Goal: Communication & Community: Answer question/provide support

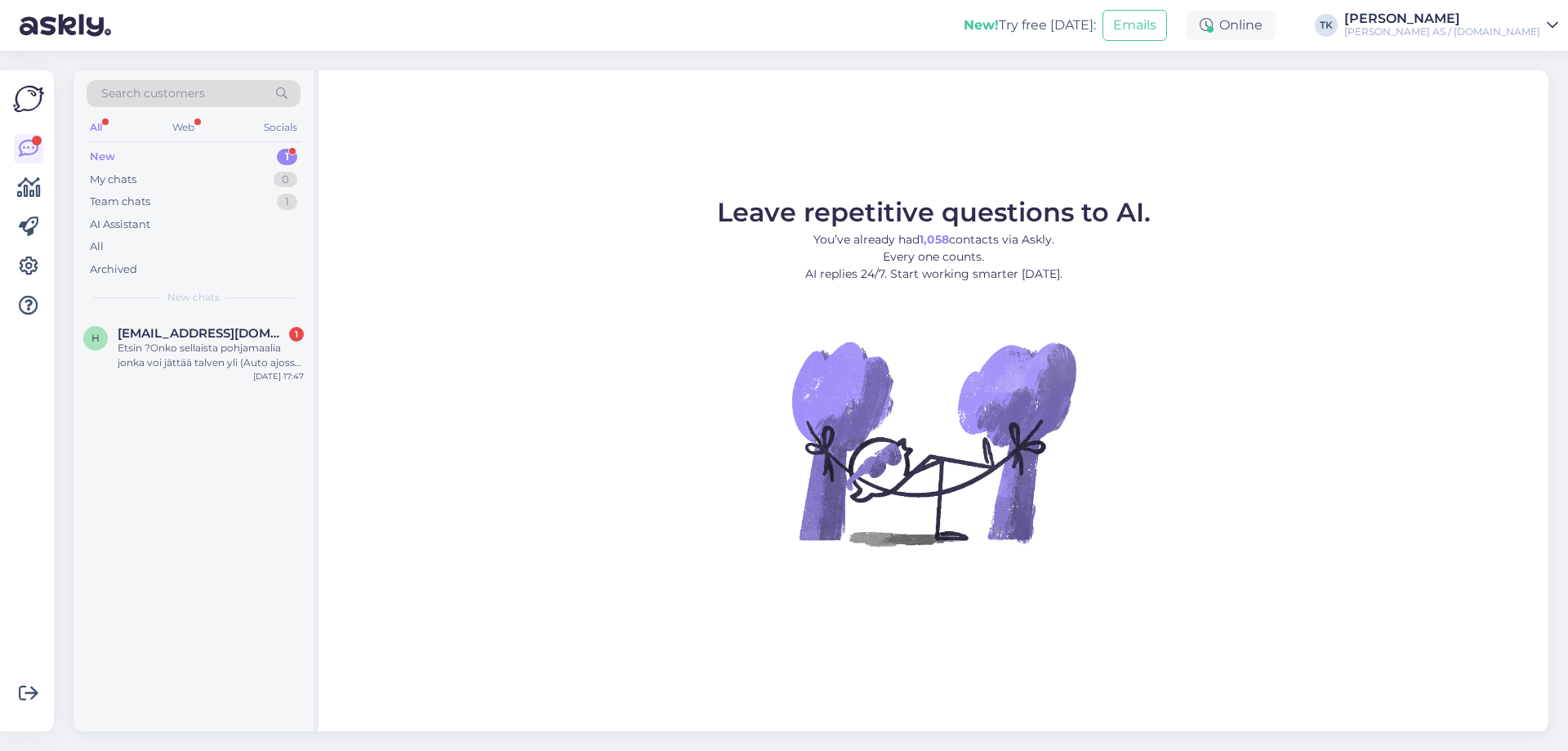
click at [156, 156] on div "New 1" at bounding box center [194, 157] width 214 height 23
click at [183, 343] on div "Etsin ?Onko sellaista pohjamaalia jonka voi jättää talven yli (Auto ajossa) odo…" at bounding box center [211, 355] width 187 height 29
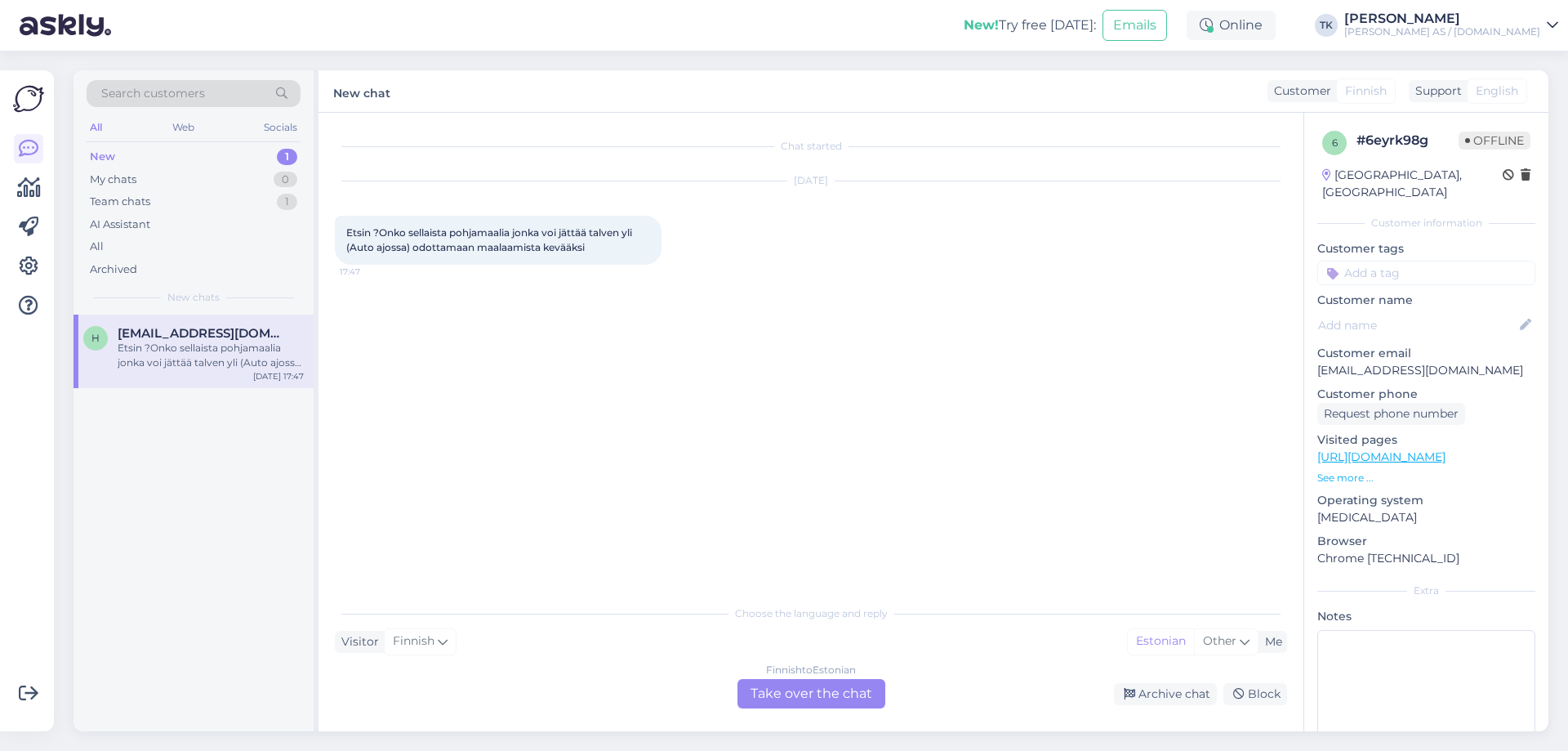
click at [831, 699] on div "Finnish to Estonian Take over the chat" at bounding box center [811, 693] width 148 height 29
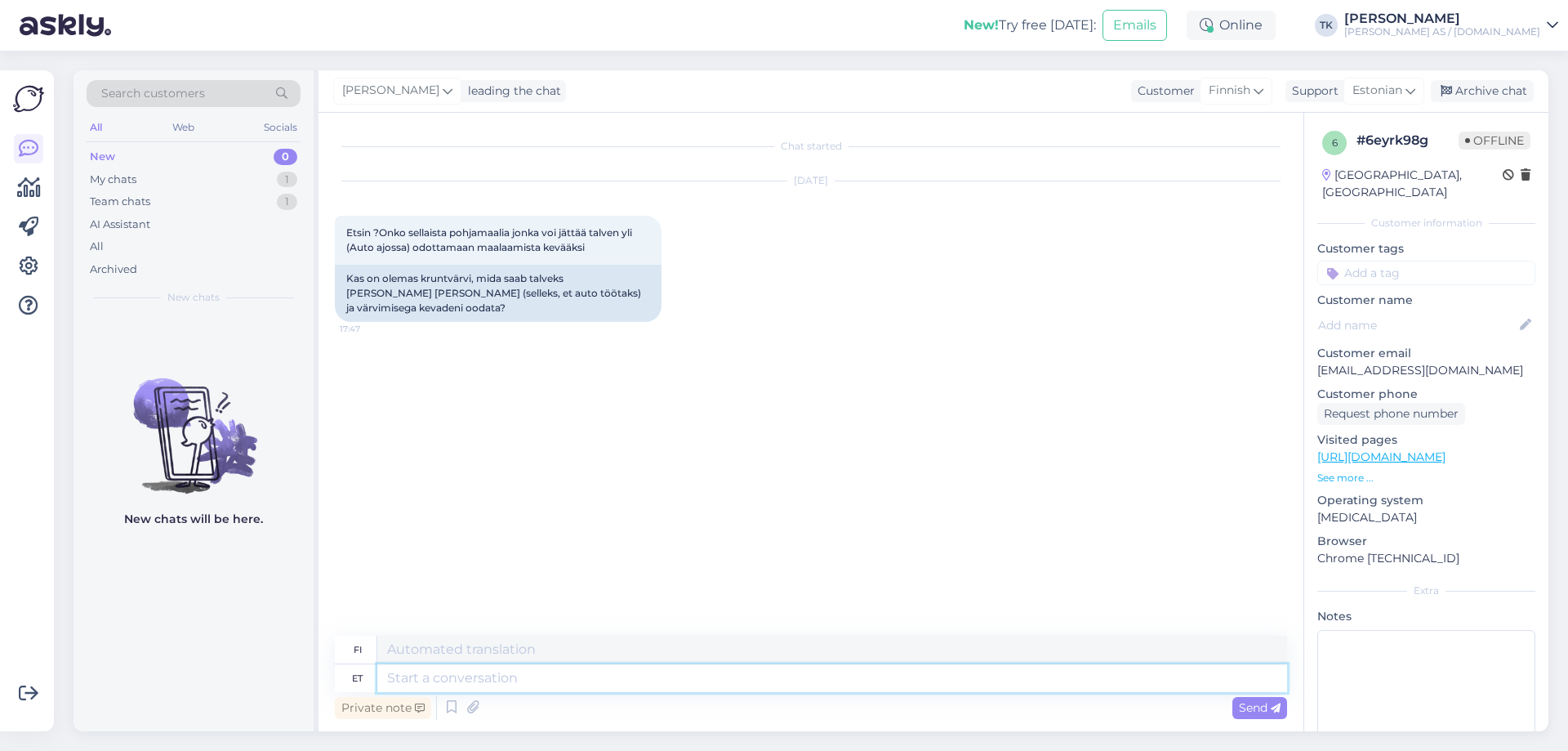
click at [441, 679] on textarea at bounding box center [832, 678] width 909 height 28
type textarea "Tere"
type textarea "Hei"
type textarea "Tere Selliseks"
type textarea "Hei Tykkää tästä"
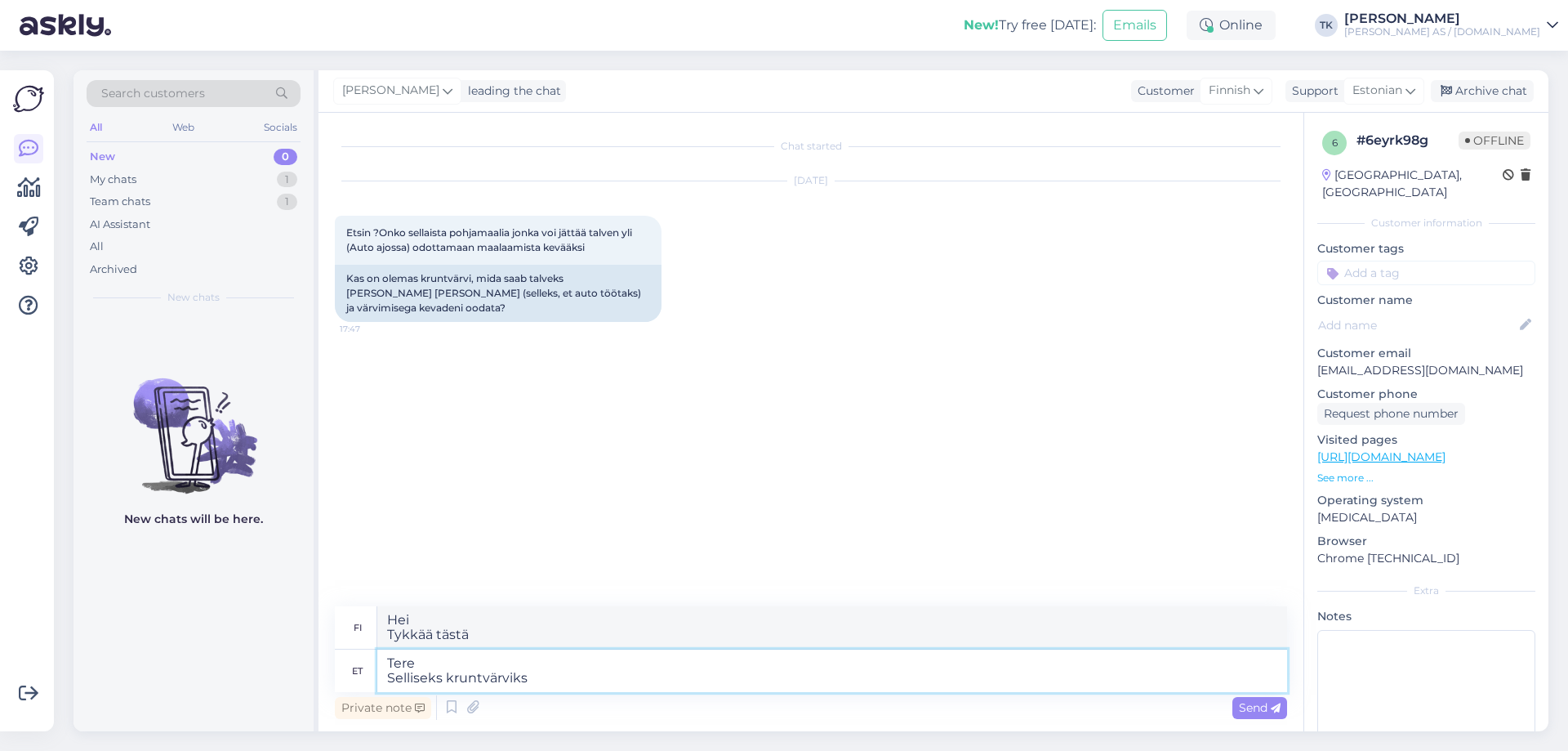
type textarea "Tere Selliseks kruntvärviks"
type textarea "[PERSON_NAME] pohjamaalille"
type textarea "Tere Selliseks kruntvärviks sobib"
type textarea "[PERSON_NAME] Tämäntyyppinen pohjamaali sopii"
type textarea "Tere Selliseks kruntvärviks sobib EPO"
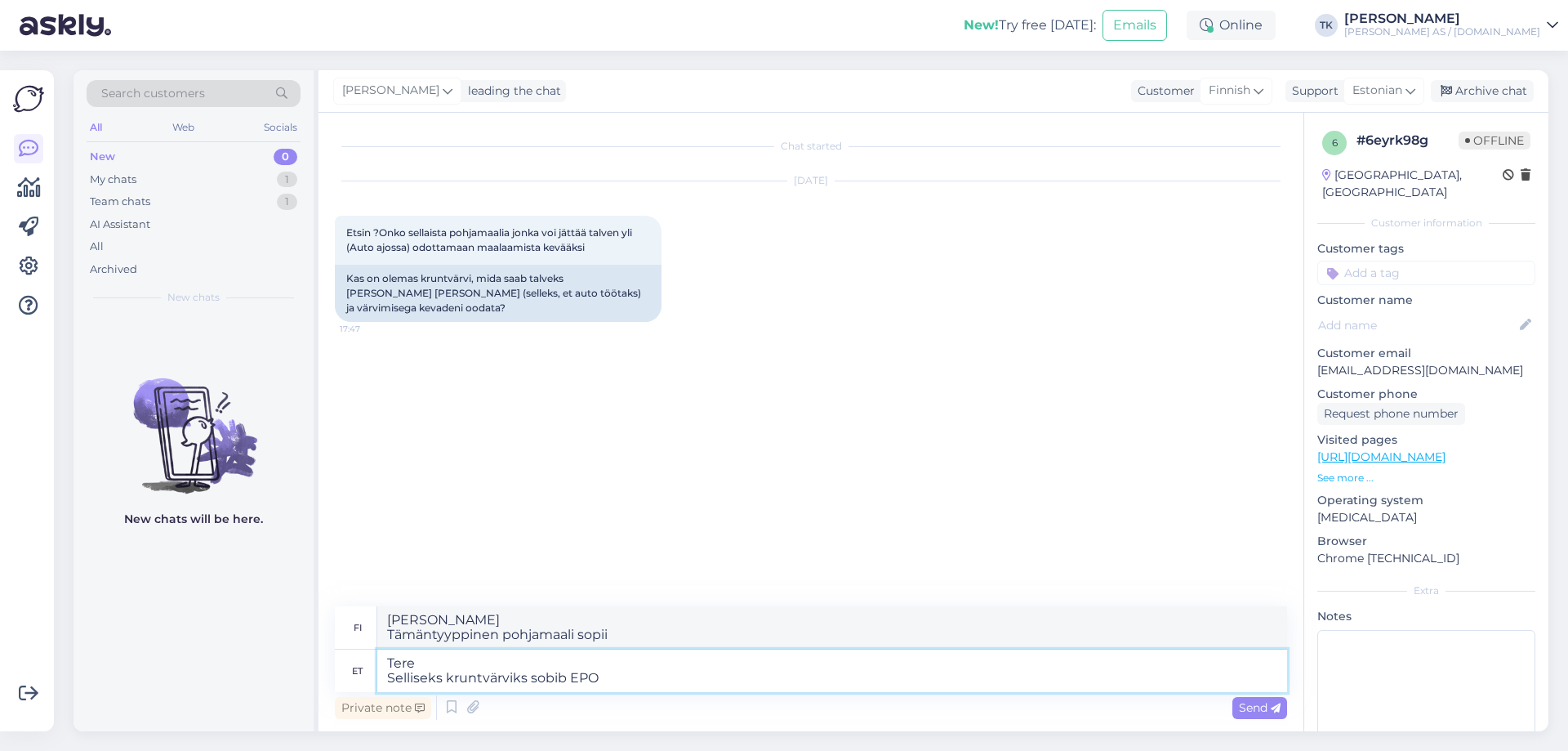
type textarea "Hei EPO sopii tällaiseen pohjustukseen"
type textarea "Tere Selliseks kruntvärviks sobib EPO."
type textarea "Hello EPO sopii tämän tyyppiselle pohjamaalille."
type textarea "Tere Selliseks kruntvärviks sobib EPO. Teised"
type textarea "[PERSON_NAME] EPO sopii tämän tyyppiselle pohjamaalille. Muut"
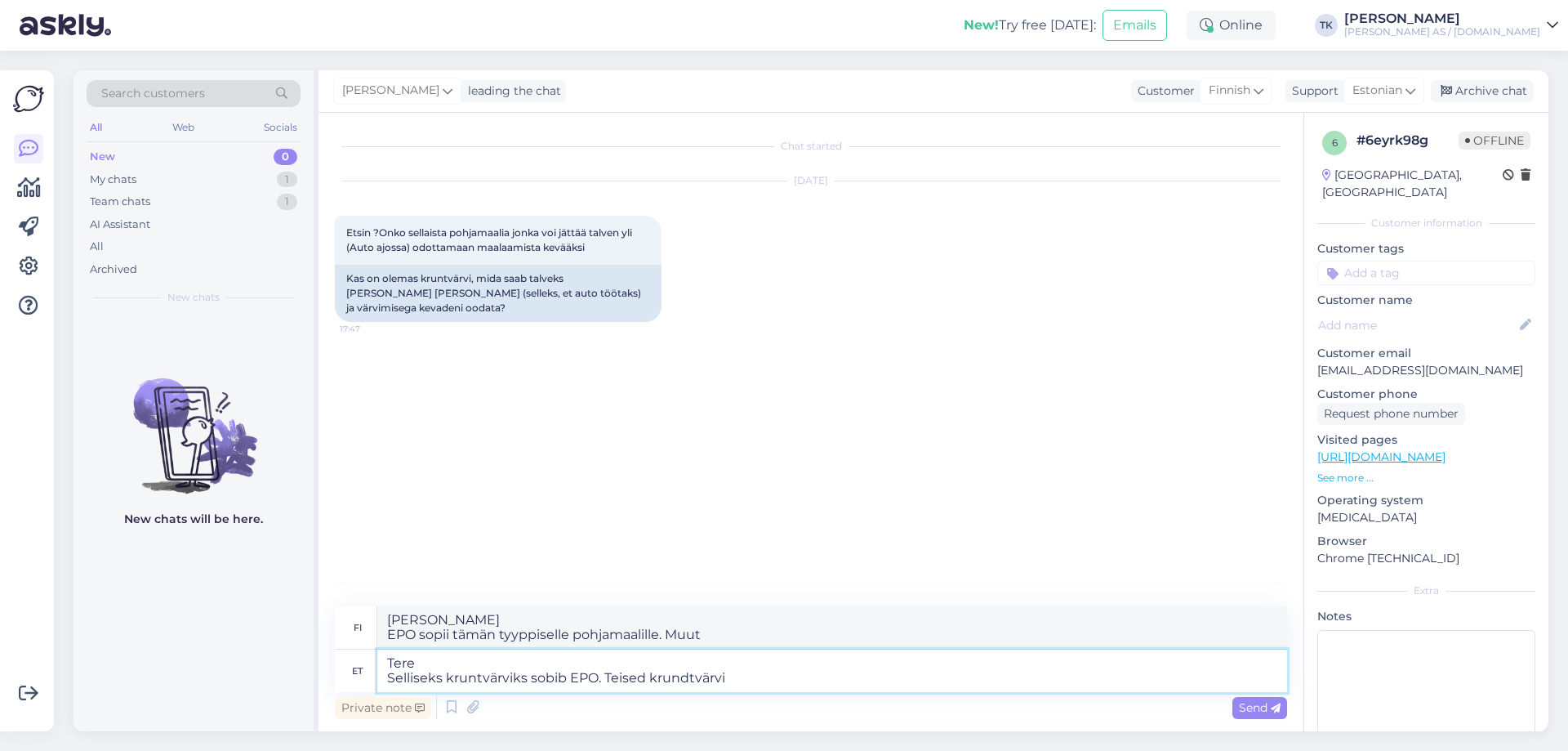
type textarea "Tere Selliseks kruntvärviks sobib EPO. Teised krundtvärvid"
type textarea "Hello EPO sopii tämän tyyppiselle pohjamaalille. Muut pohjamaalit"
type textarea "Tere Selliseks kruntvärviks sobib EPO. Teised krundtvärvid i"
type textarea "[PERSON_NAME] EPO sopii tämän tyyppiselle pohjamaalille. Muita pohjamaaleja ova…"
type textarea "Tere Selliseks kruntvärviks sobib EPO. Teised krundtvärvid imavad"
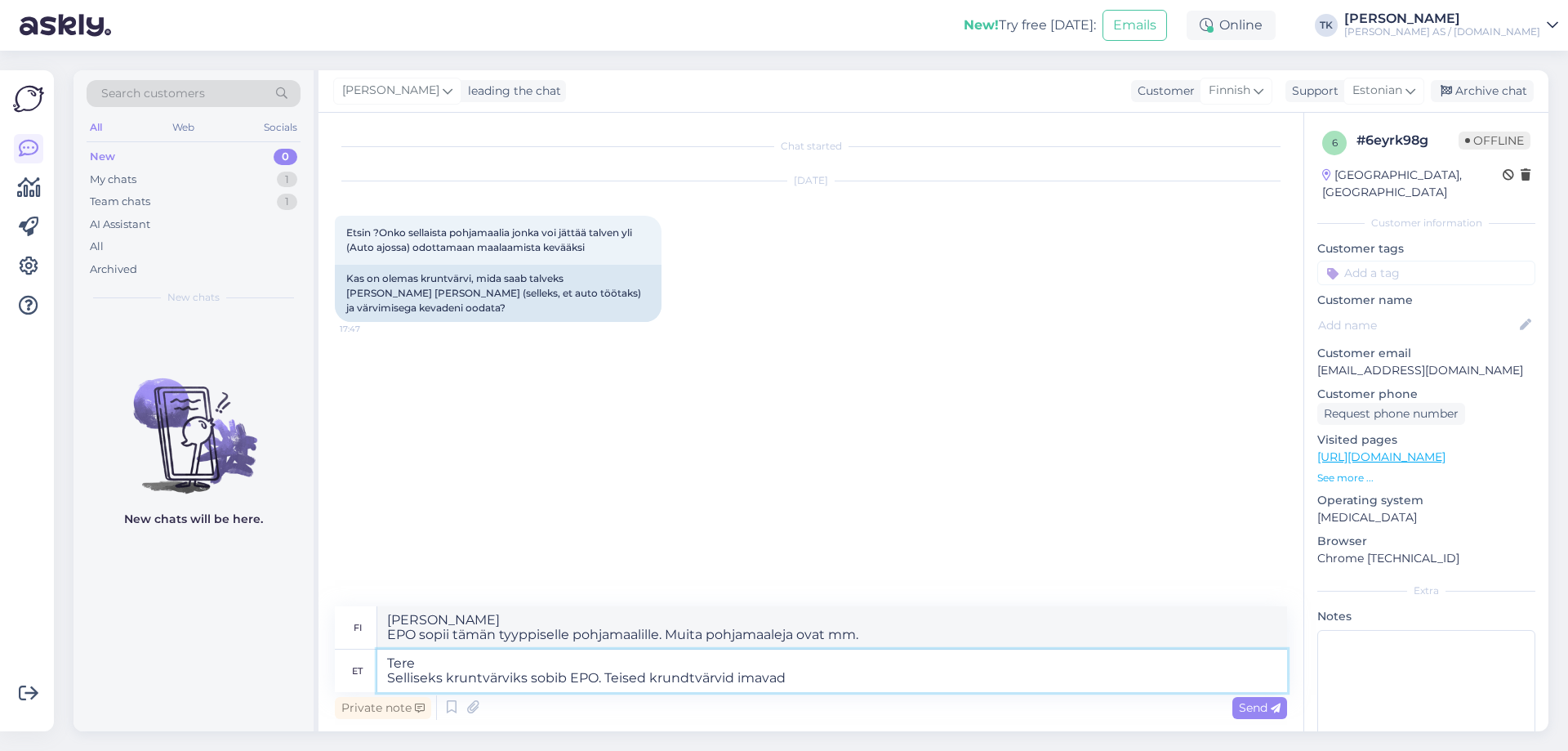
type textarea "Hello EPO sopii tämän tyyppiselle pohjamaalille. Muut pohjamaalit imevät"
type textarea "Tere Selliseks kruntvärviks sobib EPO. Teised krundtvärvid imavad kõik n"
type textarea "Hei EPO sopii tällaiseen pohjustukseen. Muut pohjusteet imevät kaiken."
type textarea "Tere Selliseks kruntvärviks sobib EPO. Teised krundtvärvid imavad kõik niiskust…"
type textarea "Hello EPO sopii tämän tyyppiselle pohjamaalille. Muut pohjamaalit imevät kaikki…"
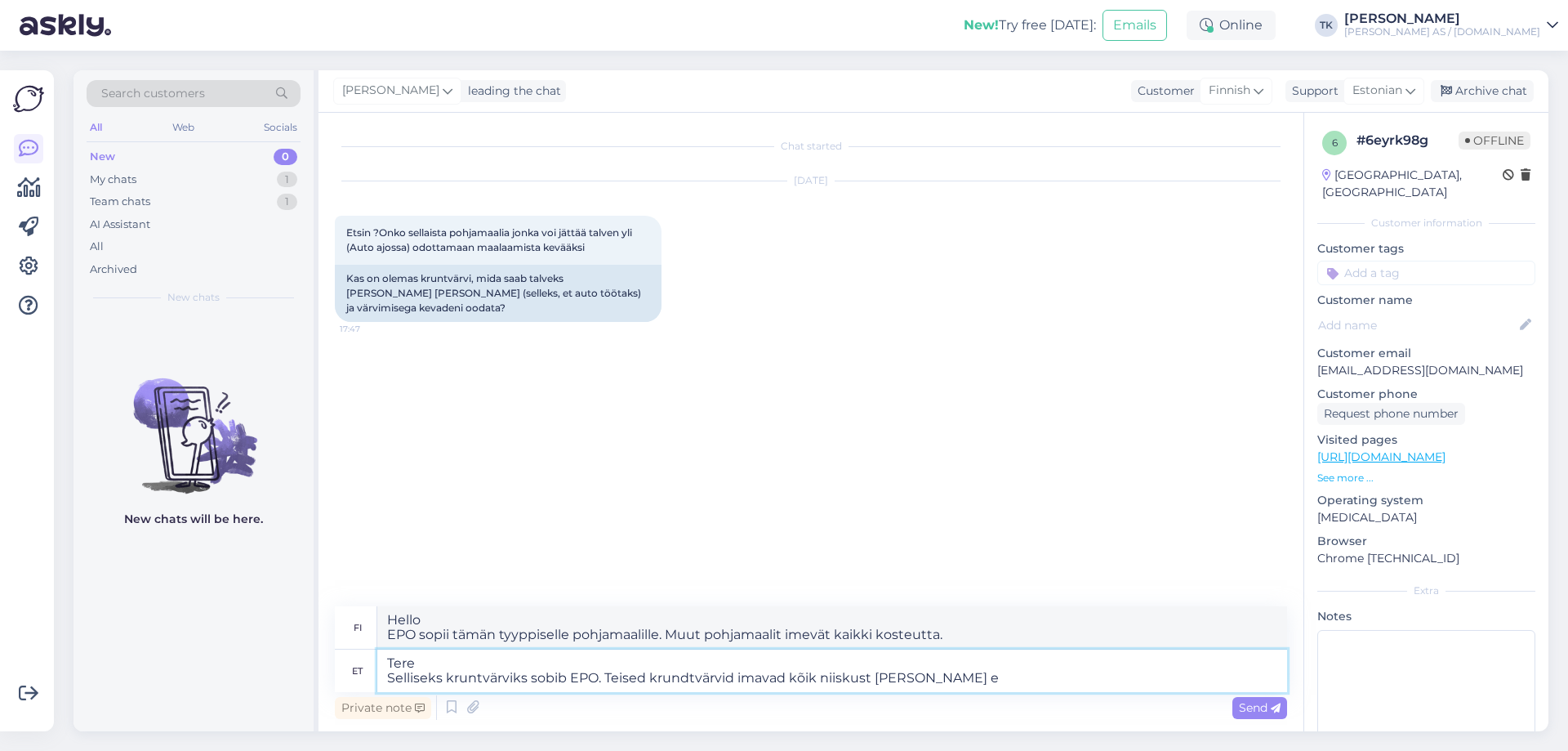
type textarea "Tere Selliseks kruntvärviks sobib EPO. Teised krundtvärvid imavad kõik niiskust…"
type textarea "[PERSON_NAME] EPO sopii tämän tyyppiselle pohjamaalille. Muut pohjamaalit imevä…"
type textarea "Tere Selliseks kruntvärviks sobib EPO. Teised krundtvärvid imavad kõik niiskust…"
type textarea "[PERSON_NAME] EPO sopii tämän tyyppiselle pohjamaalille. Muut pohjamaalit imevä…"
type textarea "Tere Selliseks kruntvärviks sobib EPO. Teised krundtvärvid imavad kõik niiskust…"
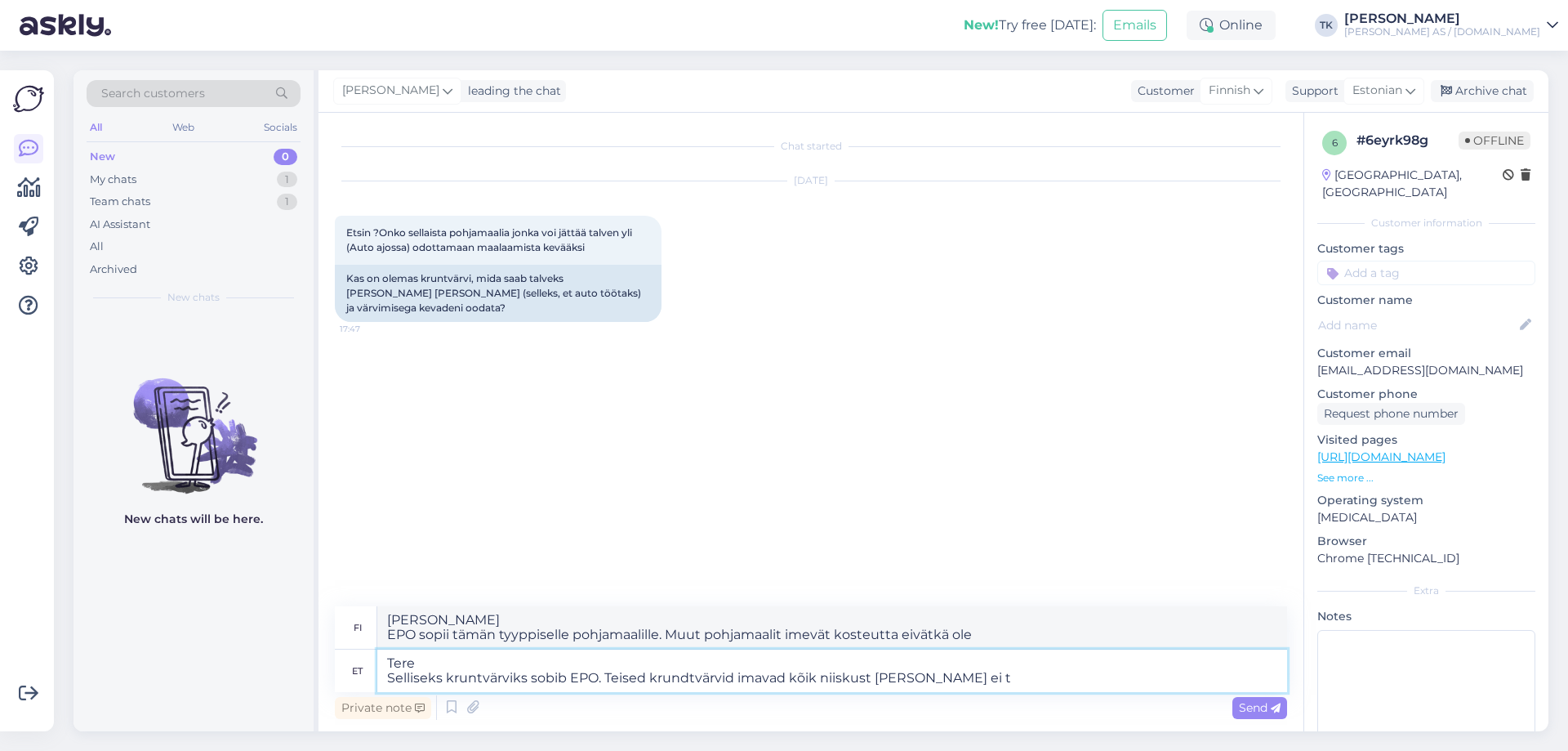
type textarea "[PERSON_NAME] EPO sopii tämän tyyppiselle pohjamaalille. Muut pohjamaalit imevä…"
type textarea "Tere Selliseks kruntvärviks sobib EPO. Teised krundtvärvid imavad kõik niiskust…"
type textarea "[PERSON_NAME] EPO sopii tämän tyyppiselle pohjamaalille. Muut pohjamaalit imevä…"
type textarea "Tere Selliseks kruntvärviks sobib EPO. Teised krundtvärvid imavad kõik niiskust…"
type textarea "Hello EPO sopii tämän tyyppiselle pohjamaalille. Muut pohjamaalit imevät kosteu…"
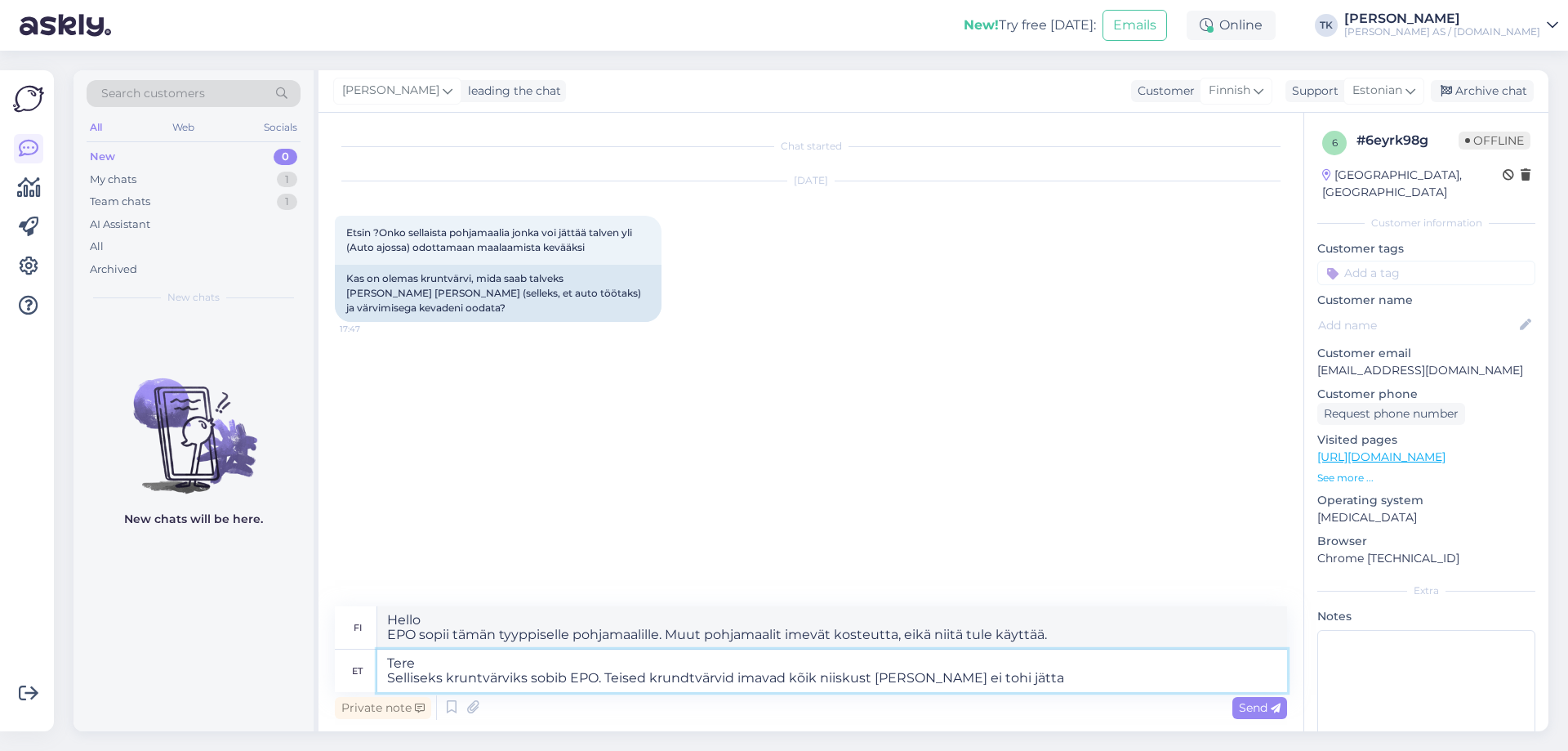
type textarea "Tere Selliseks kruntvärviks sobib EPO. Teised krundtvärvid imavad kõik niiskust…"
type textarea "[PERSON_NAME] EPO sopii tämän tyyppiselle pohjamaalille. Muut pohjamaalit imevä…"
click at [685, 680] on textarea "Tere Selliseks kruntvärviks sobib EPO. Teised krundtvärvid imavad kõik niiskust…" at bounding box center [832, 672] width 909 height 43
click at [1037, 673] on textarea "Tere Selliseks kruntvärviks sobib EPO. Teised kruntvärvid imavad kõik niiskust …" at bounding box center [832, 672] width 909 height 43
type textarea "Tere Selliseks kruntvärviks sobib EPO. Teised kruntvärvid imavad kõik niiskust …"
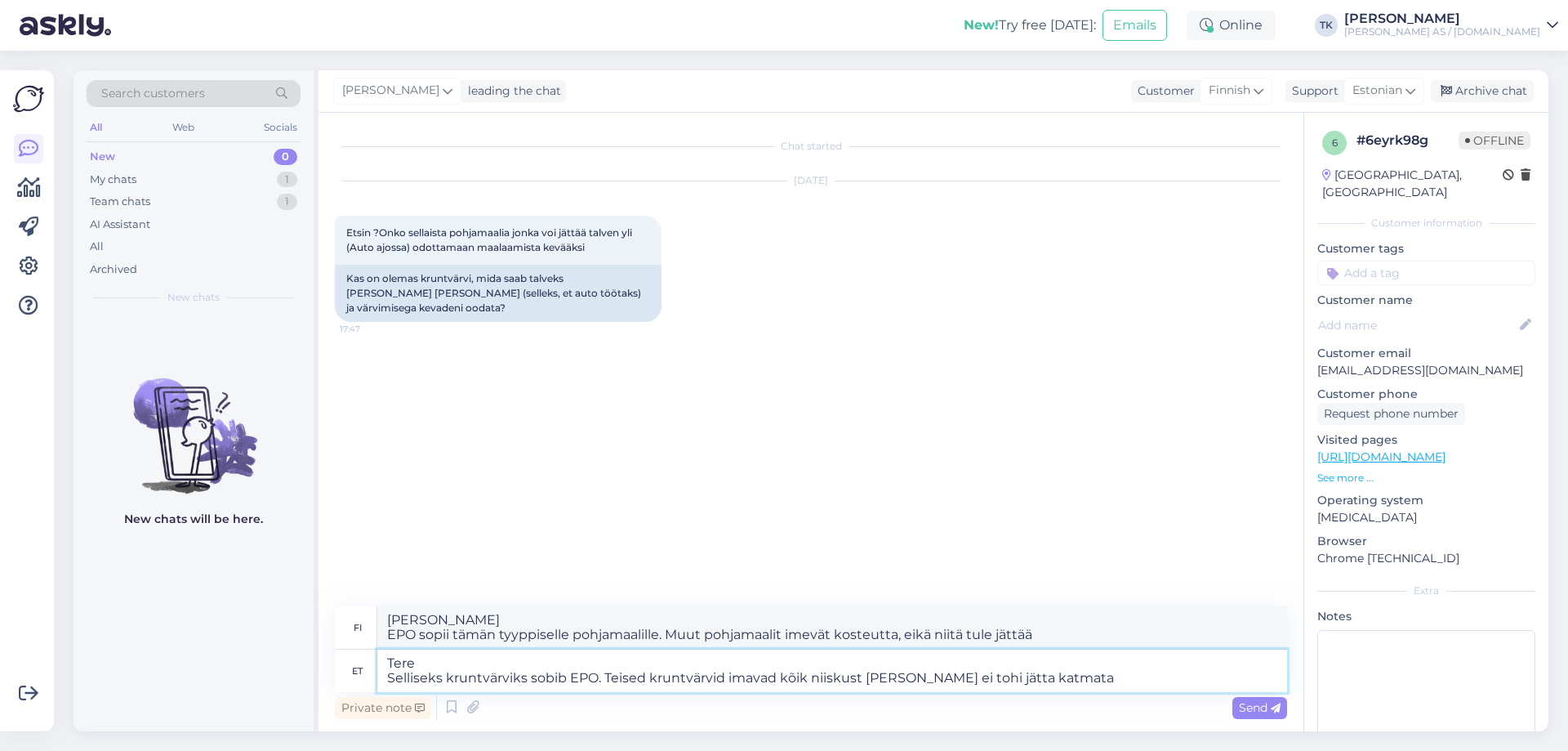
type textarea "Hello EPO on sopiva pohjamaali tämän tyyppiselle maalille. Muut pohjamaalit ime…"
drag, startPoint x: 1054, startPoint y: 679, endPoint x: 989, endPoint y: 685, distance: 65.3
click at [989, 685] on textarea "Tere Selliseks kruntvärviks sobib EPO. Teised kruntvärvid imavad kõik niiskust …" at bounding box center [832, 672] width 909 height 43
click at [1063, 684] on textarea "Tere Selliseks kruntvärviks sobib EPO. Teised kruntvärvid imavad kõik niiskust …" at bounding box center [832, 672] width 909 height 43
type textarea "Tere Selliseks kruntvärviks sobib EPO. Teised kruntvärvid imavad kõik niiskust …"
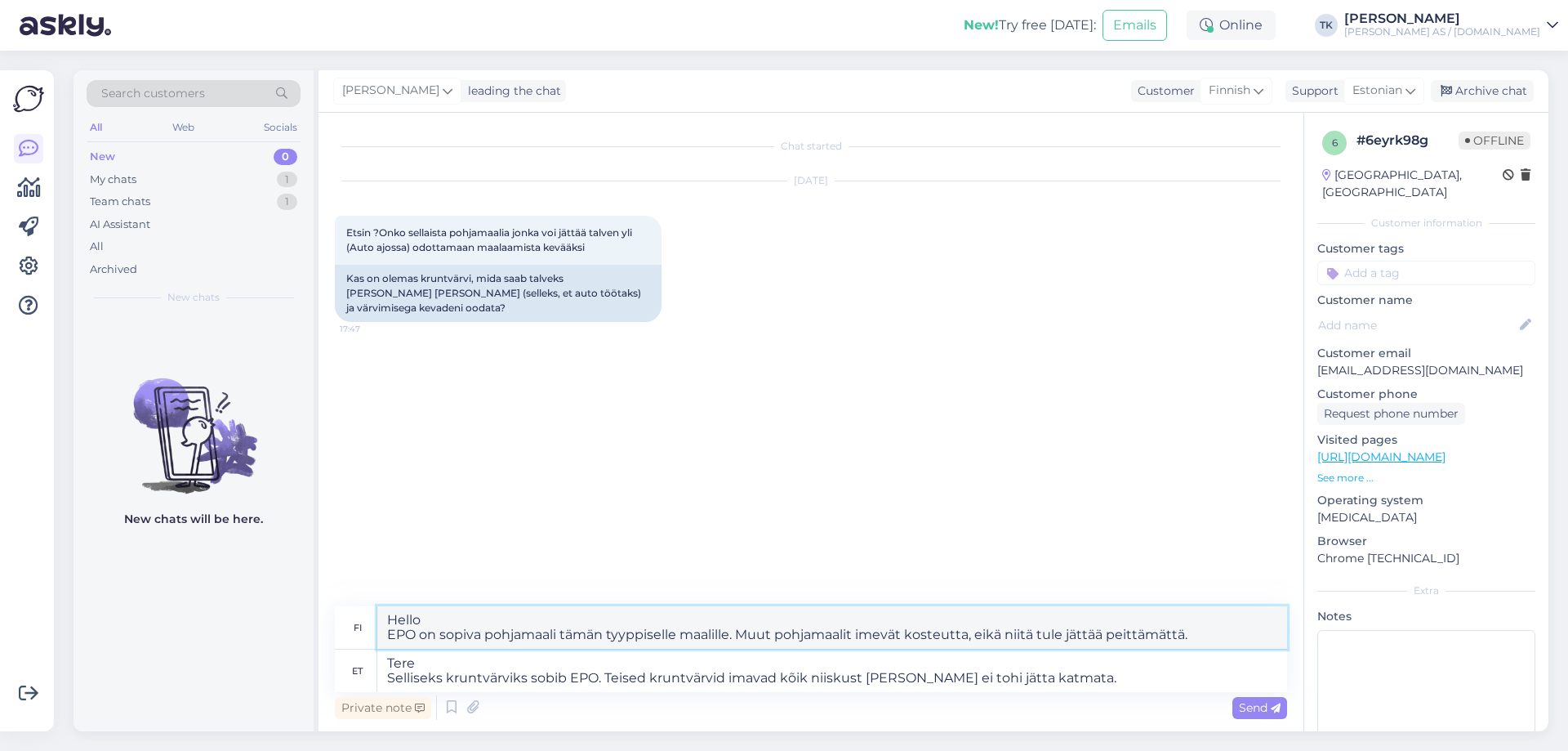
drag, startPoint x: 1207, startPoint y: 632, endPoint x: 389, endPoint y: 640, distance: 818.0
click at [389, 640] on textarea "Hello EPO on sopiva pohjamaali tämän tyyppiselle maalille. Muut pohjamaalit ime…" at bounding box center [832, 628] width 909 height 43
click at [1061, 462] on div "Chat started [DATE] Etsin ?Onko sellaista pohjamaalia jonka voi jättää talven y…" at bounding box center [818, 361] width 967 height 463
click at [1257, 707] on span "Send" at bounding box center [1259, 707] width 42 height 14
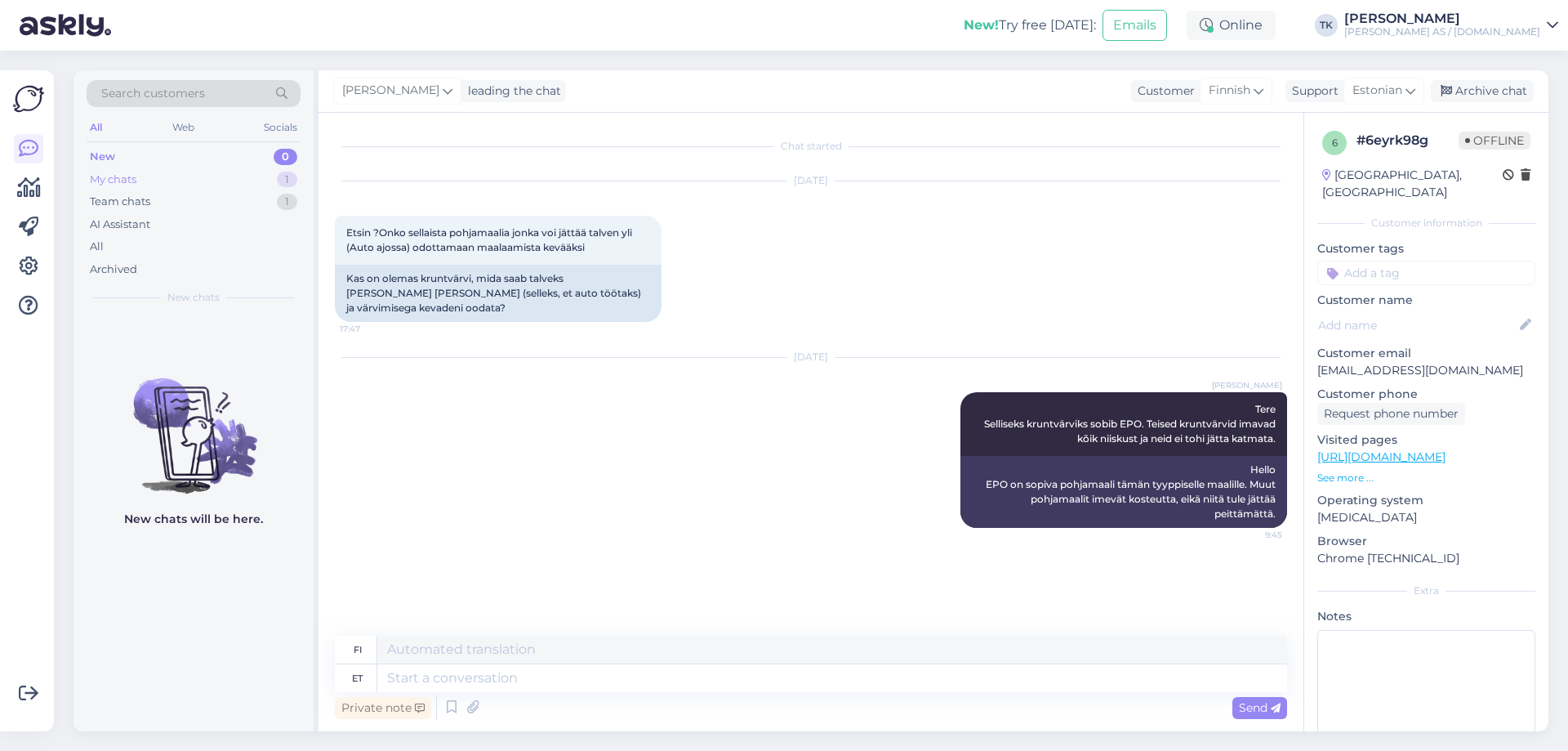
click at [138, 180] on div "My chats 1" at bounding box center [194, 180] width 214 height 23
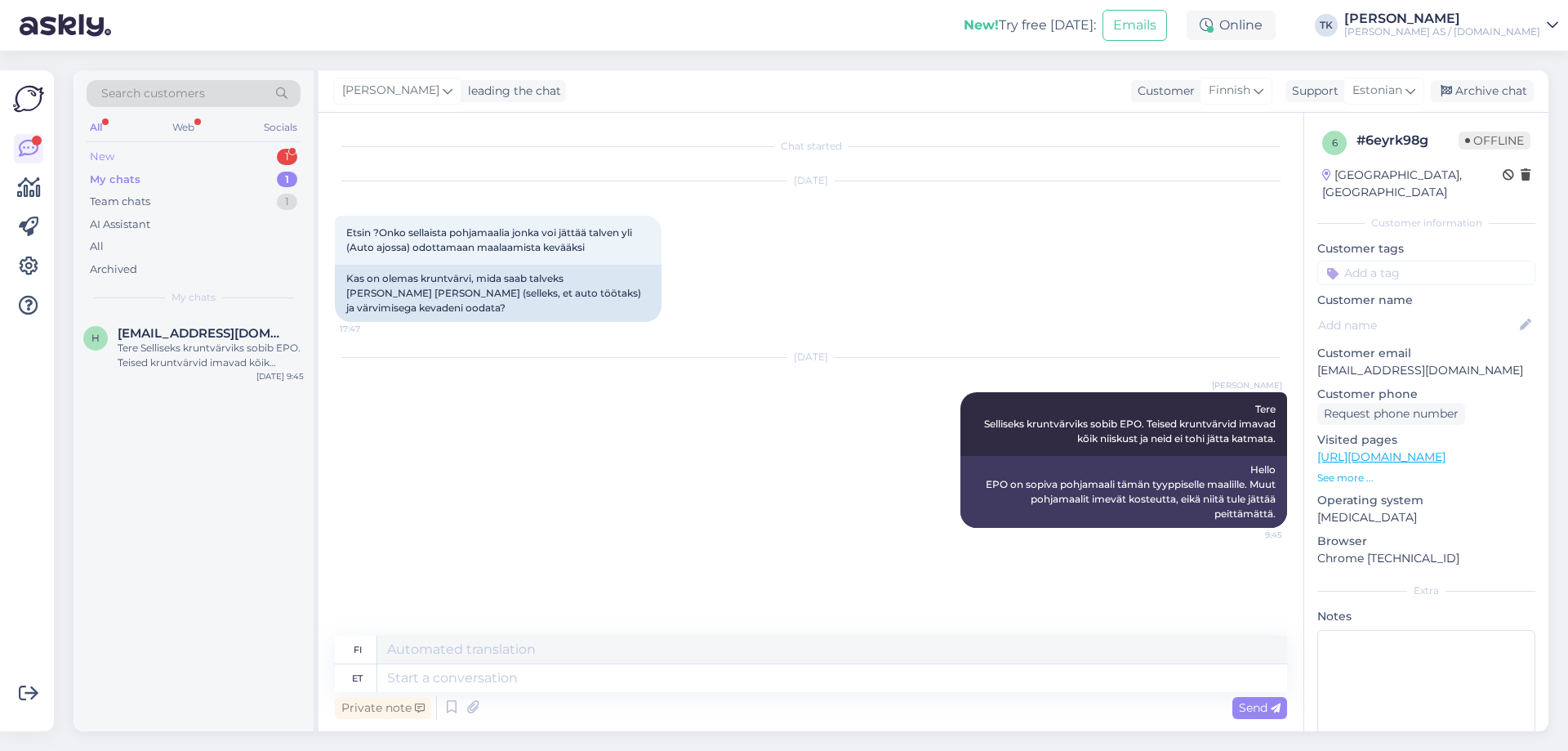
click at [190, 151] on div "New 1" at bounding box center [194, 157] width 214 height 23
click at [178, 349] on div "хотел бы получить консультацию," at bounding box center [211, 348] width 187 height 14
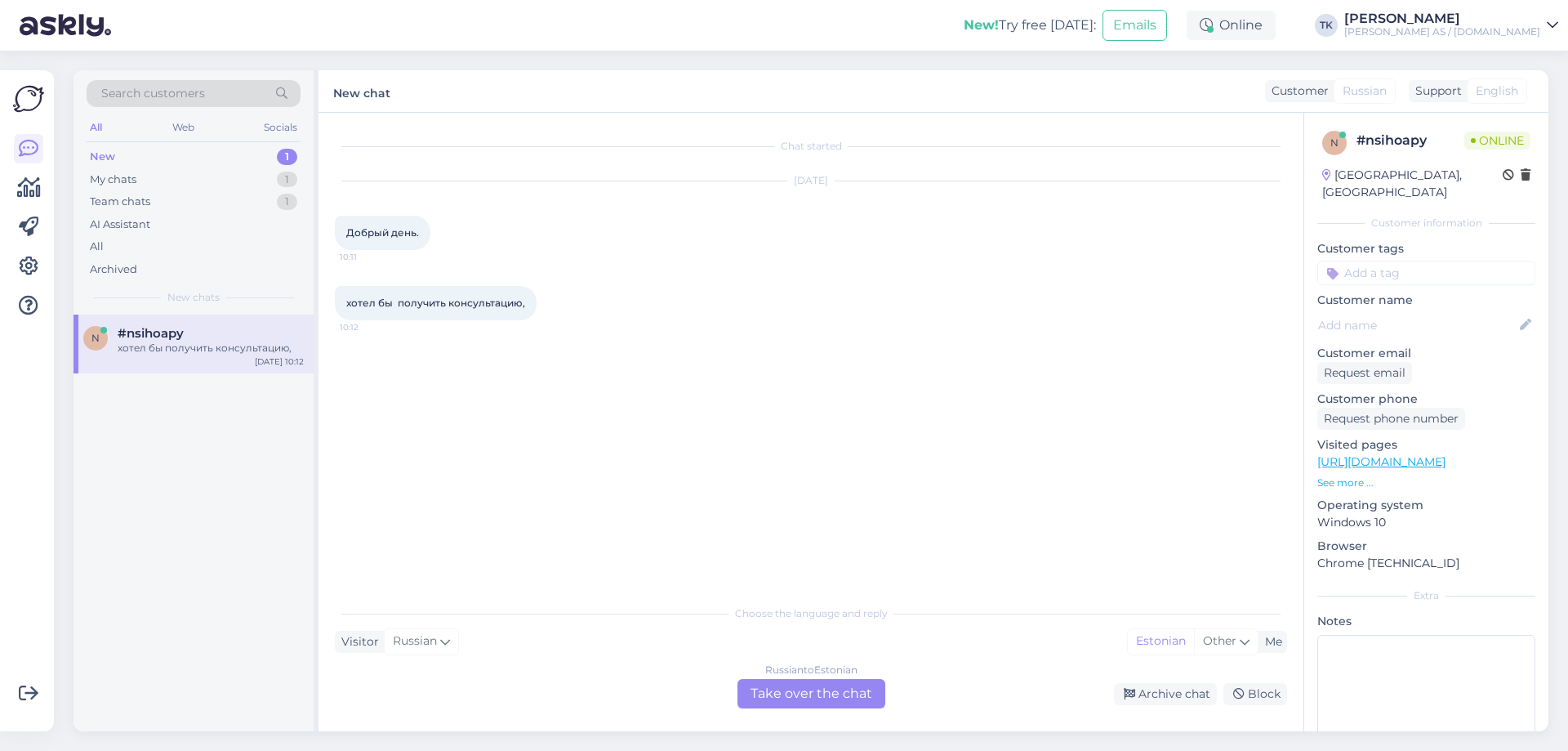
click at [822, 693] on div "Russian to Estonian Take over the chat" at bounding box center [811, 693] width 148 height 29
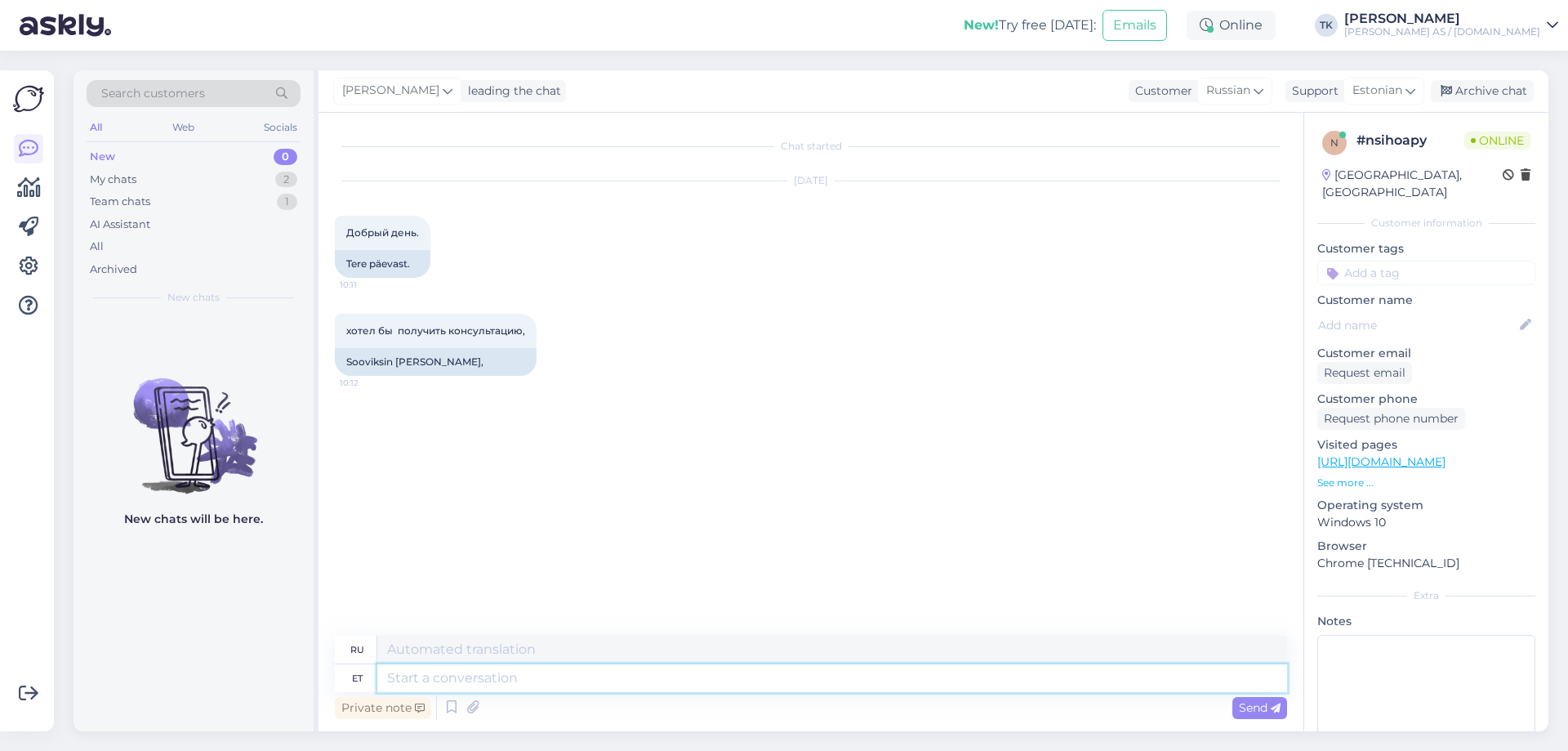
drag, startPoint x: 417, startPoint y: 671, endPoint x: 457, endPoint y: 662, distance: 41.0
click at [420, 671] on textarea at bounding box center [832, 678] width 909 height 28
type textarea "Tere"
type textarea "Привет"
type textarea "Tere päevast"
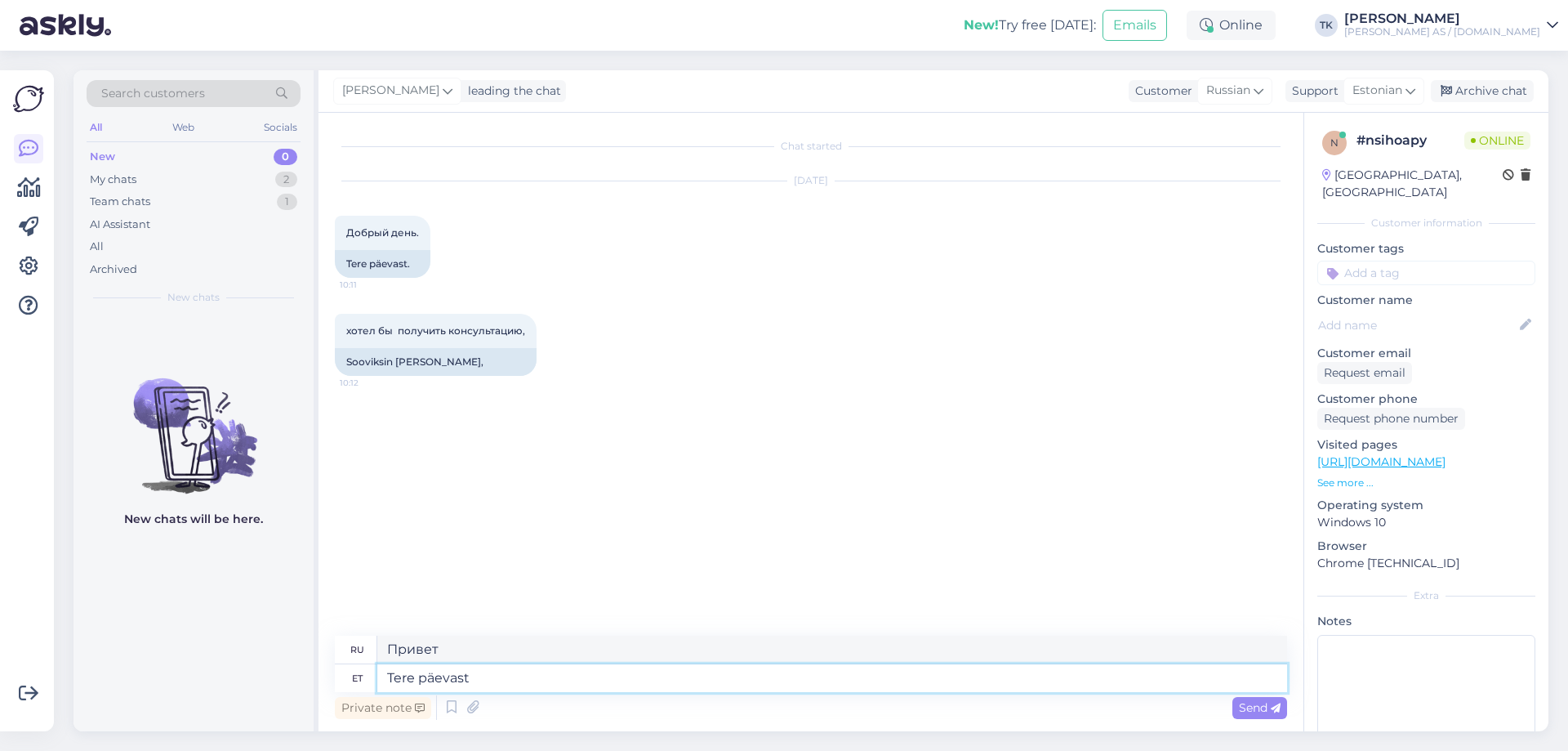
type textarea "Добрый день"
type textarea "Tere päevast Kuidas s"
type textarea "Добрый день Как дела?"
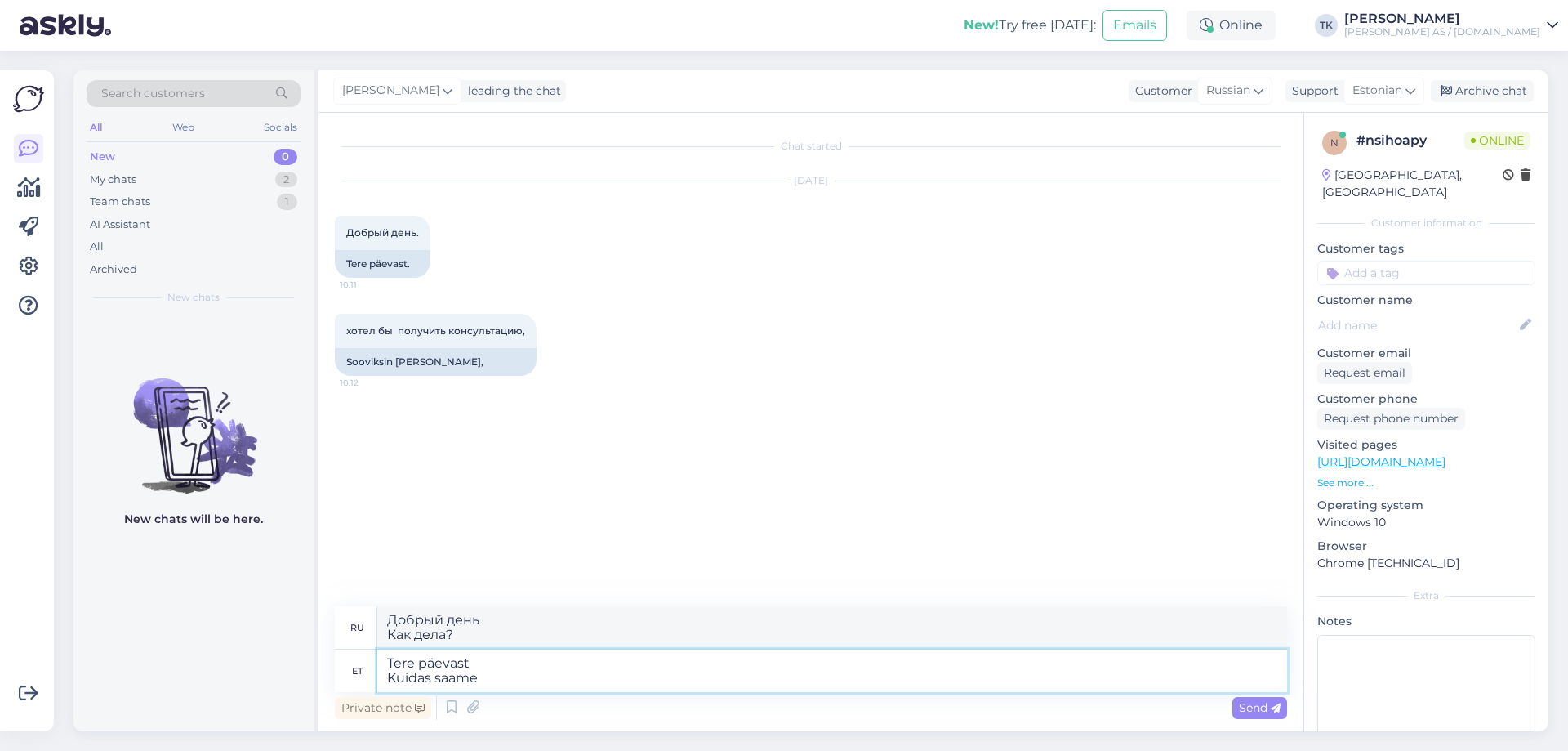
type textarea "Tere päevast Kuidas saame"
type textarea "Добрый день Как мы можем"
type textarea "Tere päevast [PERSON_NAME] saame aidata?"
type textarea "Добрый день Чем мы можем помочь?"
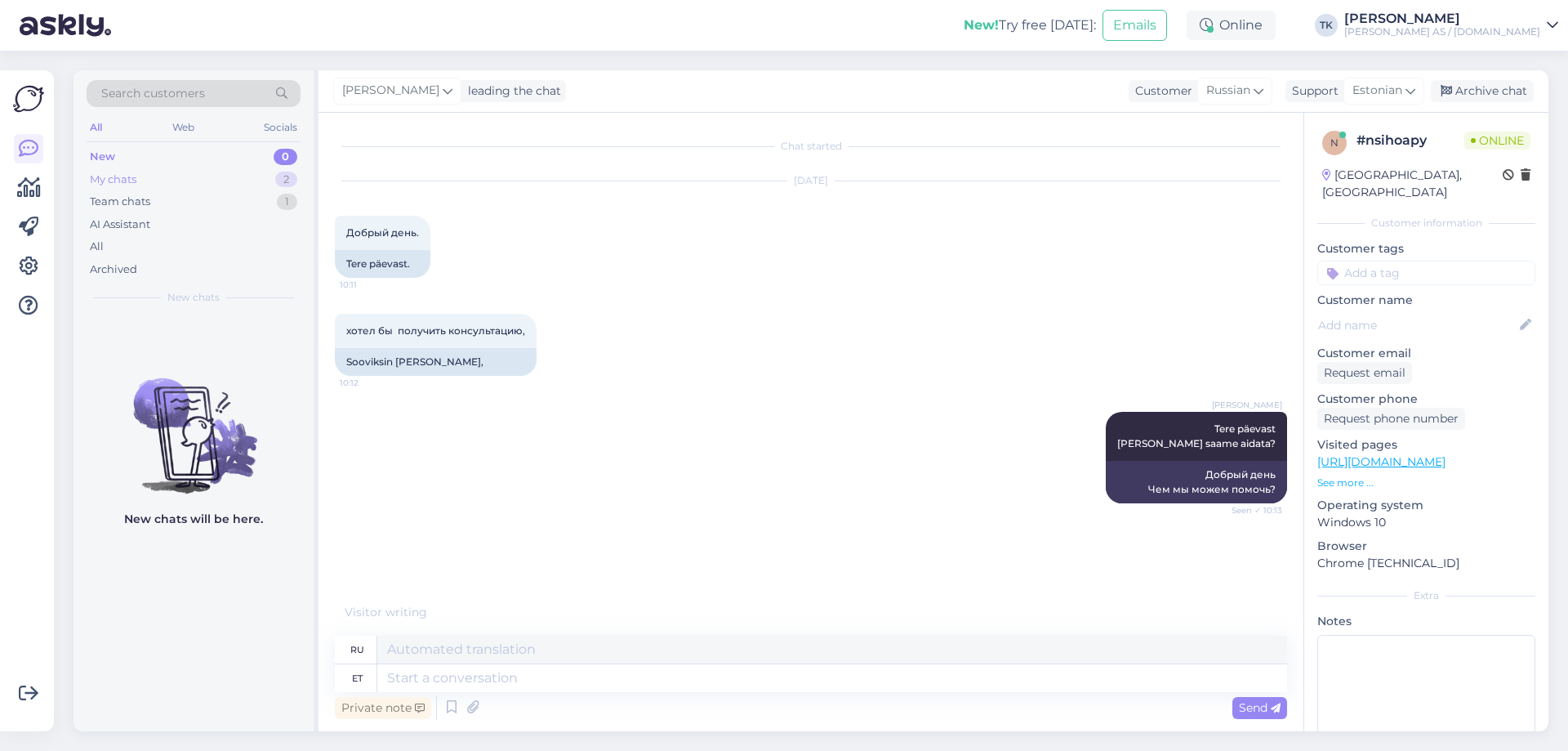
click at [114, 180] on div "My chats" at bounding box center [113, 179] width 46 height 16
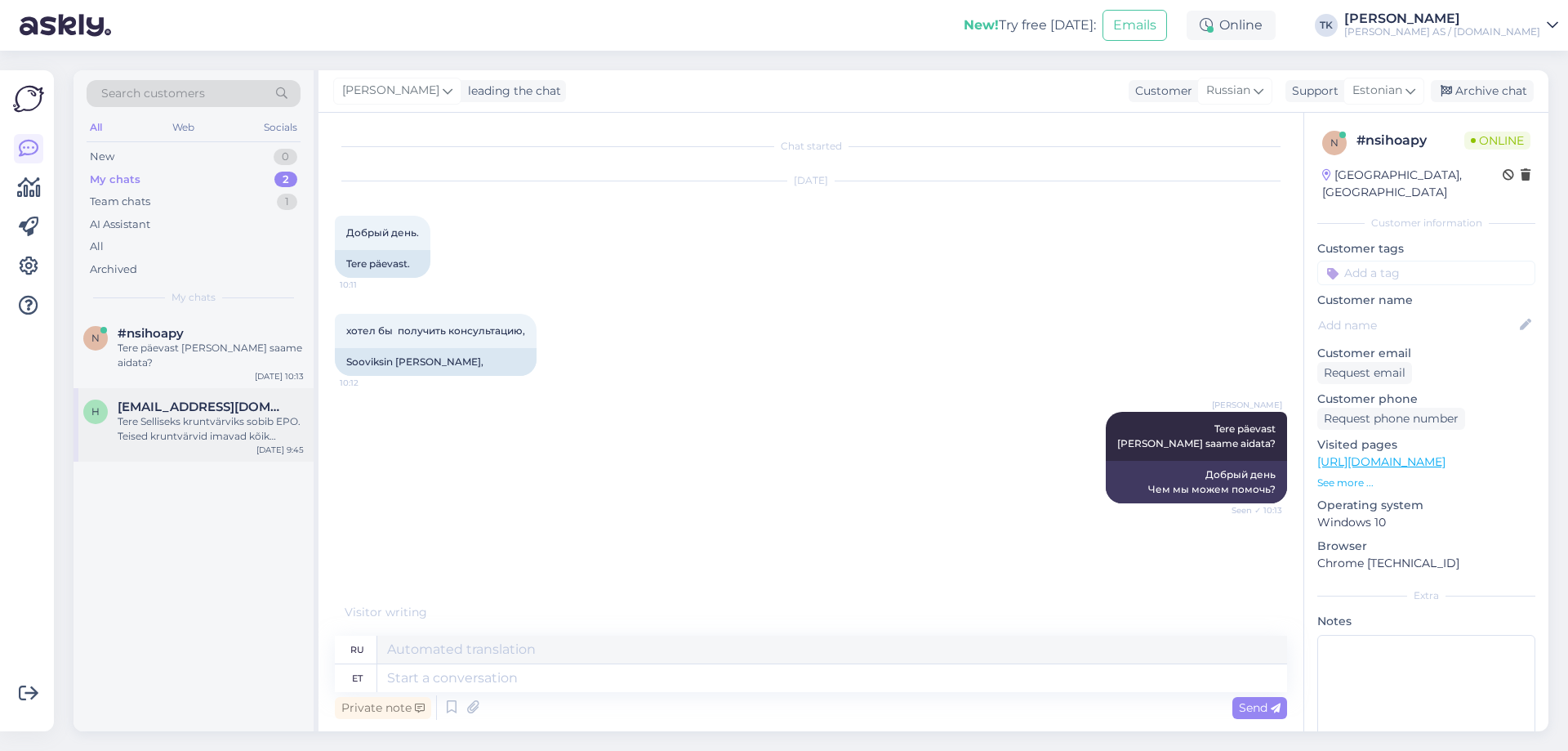
click at [175, 414] on div "Tere Selliseks kruntvärviks sobib EPO. Teised kruntvärvid imavad kõik niiskust …" at bounding box center [211, 429] width 187 height 29
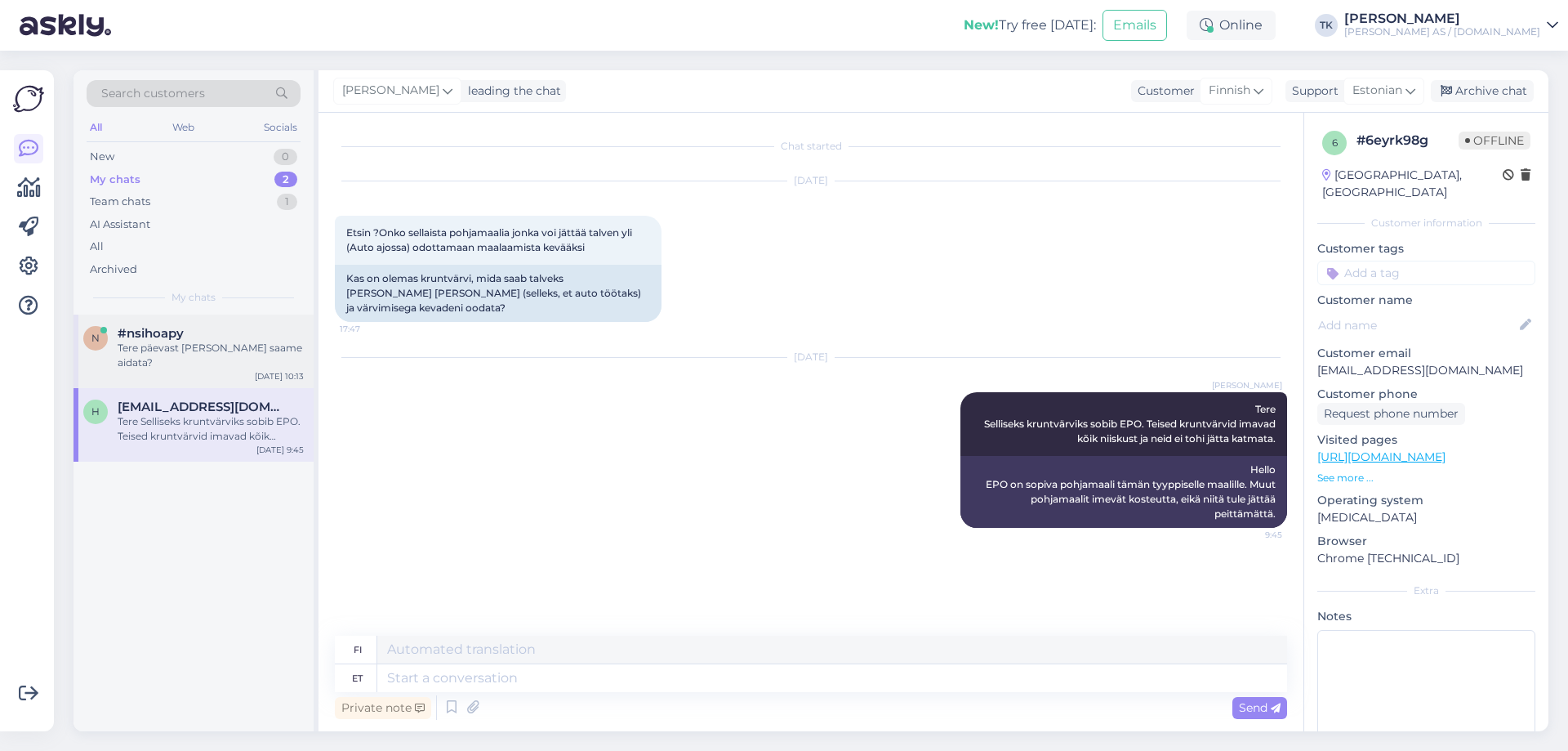
click at [153, 343] on div "Tere päevast [PERSON_NAME] saame aidata?" at bounding box center [211, 355] width 187 height 29
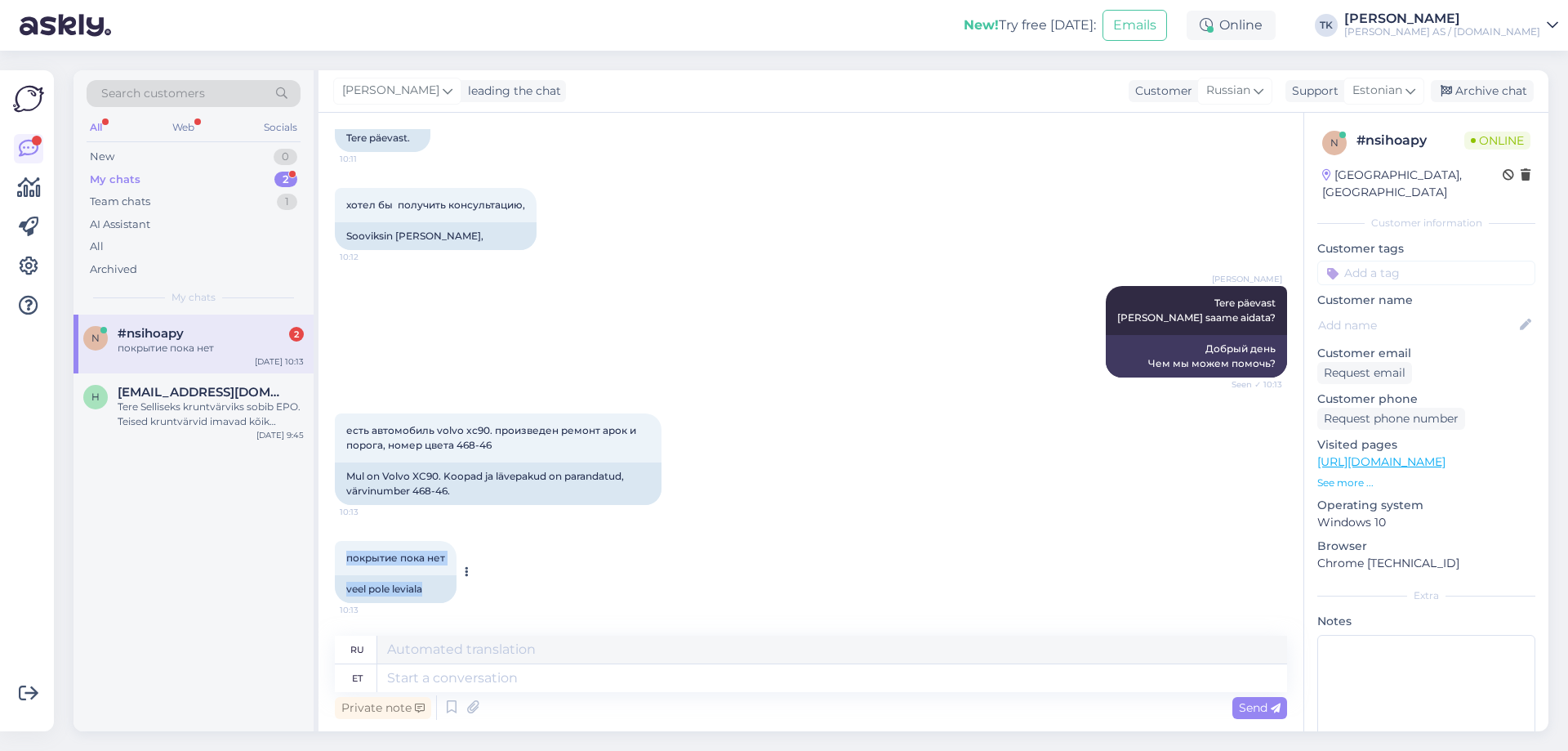
scroll to position [143, 0]
drag, startPoint x: 347, startPoint y: 559, endPoint x: 444, endPoint y: 559, distance: 97.0
click at [444, 559] on div "покрытие пока нет 10:13 veel pole leviala" at bounding box center [395, 572] width 121 height 63
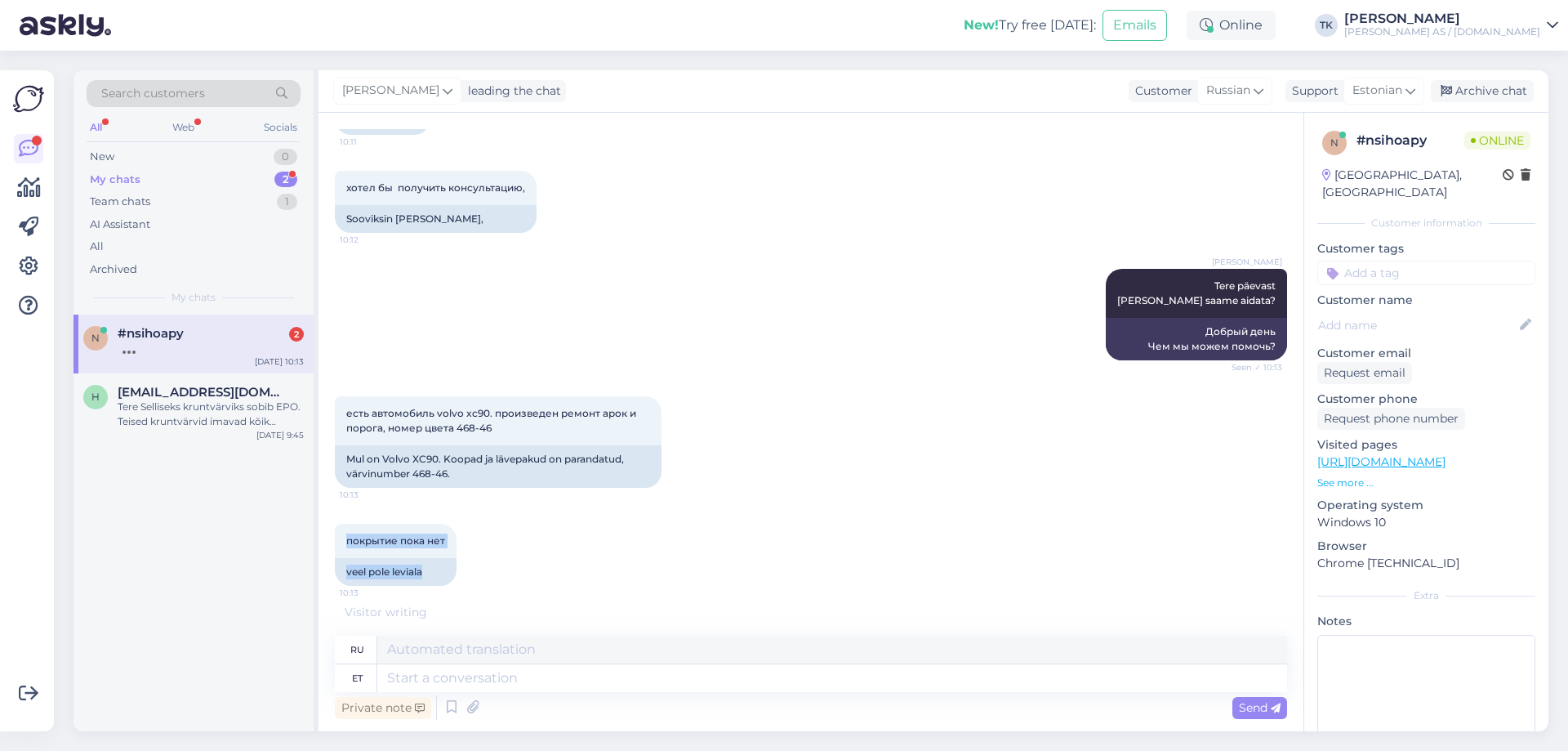
click at [624, 539] on div "покрытие пока нет 10:13 veel pole leviala" at bounding box center [810, 555] width 952 height 98
click at [446, 538] on div "покрытие пока нет 10:13" at bounding box center [395, 541] width 121 height 34
drag, startPoint x: 344, startPoint y: 539, endPoint x: 444, endPoint y: 537, distance: 100.0
click at [444, 537] on div "покрытие пока нет 10:13" at bounding box center [395, 541] width 121 height 34
copy span "покрытие пока нет"
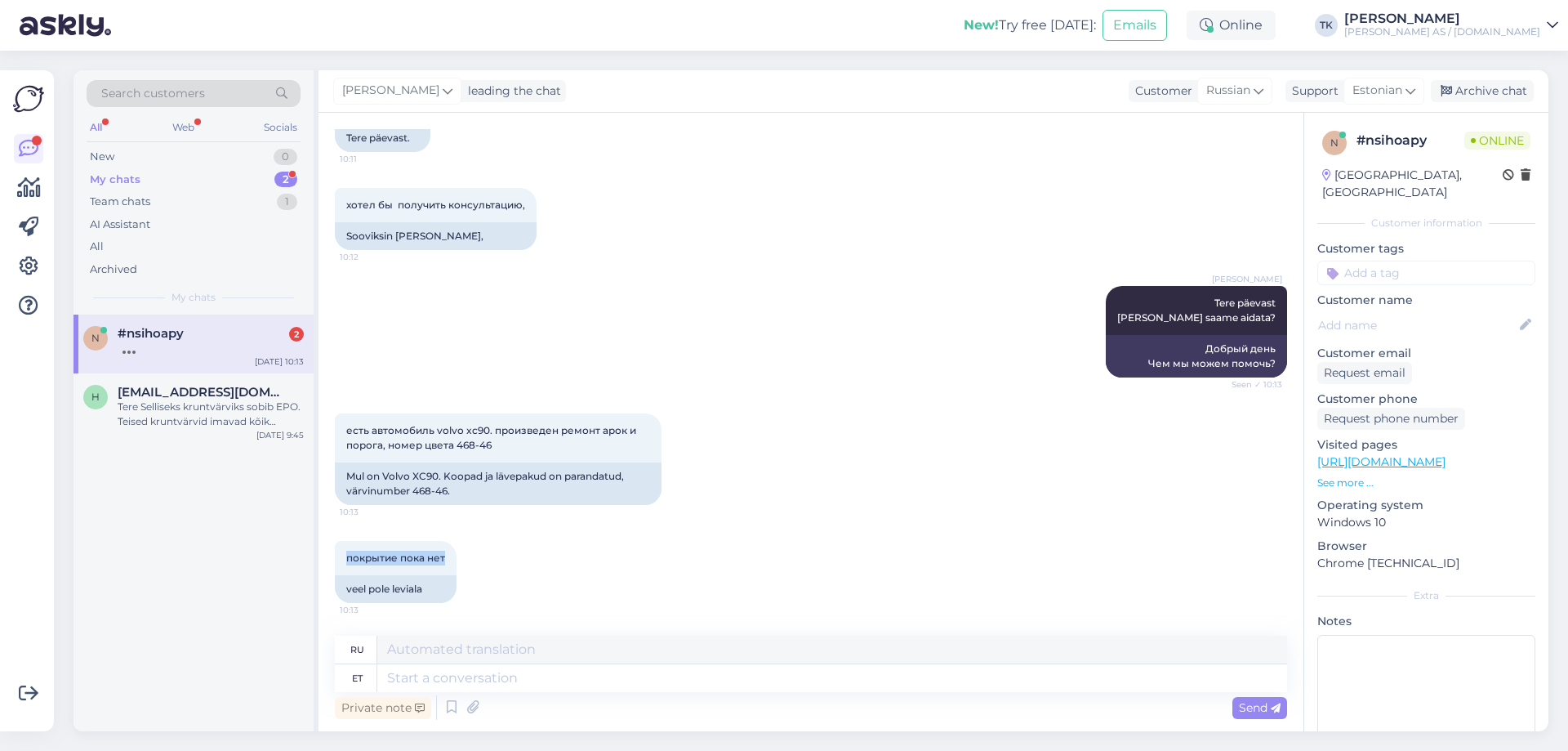
scroll to position [126, 0]
click at [742, 496] on div "есть автомобиль volvo xc90. произведен ремонт арок и порога, номер цвета [PHONE…" at bounding box center [810, 459] width 952 height 128
click at [419, 674] on textarea at bounding box center [832, 678] width 909 height 28
type textarea "Jah selline vär"
type textarea "Да, вот так"
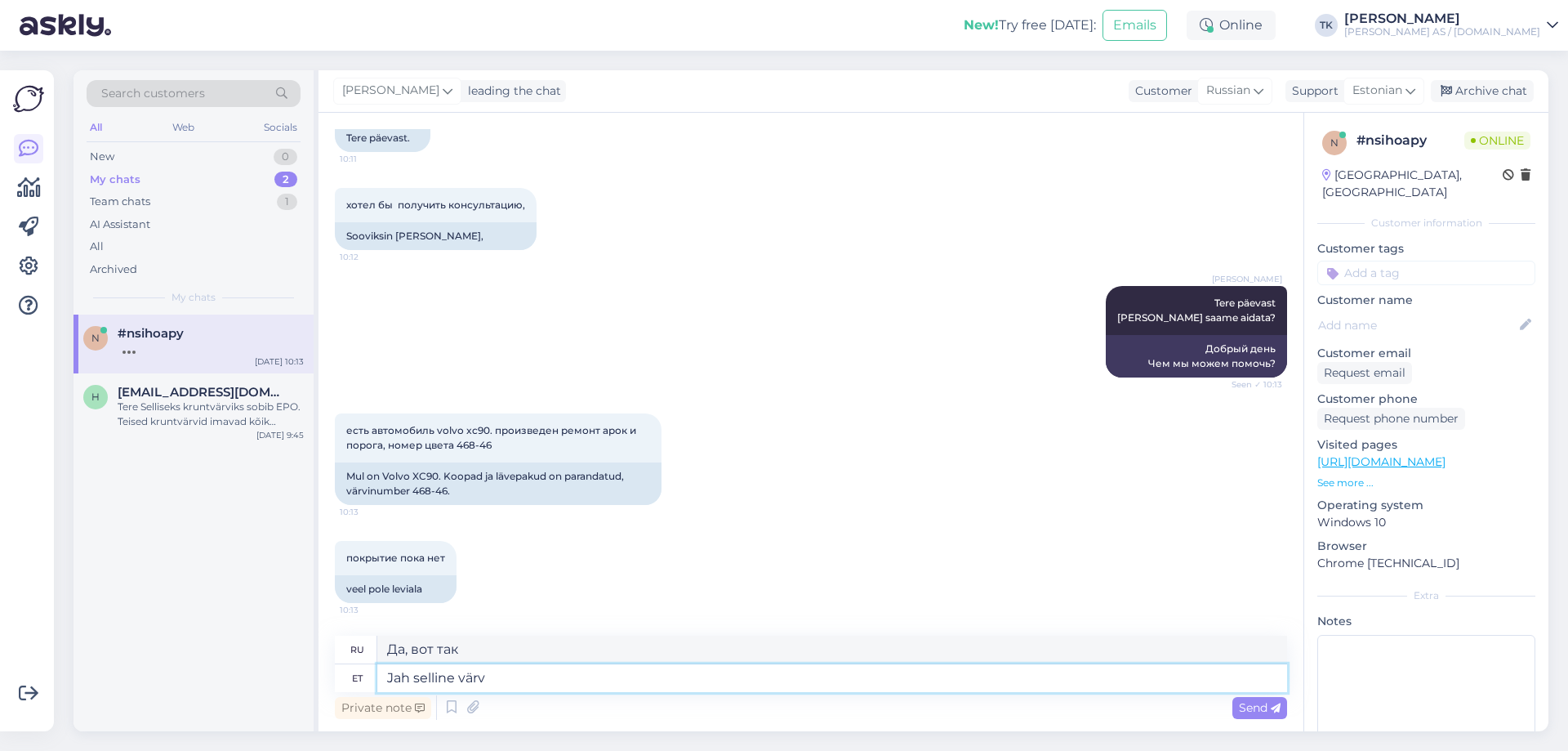
scroll to position [224, 0]
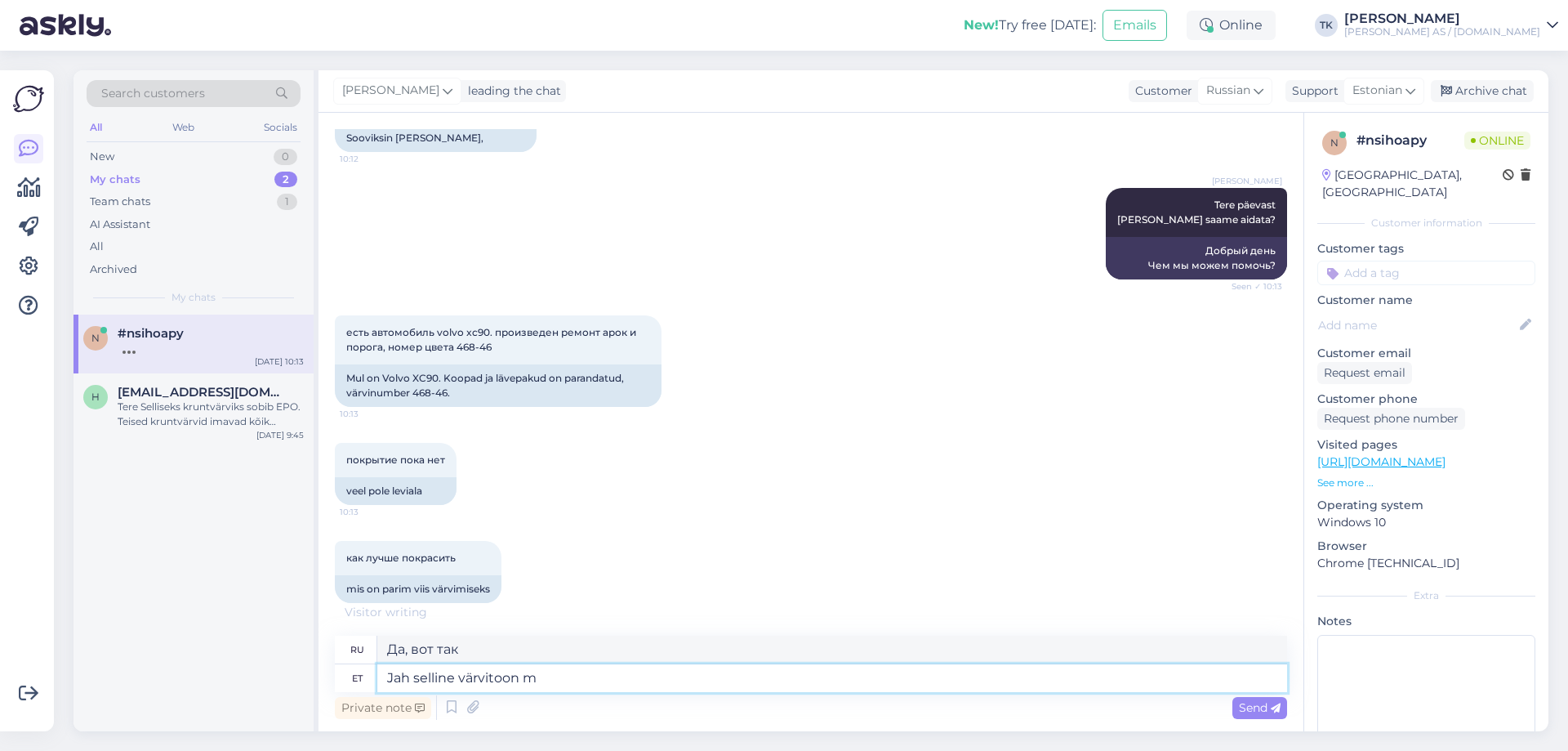
type textarea "Jah selline värvitoon me"
type textarea "Да, этот цвет."
type textarea "Jah selline värvitoon meil"
type textarea "Да, у нас есть этот цвет."
type textarea "Jah selline värvitoon meil olemas:"
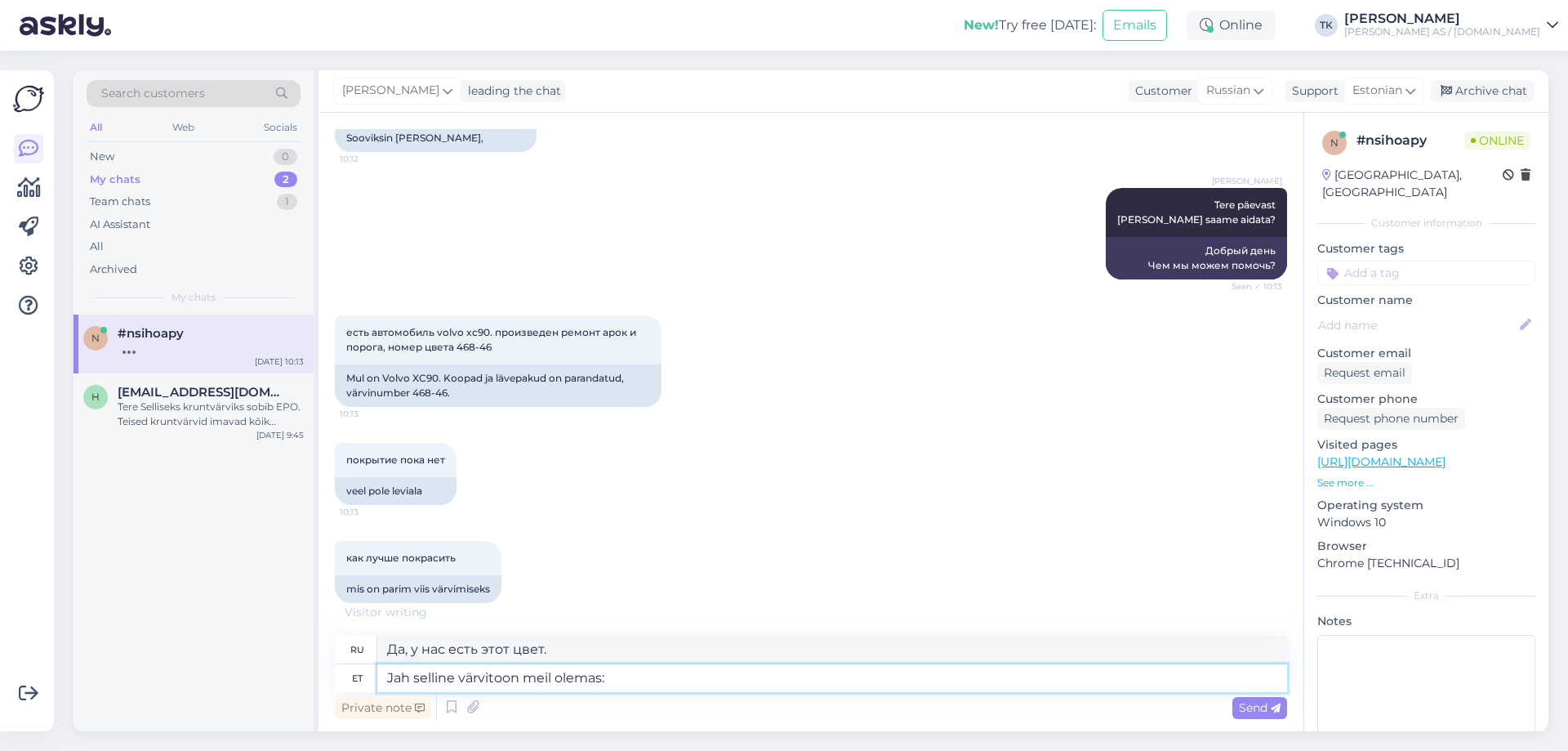
type textarea "Да, у нас есть этот цвет:"
type textarea "Jah selline värvitoon meil olemas: VOLVO"
type textarea "Да, у нас есть этот цвет: VOLVO"
type textarea "Jah selline värvitoon meil olemas: VOLVO 468,"
type textarea "Да, у нас есть этот цвет: VOLVO 468,"
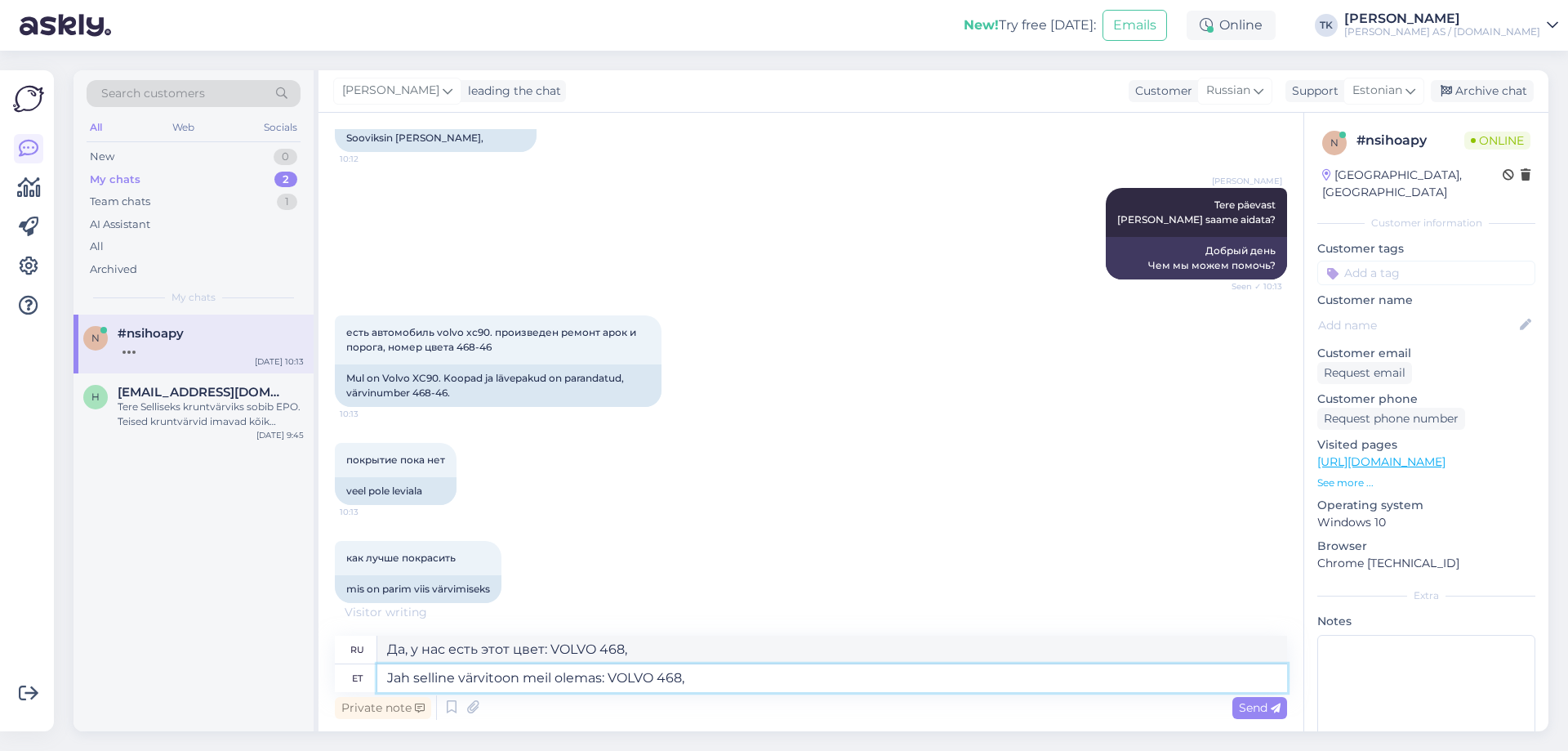
paste textarea "покрытие пока нет"
type textarea "Jah selline värvitoon meil olemas: VOLVO 468, покрытие пока нет"
type textarea "Да, у нас есть такой цвет: VOLVO 468, пока нет"
type textarea "Jah selline värvitoon meil olemas: VOLVO 468, покр"
type textarea "Да, у нас есть этот цвет: VOLVO 468, покрытие еще доступно."
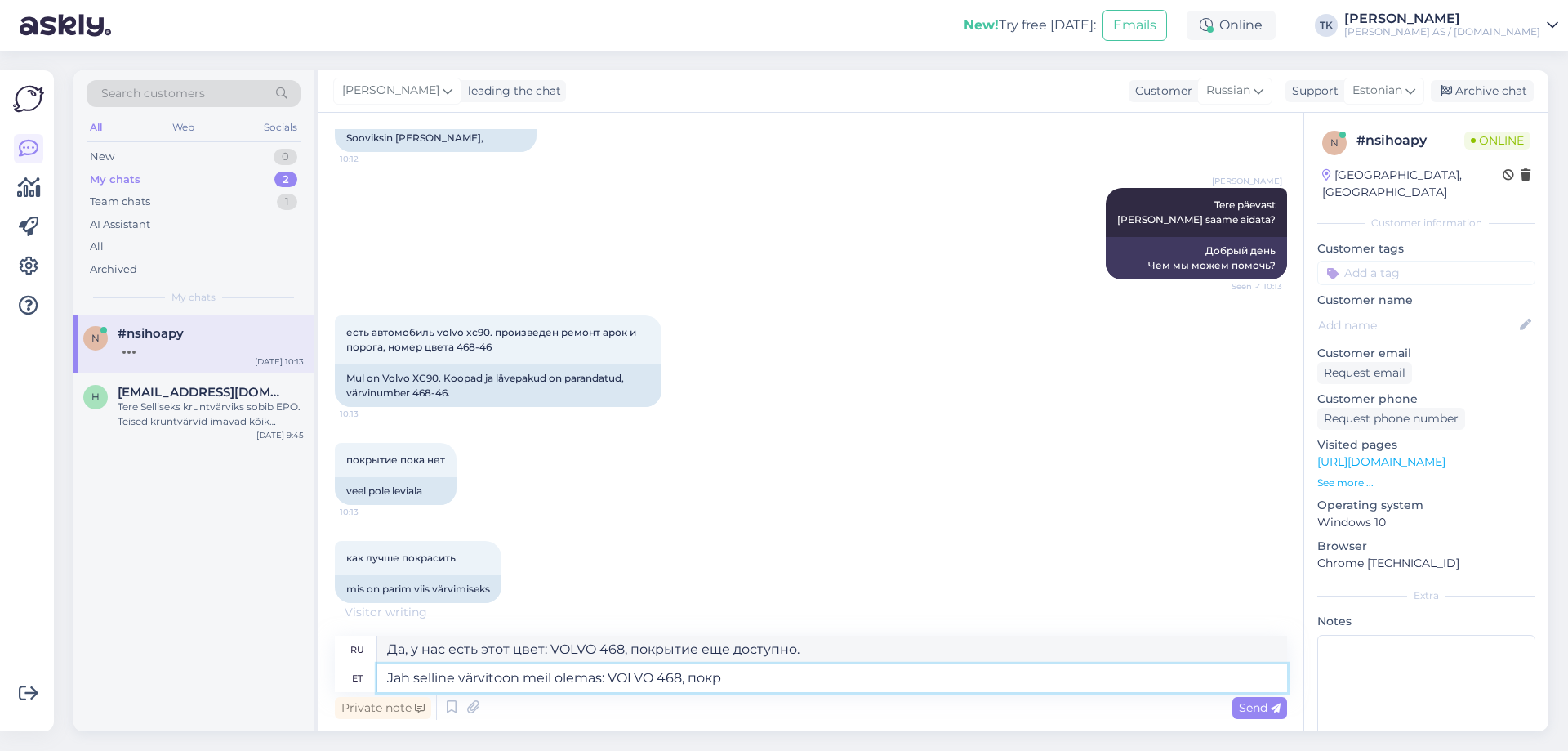
type textarea "Jah selline värvitoon meil olemas: VOLVO 468, пок"
type textarea "Да, у нас есть этот цвет: VOLVO 468, покрытие"
type textarea "Jah selline värvitoon meil olemas: VOLVO 468,"
type textarea "Да, у нас есть этот цвет: VOLVO 468,"
click at [784, 727] on div "Chat started [DATE] Добрый день. 10:11 Tere päevast. хотел бы получить консульт…" at bounding box center [811, 421] width 985 height 619
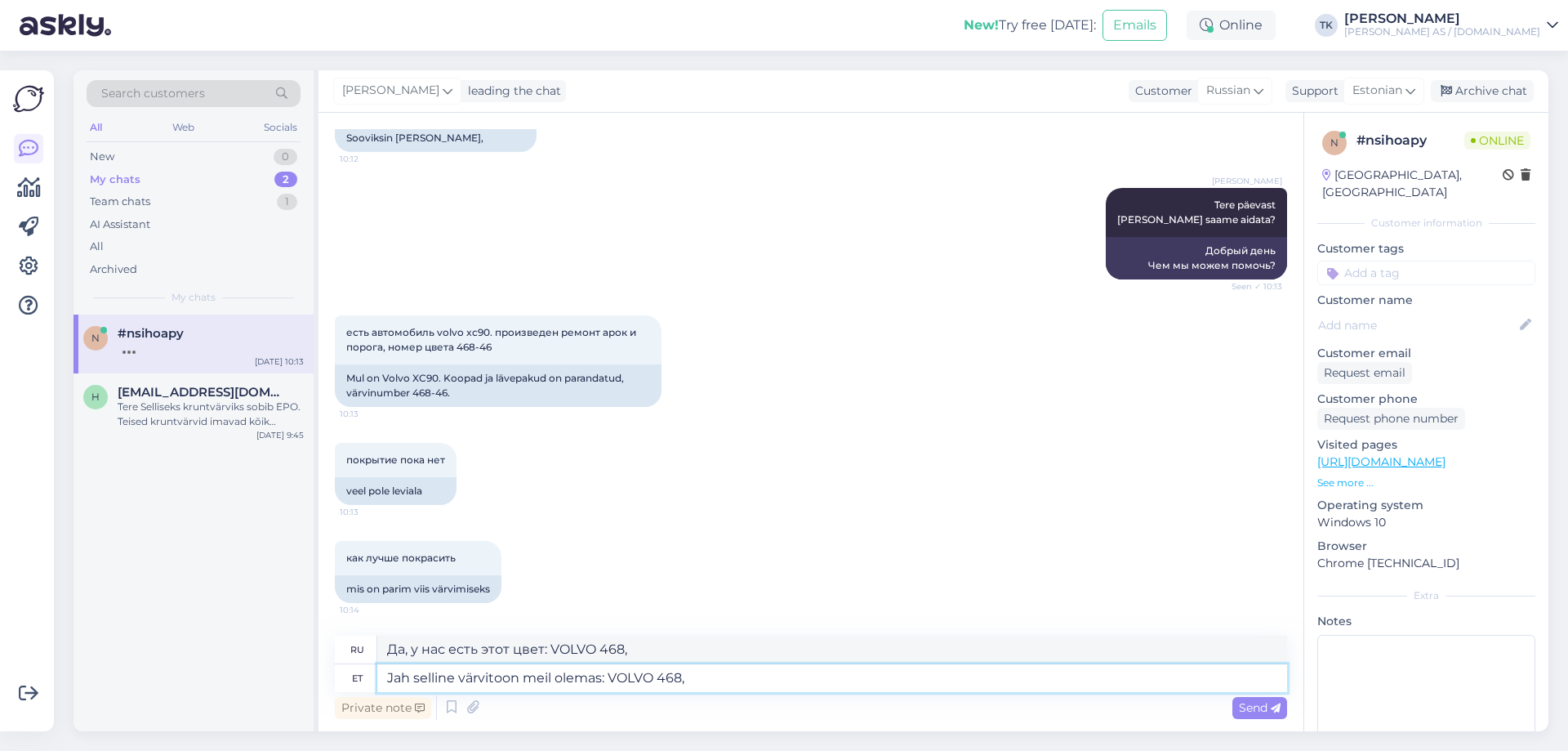
click at [712, 677] on textarea "Jah selline värvitoon meil olemas: VOLVO 468," at bounding box center [832, 678] width 909 height 28
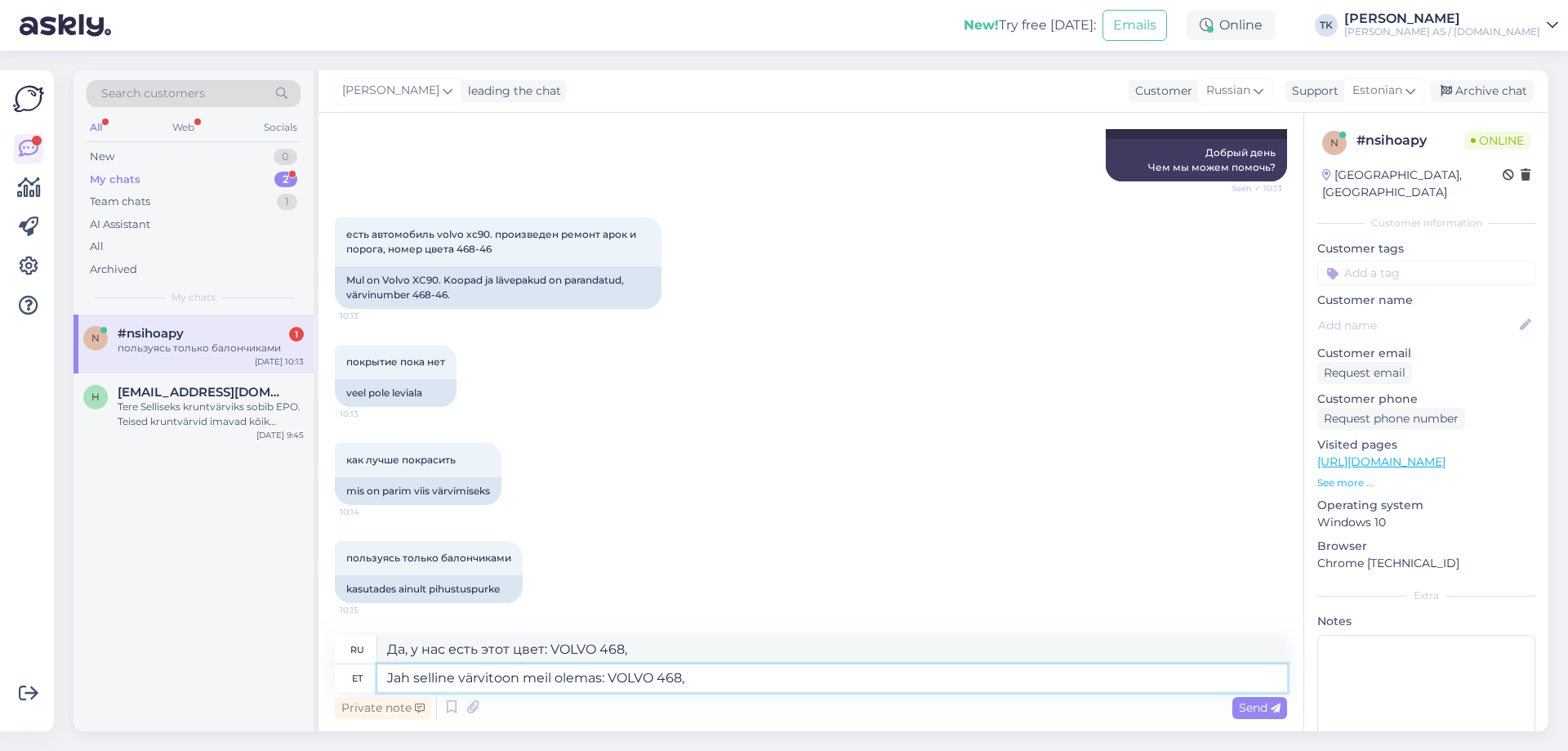
paste textarea "LAVA SAND-MET."
type textarea "Jah selline värvitoon meil olemas: VOLVO 468, LAVA SAND-MET."
type textarea "Да, у нас есть этот цвет: VOLVO 468, LAVA SAND-MET."
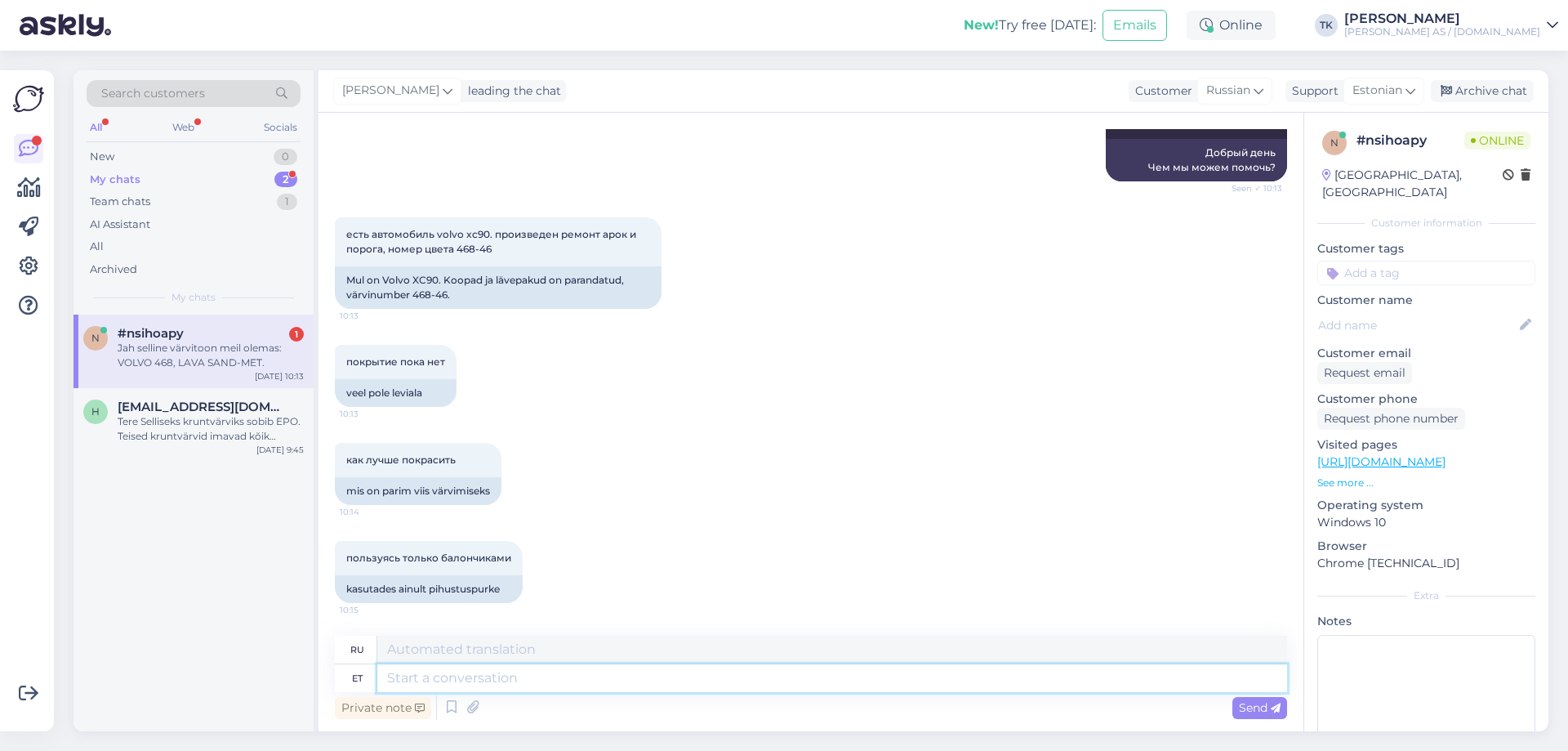
scroll to position [435, 0]
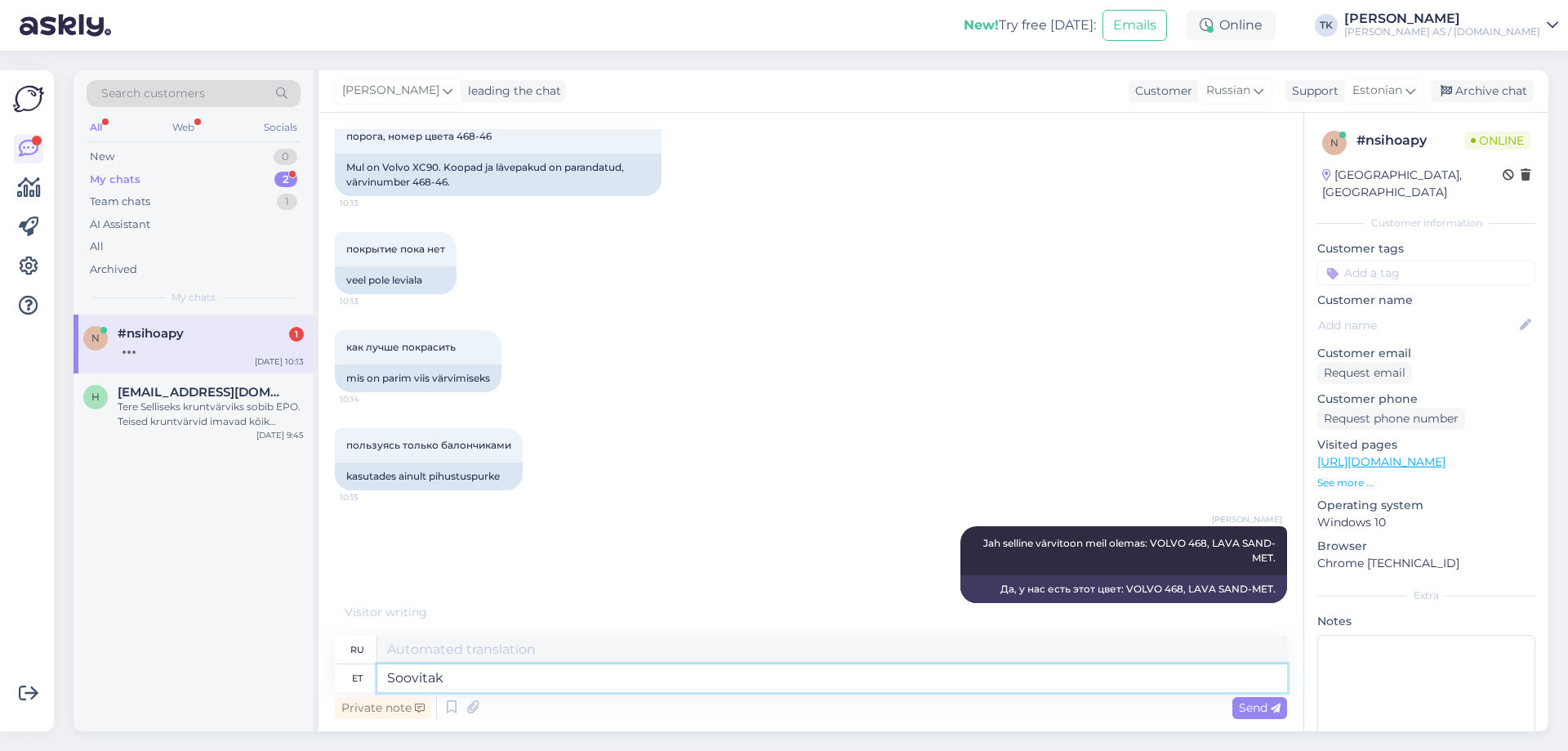
type textarea "Soovitaks"
type textarea "Рекомендую"
type textarea "Soovitaks esimeseks"
type textarea "Порекомендовал бы в первую очередь"
type textarea "Soovitaks esimeseks kihiks"
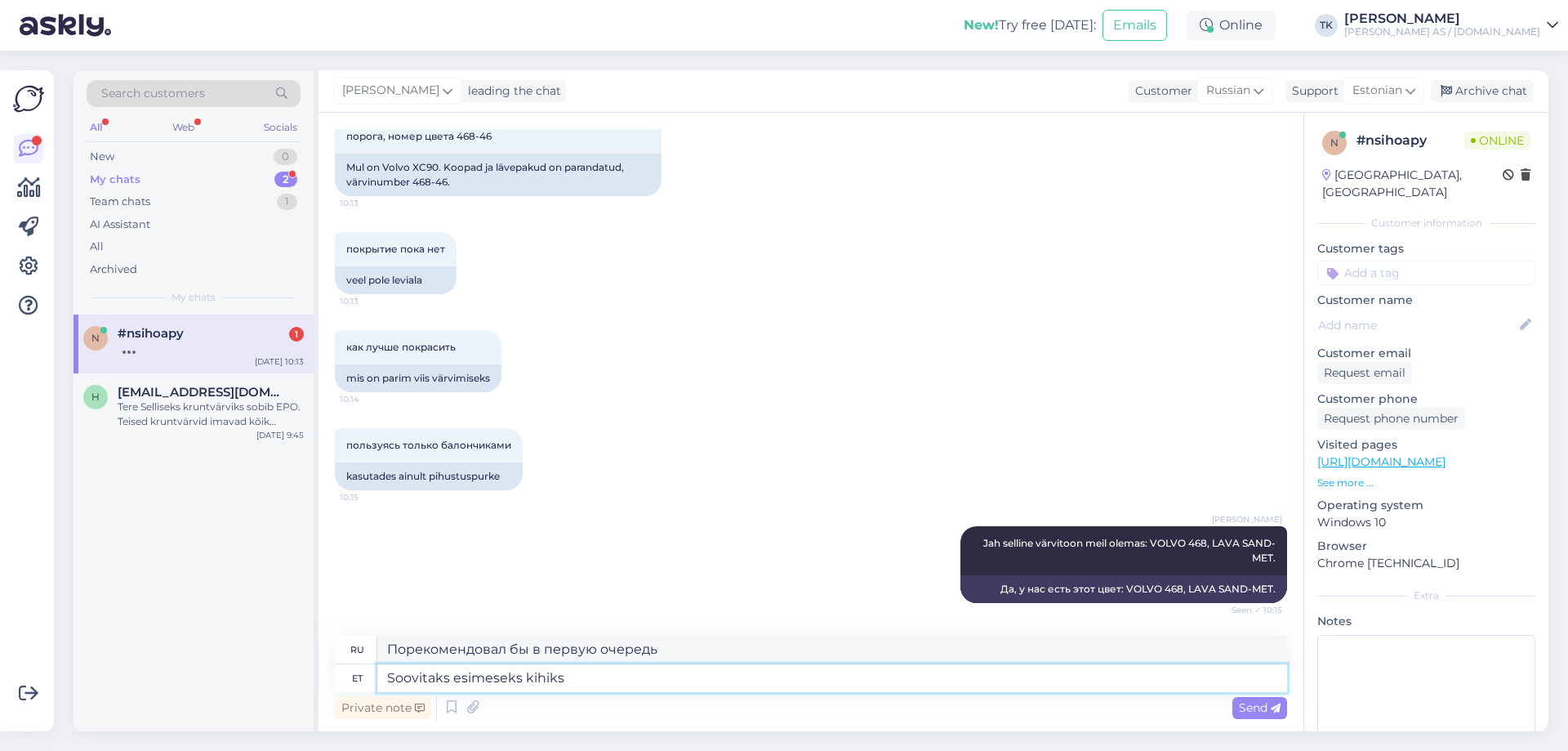
type textarea "Рекомендую в качестве первого слоя."
type textarea "Soovitaks esimeseks kihiks EPO"
type textarea "Я бы рекомендовал EPO в качестве первого слоя."
type textarea "Soovitaks esimeseks kihiks EPO kruntvärvi"
type textarea "Я бы рекомендовал в качестве первого слоя грунтовку EPO."
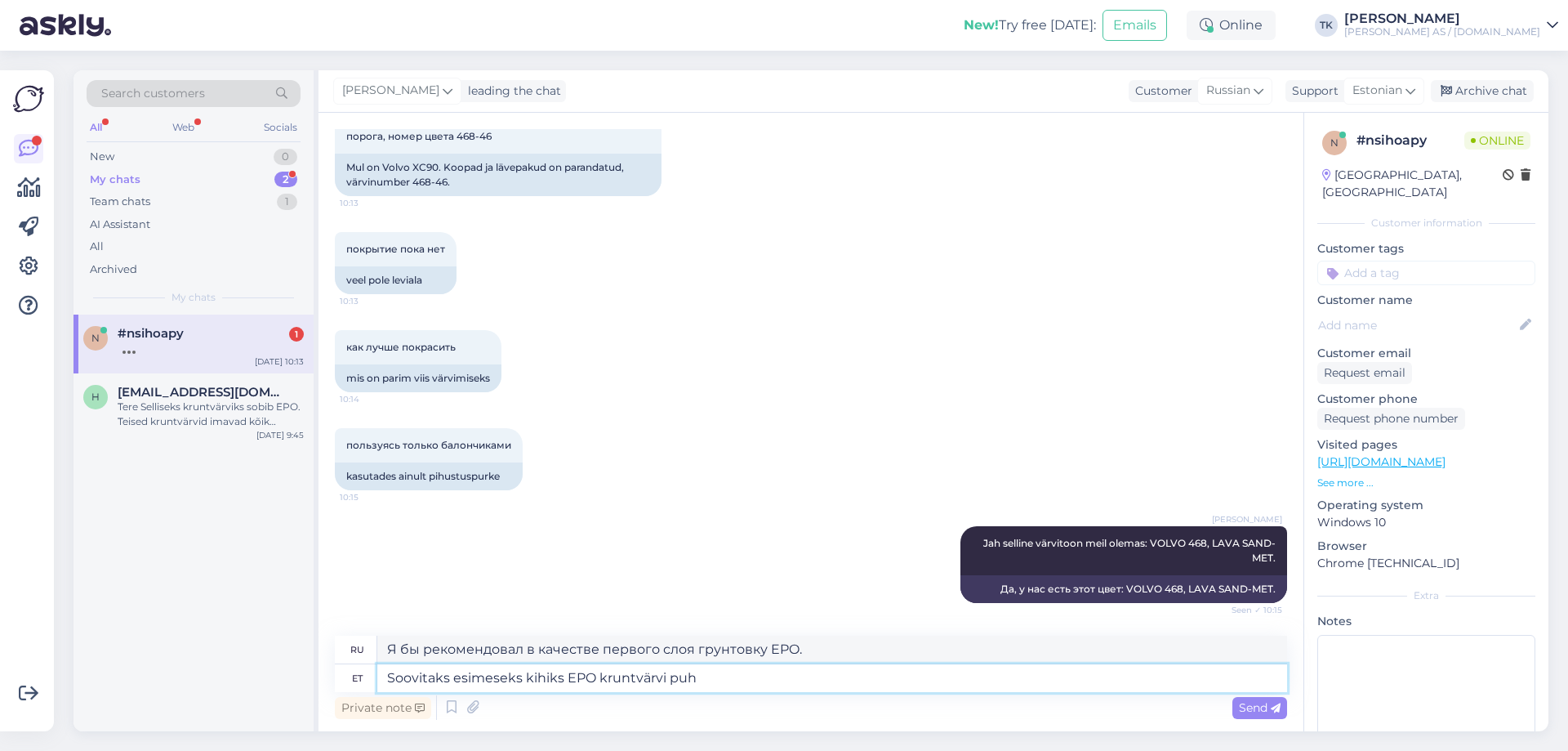
type textarea "Soovitaks esimeseks kihiks EPO kruntvärvi puht"
type textarea "Я бы рекомендовал использовать грунтовку EPO в качестве первого слоя."
type textarea "Soovitaks esimeseks kihiks EPO kruntvärvi puhtale m"
type textarea "Я бы рекомендовал использовать грунтовку EPO на чистых поверхностях в качестве …"
type textarea "Soovitaks esimeseks kihiks EPO kruntvärvi puhtale metallile"
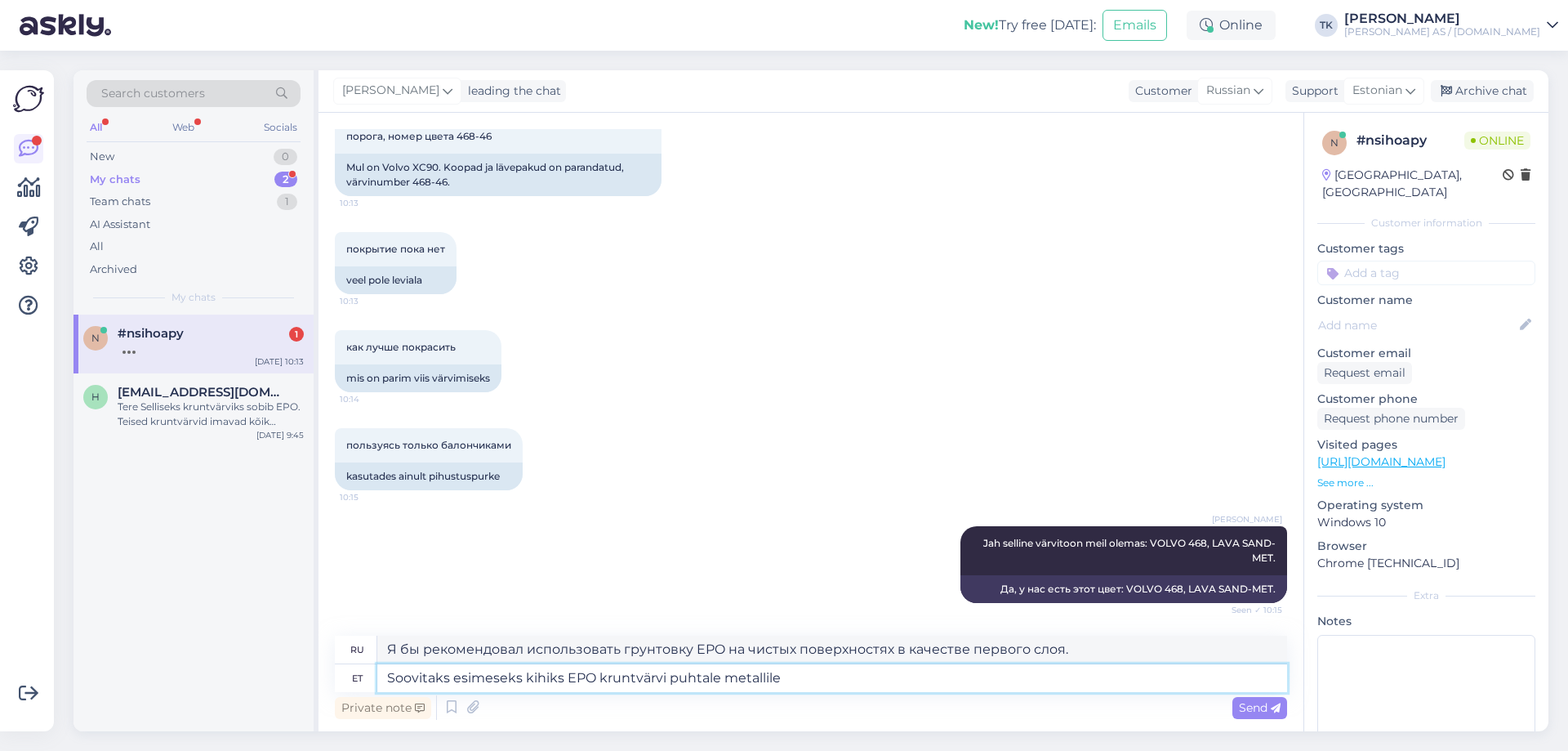
type textarea "Я бы рекомендовал в качестве первого слоя грунтовку EPO для голого металла."
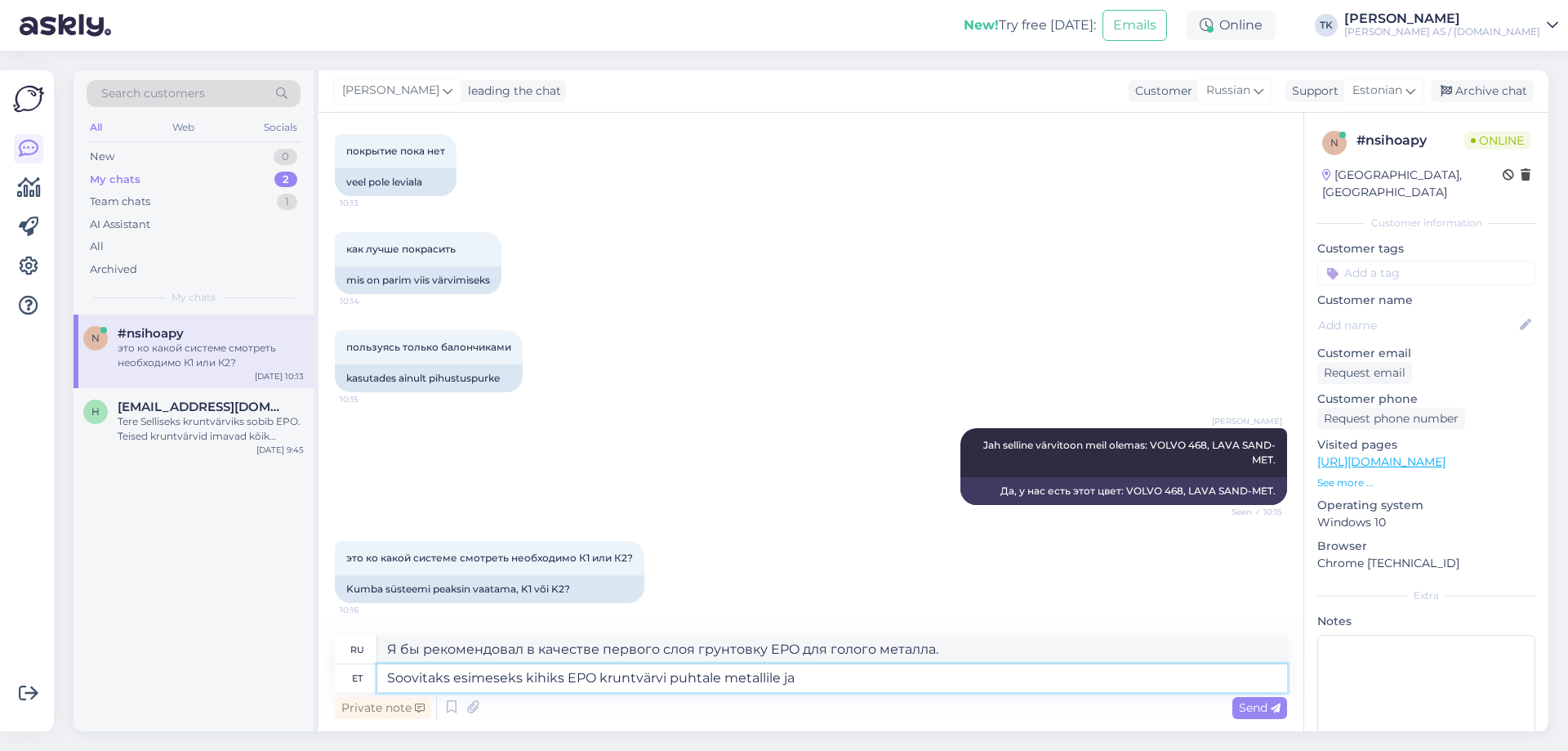
type textarea "Soovitaks esimeseks kihiks EPO kruntvärvi puhtale metallile ja"
type textarea "Я бы рекомендовал использовать грунтовку EPO для голого металла в качестве перв…"
type textarea "Soovitaks esimeseks kihiks EPO kruntvärvi puhtale metallile ja edas"
type textarea "Я бы рекомендовал нанести первый слой грунтовки EPO на голый металл, а затем"
type textarea "Soovitaks esimeseks kihiks EPO kruntvärvi puhtale metallile ja"
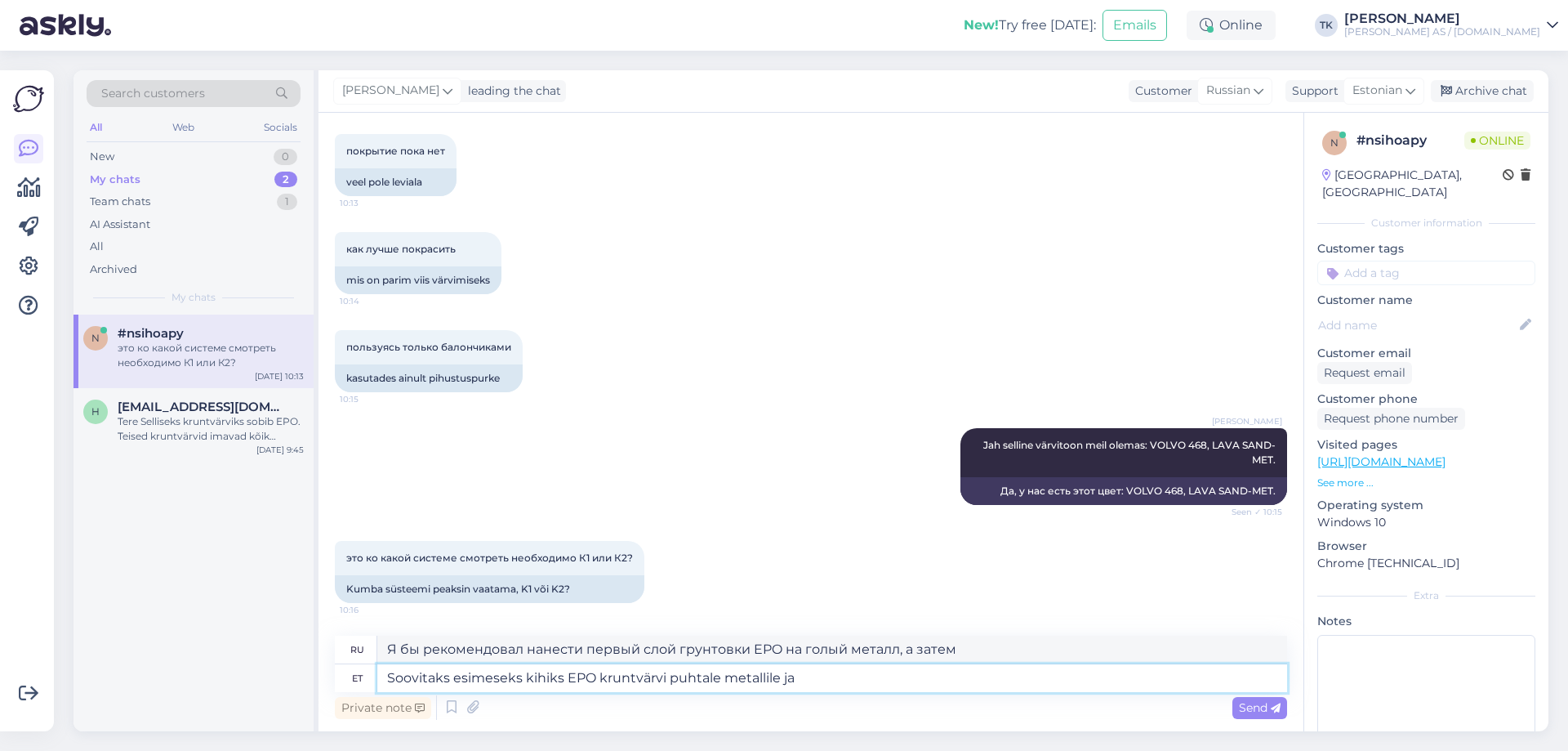
type textarea "Я бы рекомендовал использовать грунтовку EPO для голого металла в качестве перв…"
type textarea "Soovitaks esimeseks kihiks EPO kruntvärvi puhtale metallile [PERSON_NAME]"
type textarea "Я бы рекомендовал нанести первый слой грунтовки EPO на голый металл, а затем"
type textarea "Soovitaks esimeseks kihiks EPO kruntvärvi puhtale metallile"
type textarea "Я бы рекомендовал в качестве первого слоя грунтовку EPO для голого металла."
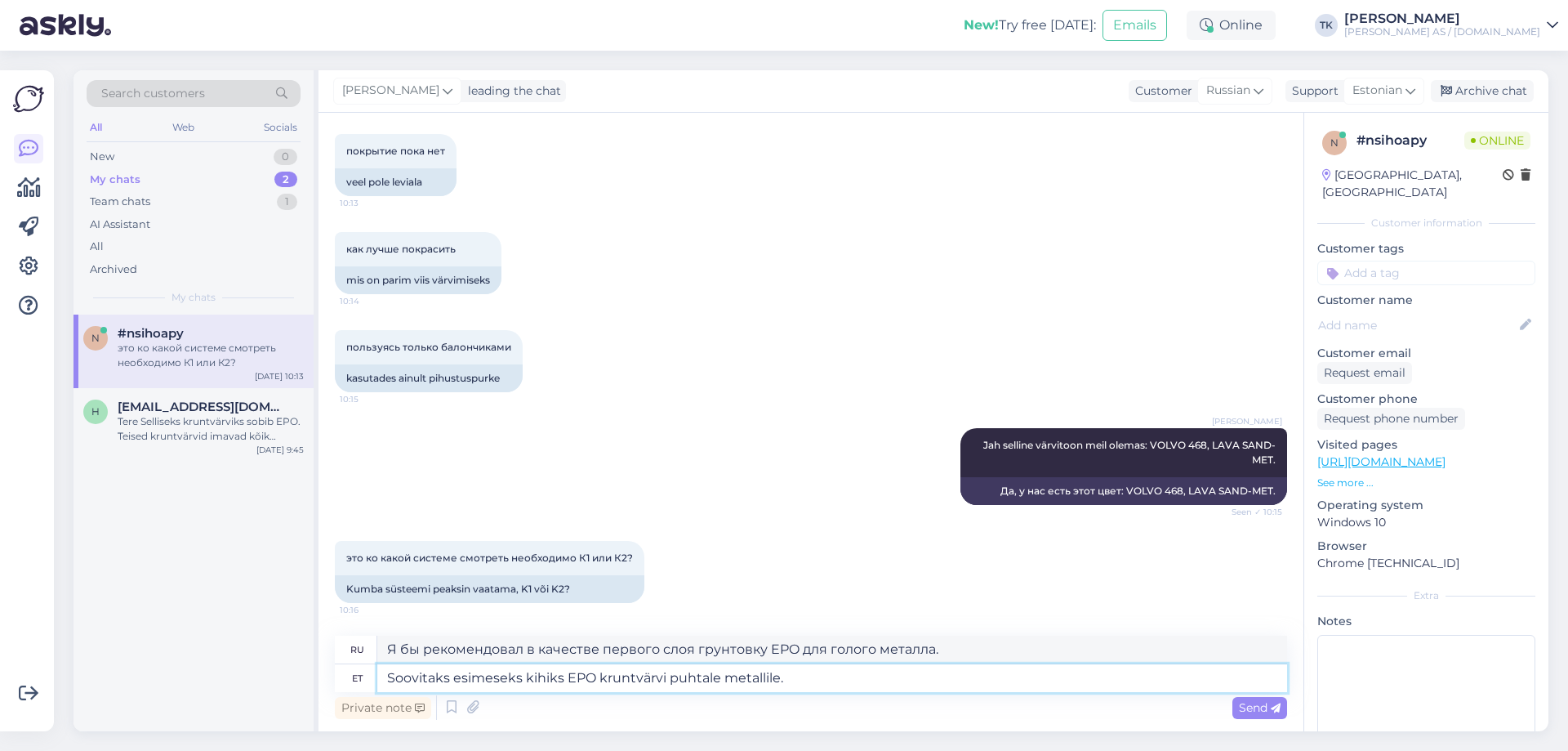
type textarea "Soovitaks esimeseks kihiks EPO kruntvärvi puhtale metallile."
type textarea "Я бы рекомендовал использовать грунтовку EPO на голом металле в качестве первог…"
type textarea "Soovitaks esimeseks kihiks EPO kruntvärvi puhtale metallile. "K"
type textarea "Я бы рекомендовал использовать грунтовку EPO на голом металле в качестве первог…"
type textarea "Soovitaks esimeseks kihiks EPO kruntvärvi puhtale metallile."
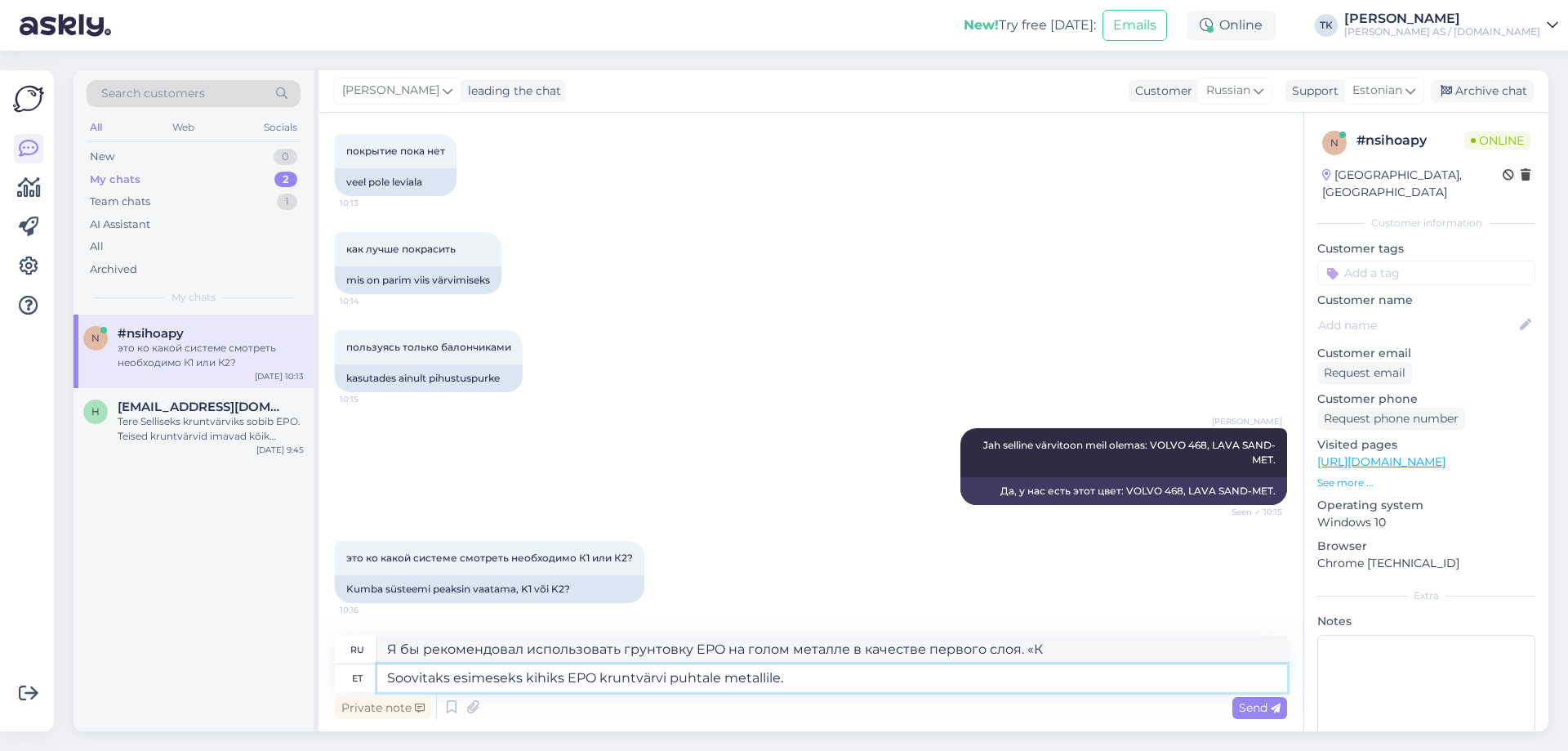
type textarea "Я бы рекомендовал использовать грунтовку EPO на голом металле в качестве первог…"
type textarea "Soovitaks esimeseks kihiks EPO kruntvärvi puhtale metallile. 2K"
type textarea "Я бы рекомендовал использовать грунтовку EPO для голого металла в качестве перв…"
type textarea "Soovitaks esimeseks kihiks EPO kruntvärvi puhtale metallile. 2K tooted"
type textarea "Я бы рекомендовал использовать грунтовку EPO для голого металла в качестве перв…"
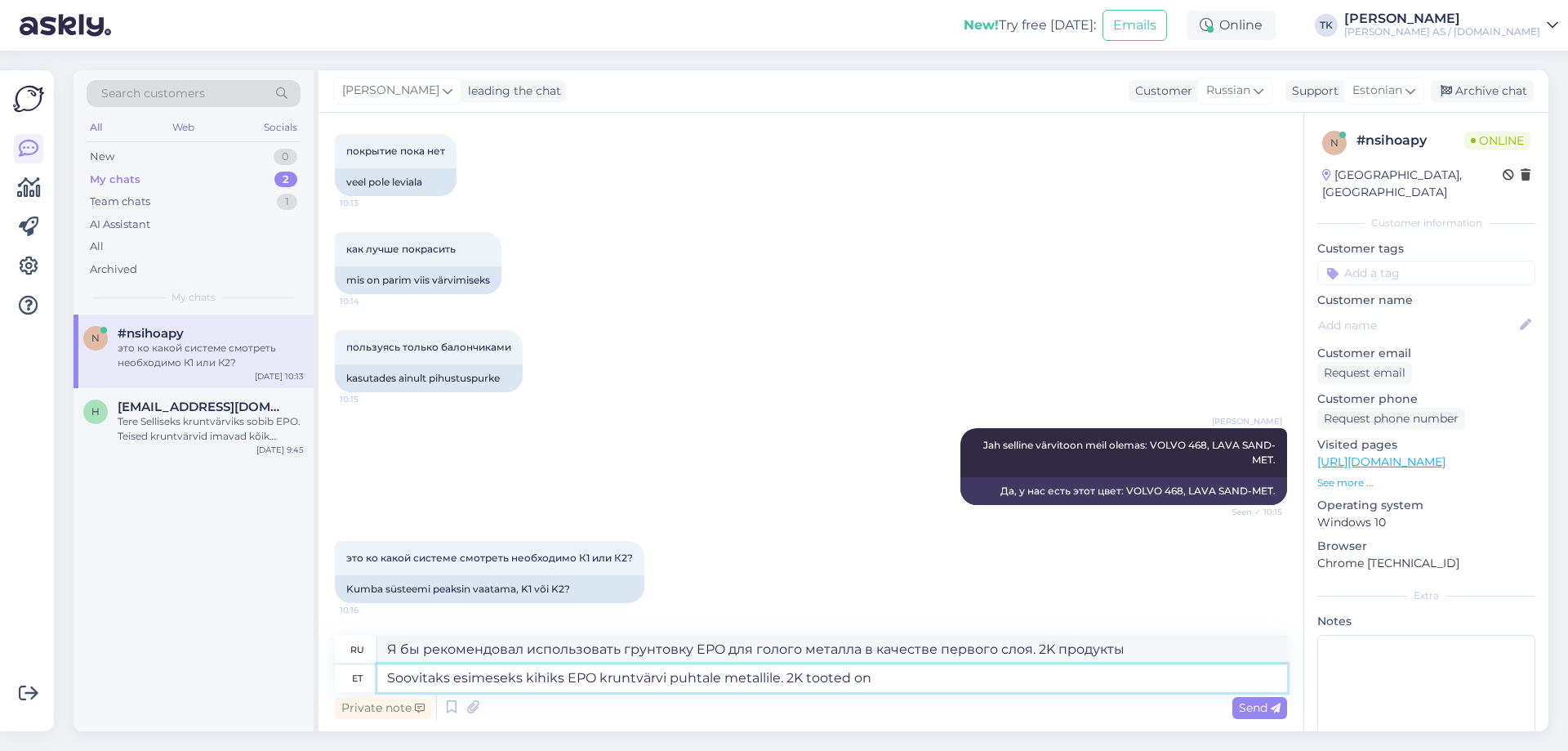
type textarea "Soovitaks esimeseks kihiks EPO kruntvärvi puhtale metallile. 2K tooted on"
type textarea "Я бы рекомендовал использовать грунтовку EPO для голого металла в качестве перв…"
type textarea "Soovitaks esimeseks kihiks EPO kruntvärvi puhtale metallile. 2K tooted on alati"
type textarea "Я бы рекомендовал использовать грунтовку EPO на голом металле в качестве первог…"
type textarea "Soovitaks esimeseks kihiks EPO kruntvärvi puhtale metallile. 2K tooted on alati…"
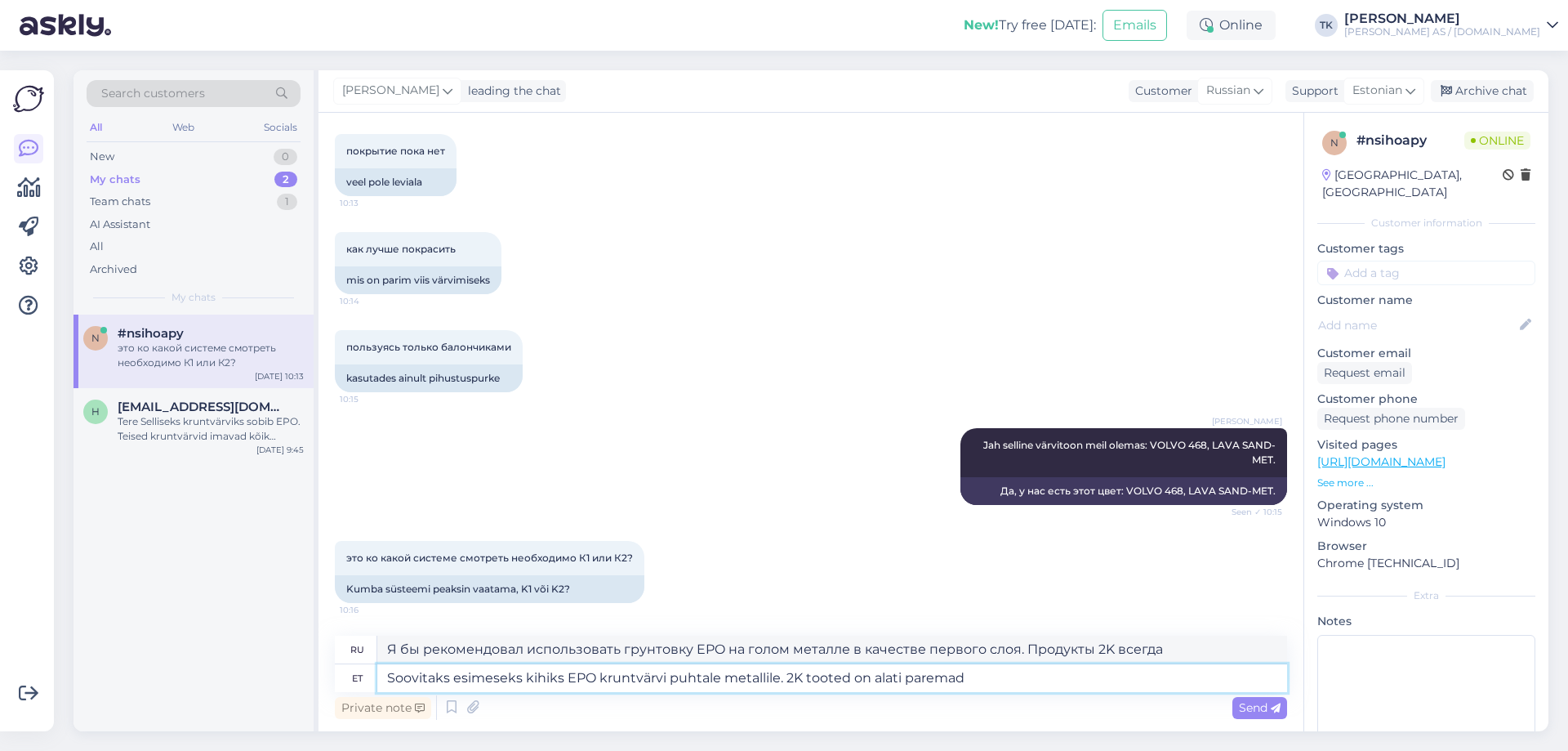
type textarea "Я бы рекомендовал использовать грунтовку EPO для голого металла в качестве перв…"
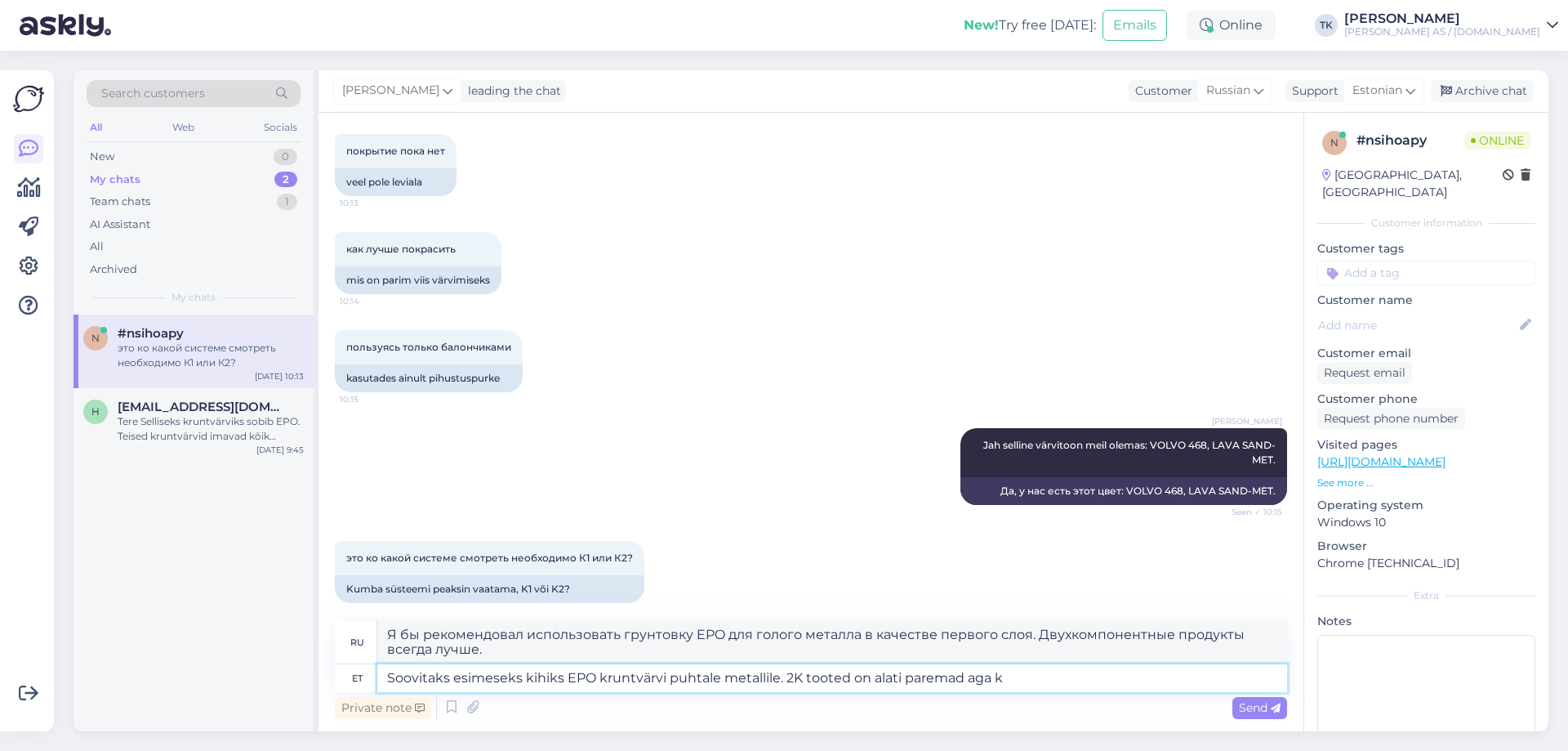
type textarea "Soovitaks esimeseks kihiks EPO kruntvärvi puhtale metallile. 2K tooted on alati…"
type textarea "Я бы рекомендовал использовать грунтовку EPO для голого металла в качестве перв…"
type textarea "Soovitaks esimeseks kihiks EPO kruntvärvi puhtale metallile. 2K tooted on alati…"
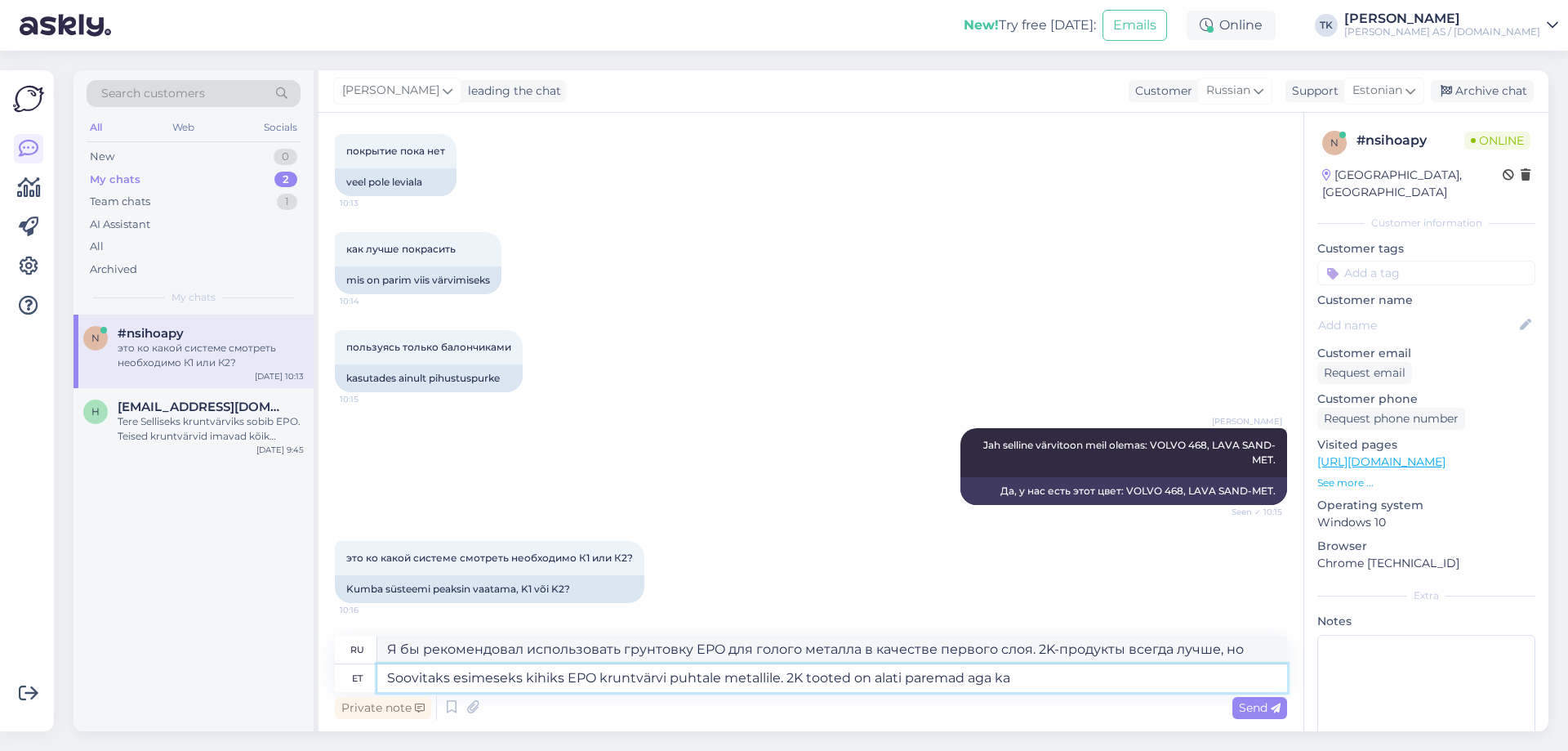
type textarea "Я бы рекомендовал грунтовку EPO для голого металла в качестве первого слоя. Про…"
type textarea "Soovitaks esimeseks kihiks EPO kruntvärvi puhtale metallile. 2K tooted on alati…"
type textarea "Я бы рекомендовал грунтовку EPO для голого металла в качестве первого слоя. Про…"
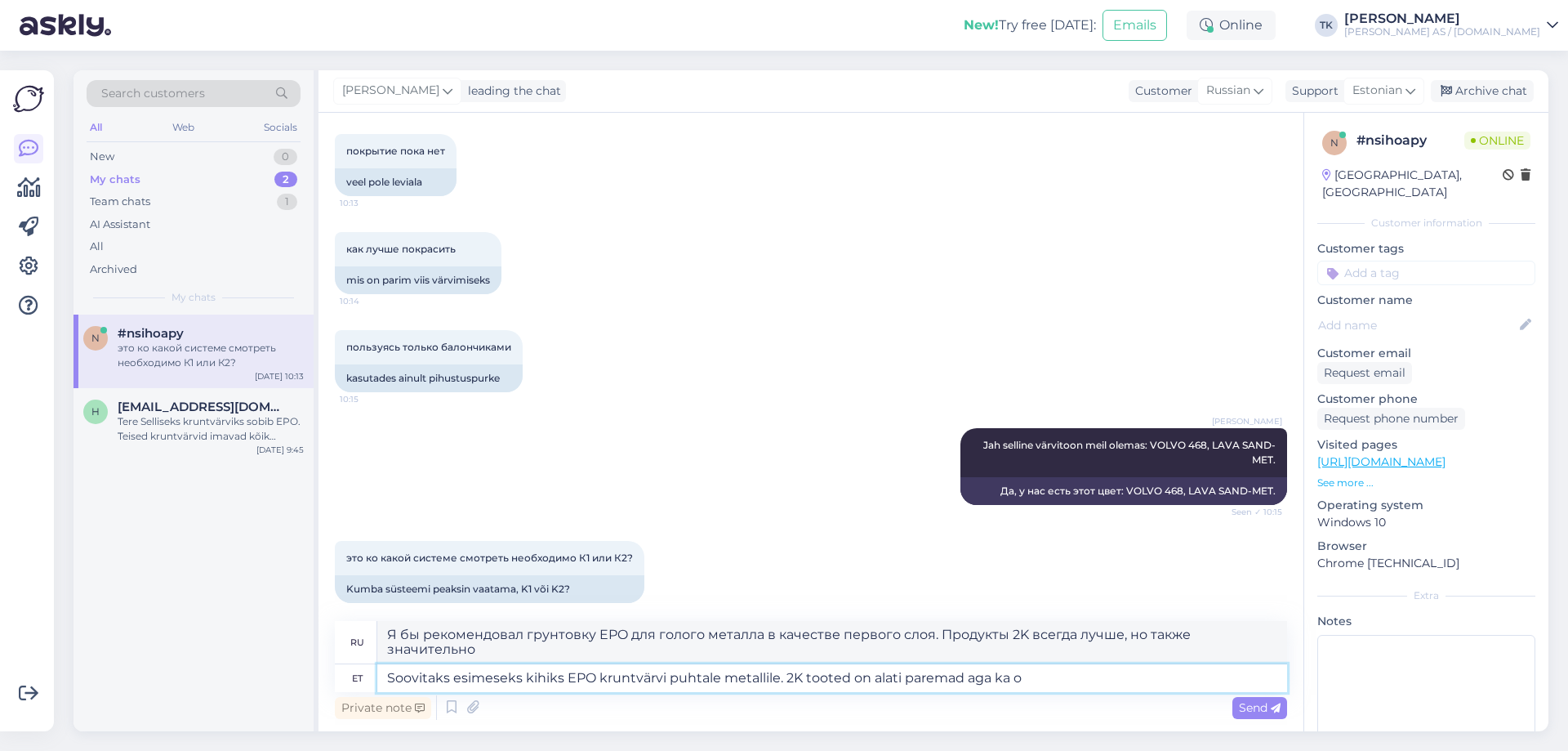
type textarea "Soovitaks esimeseks kihiks EPO kruntvärvi puhtale metallile. 2K tooted on alati…"
type textarea "Я бы рекомендовал грунтовку EPO для голого металла в качестве первого слоя. Про…"
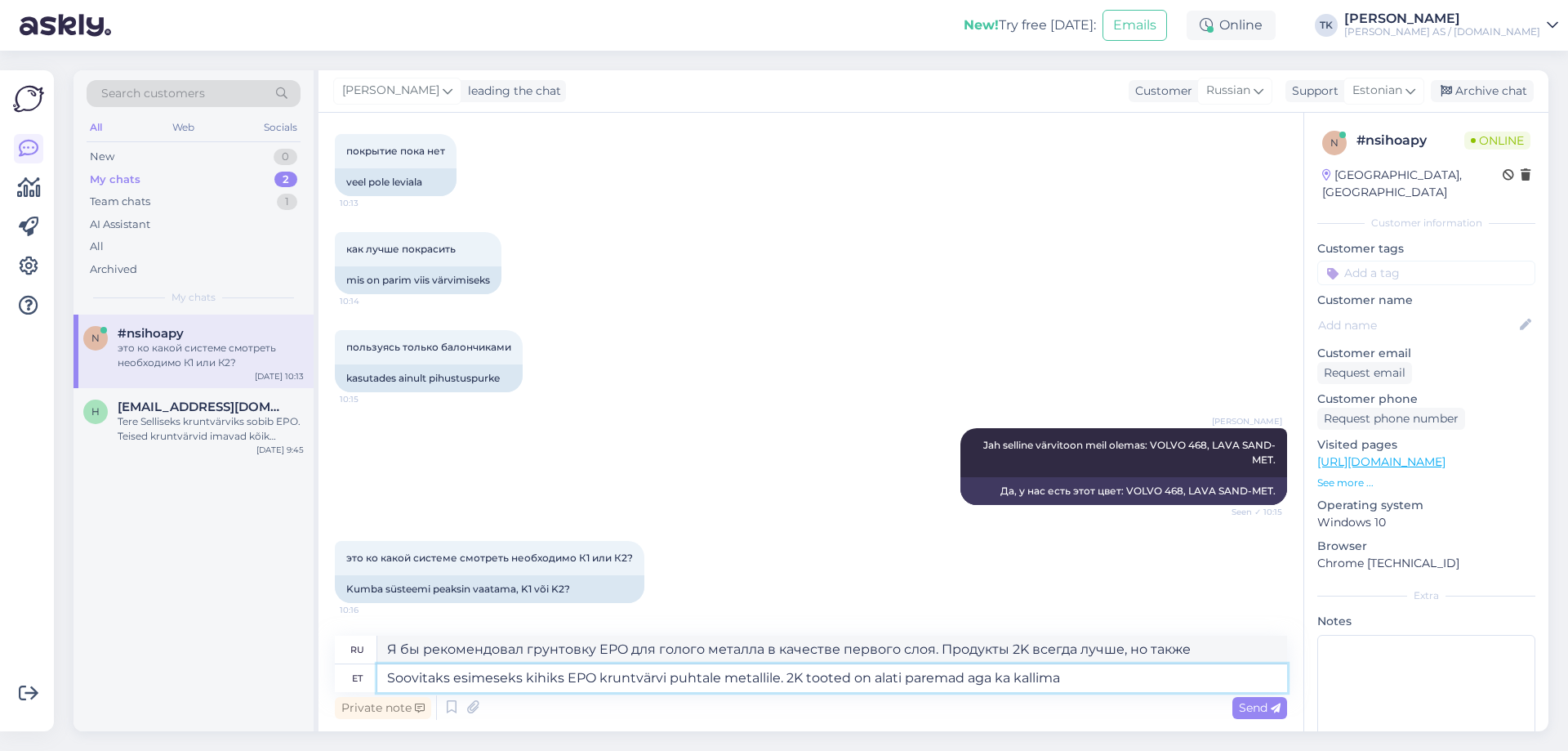
type textarea "Soovitaks esimeseks kihiks EPO kruntvärvi puhtale metallile. 2K tooted on alati…"
type textarea "Я бы рекомендовал грунтовку EPO для голого металла в качестве первого слоя. Про…"
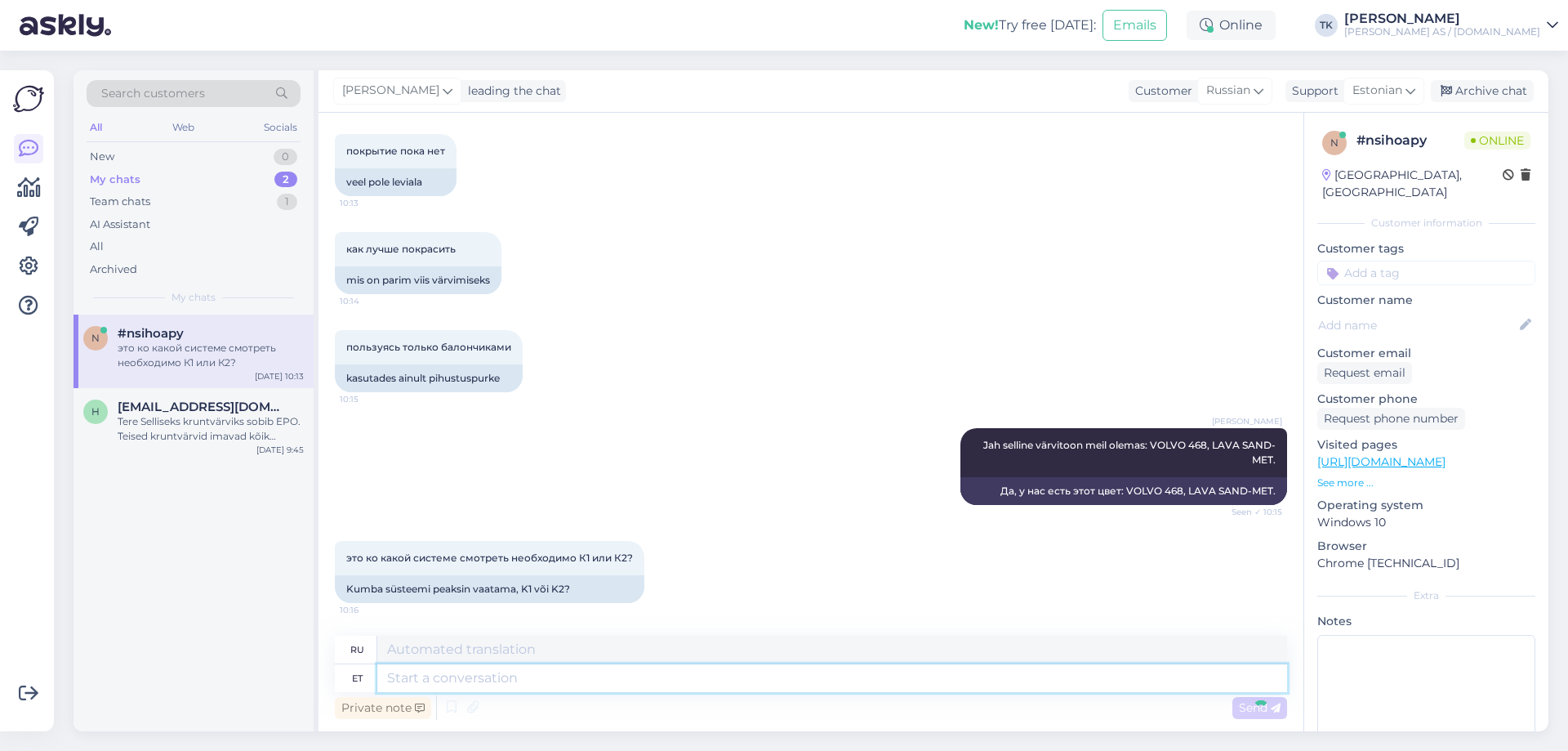
scroll to position [675, 0]
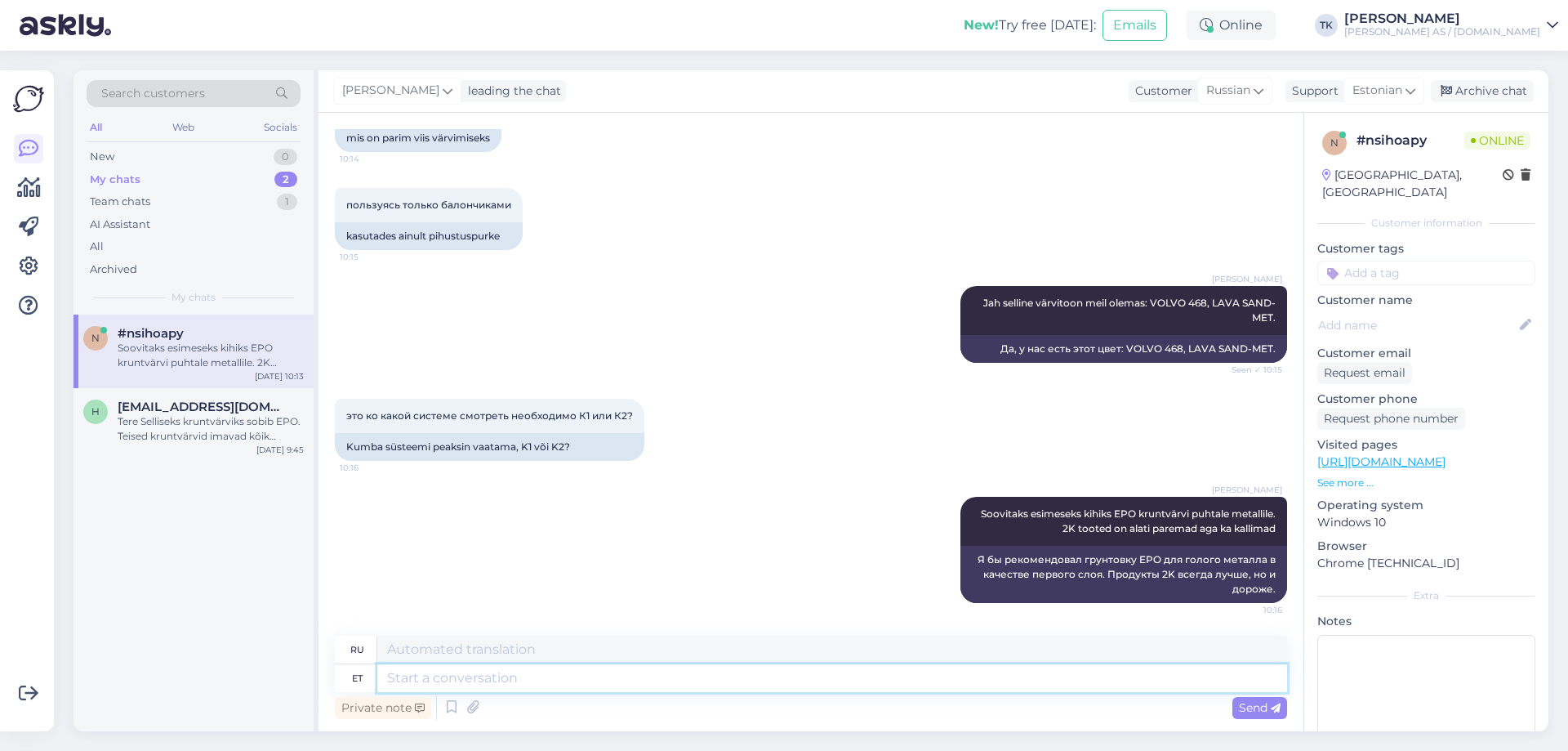
type textarea "E"
type textarea "Понедельник"
type textarea "EPO"
type textarea "ЭПО"
type textarea "EPO kruntvärvile s"
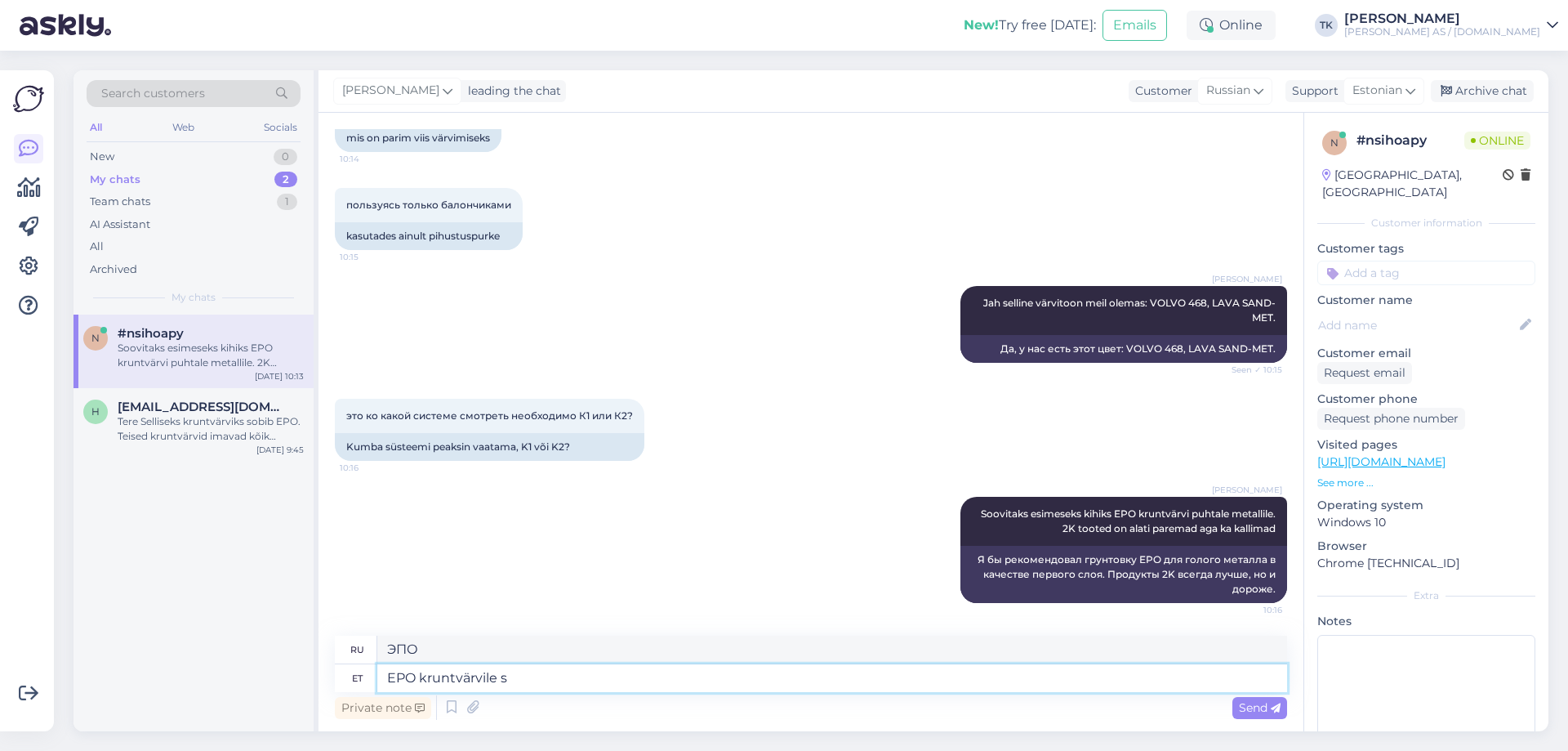
type textarea "ЭПО для праймера"
type textarea "EPO kruntvärvile saab ka"
type textarea "Праймер EPO может быть"
type textarea "EPO kruntvärvile saab ka o"
type textarea "Также можно использовать праймер ЭПО"
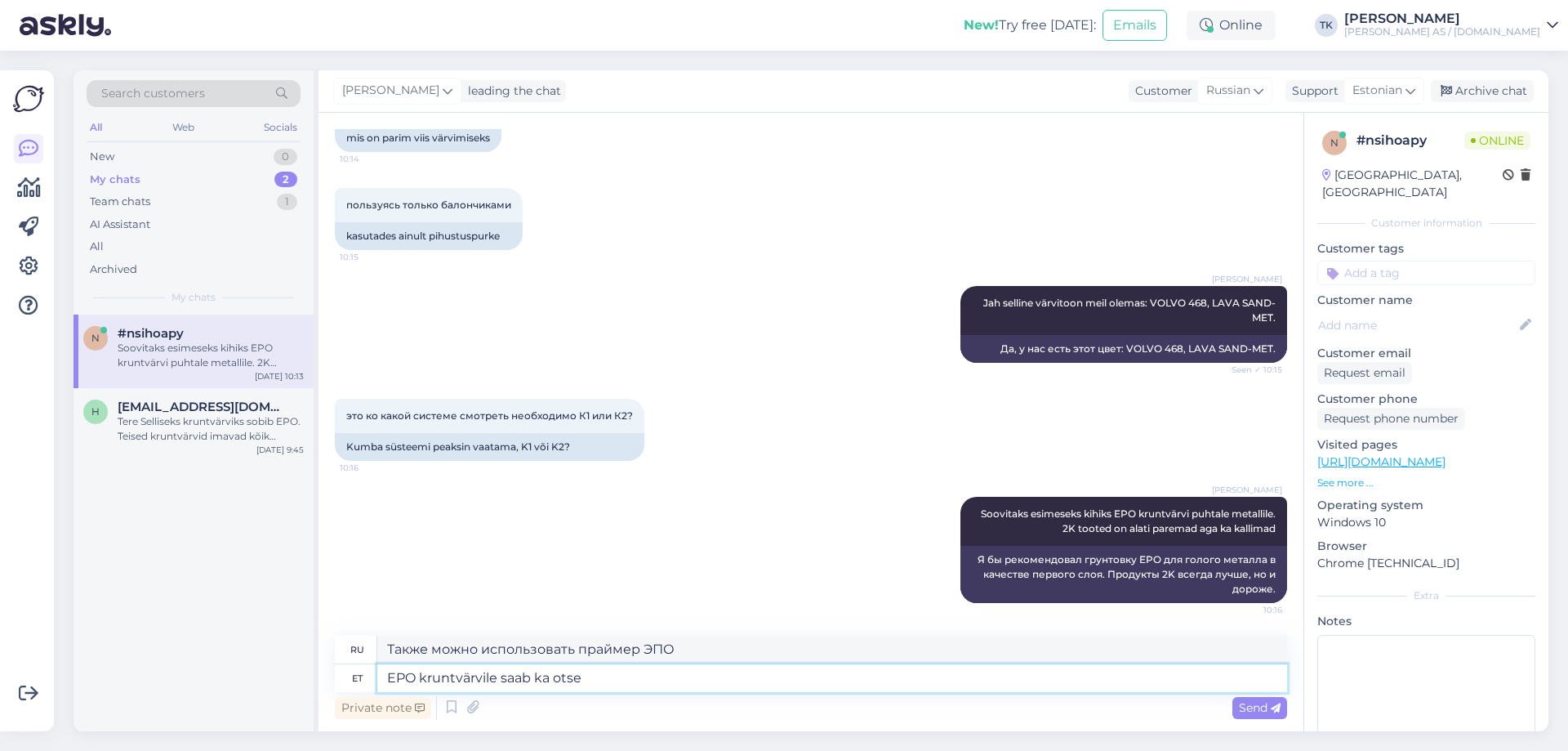
type textarea "EPO kruntvärvile saab ka otse j"
type textarea "Грунтовку EPO также можно наносить напрямую"
type textarea "EPO kruntvärvile saab ka otse juba"
type textarea "Вы также можете нанести грунтовку EPO напрямую."
type textarea "EPO kruntvärvile saab ka otse juba värvida j"
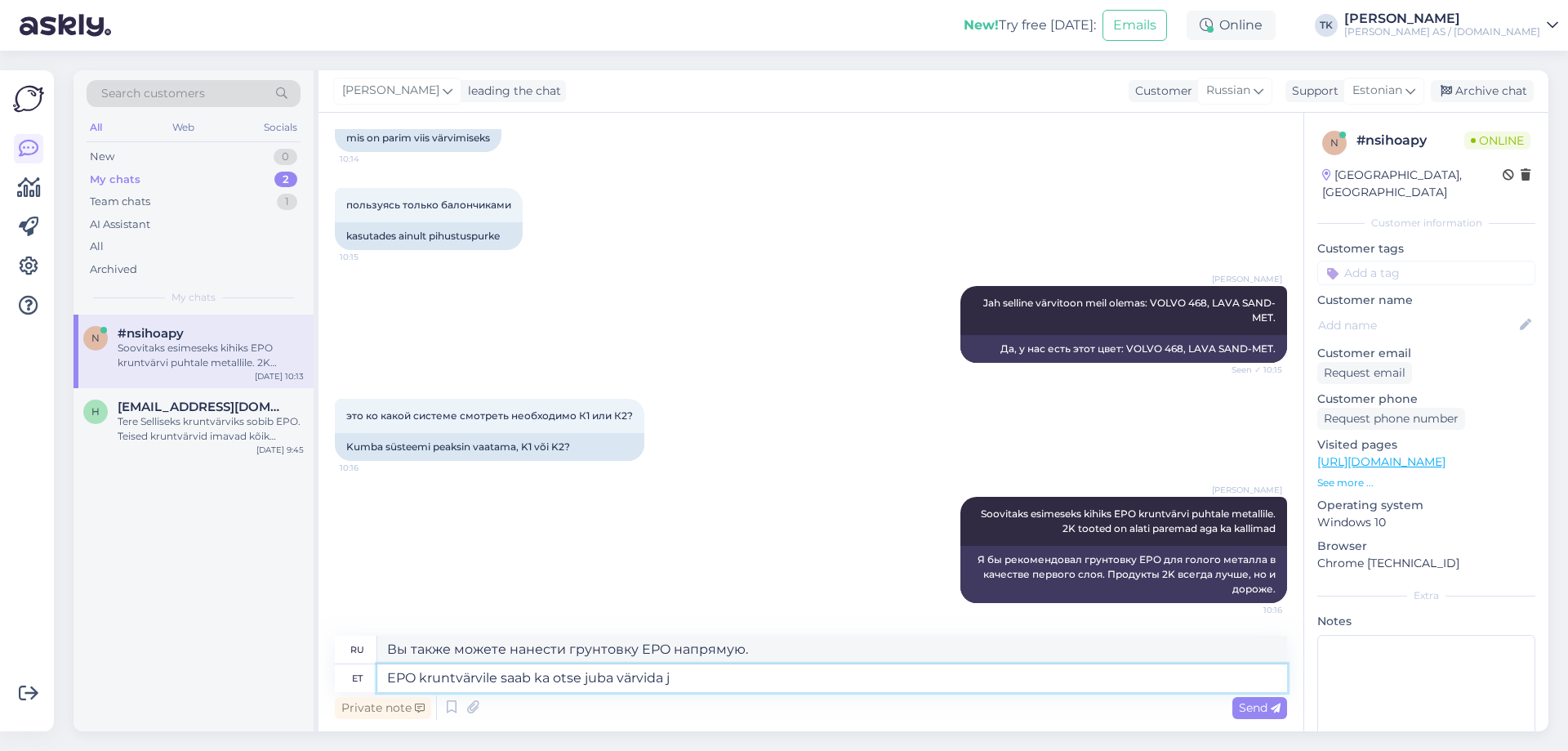
type textarea "Вы также можете красить непосредственно поверх грунтовки EPO."
type textarea "EPO kruntvärvile saab ka otse juba värvida ja s"
type textarea "Вы также можете красить непосредственно поверх грунтовки EPO и"
type textarea "EPO kruntvärvile saab ka otse juba värvida ja see"
type textarea "Вы также можете красить прямо поверх грунтовки EPO и это"
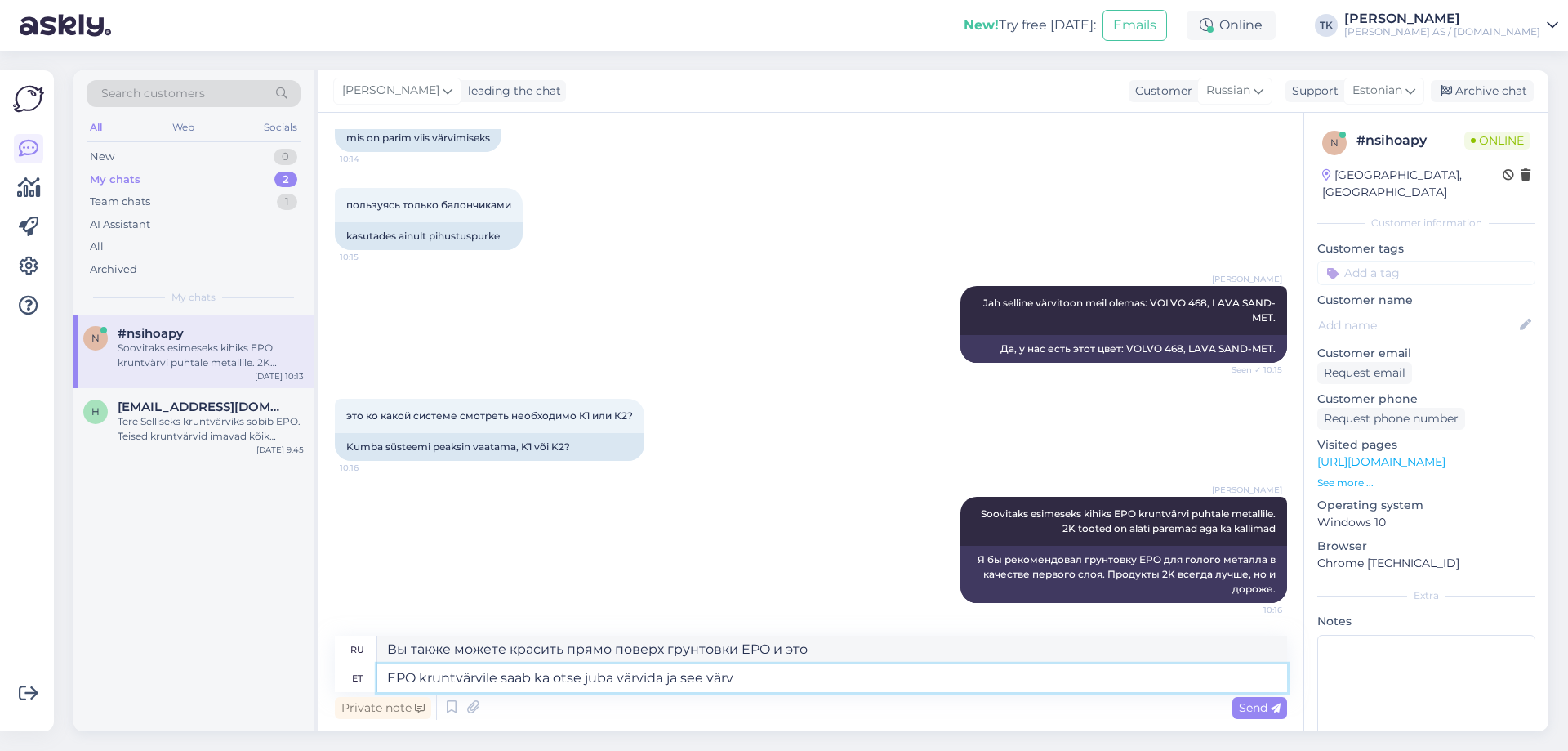
type textarea "EPO kruntvärvile saab ka otse juba värvida ja see värv"
type textarea "Вы также можете красить непосредственно поверх грунтовки EPO и этой краски."
type textarea "EPO kruntvärvile saab ka otse juba värvida ja see värv on v"
type textarea "Вы также можете красить прямо поверх грунтовки EPO, и эта краска"
type textarea "EPO kruntvärvile saab ka otse juba värvida ja see värv on vaja k"
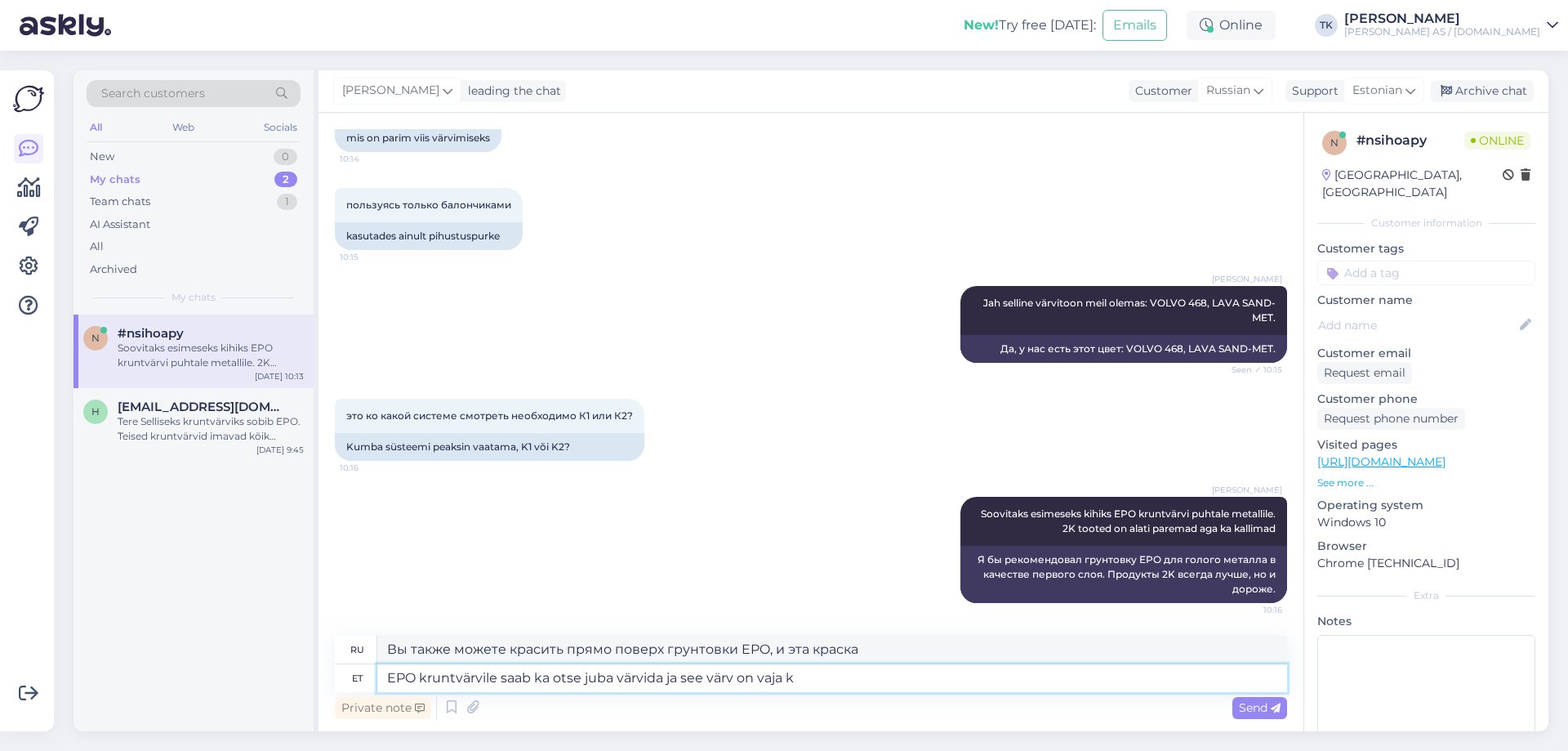
type textarea "Вы также можете красить непосредственно поверх грунтовки EPO, и эта краска необ…"
type textarea "EPO kruntvärvile saab ka otse juba värvida ja see värv on vaja katta k"
type textarea "Вы также можете красить непосредственно поверх грунтовки EPO, и эту краску необ…"
type textarea "EPO kruntvärvile saab ka otse juba värvida ja see värv on vaja [PERSON_NAME]"
type textarea "Вы также можете красить непосредственно поверх грунтовки EPO, и эту краску такж…"
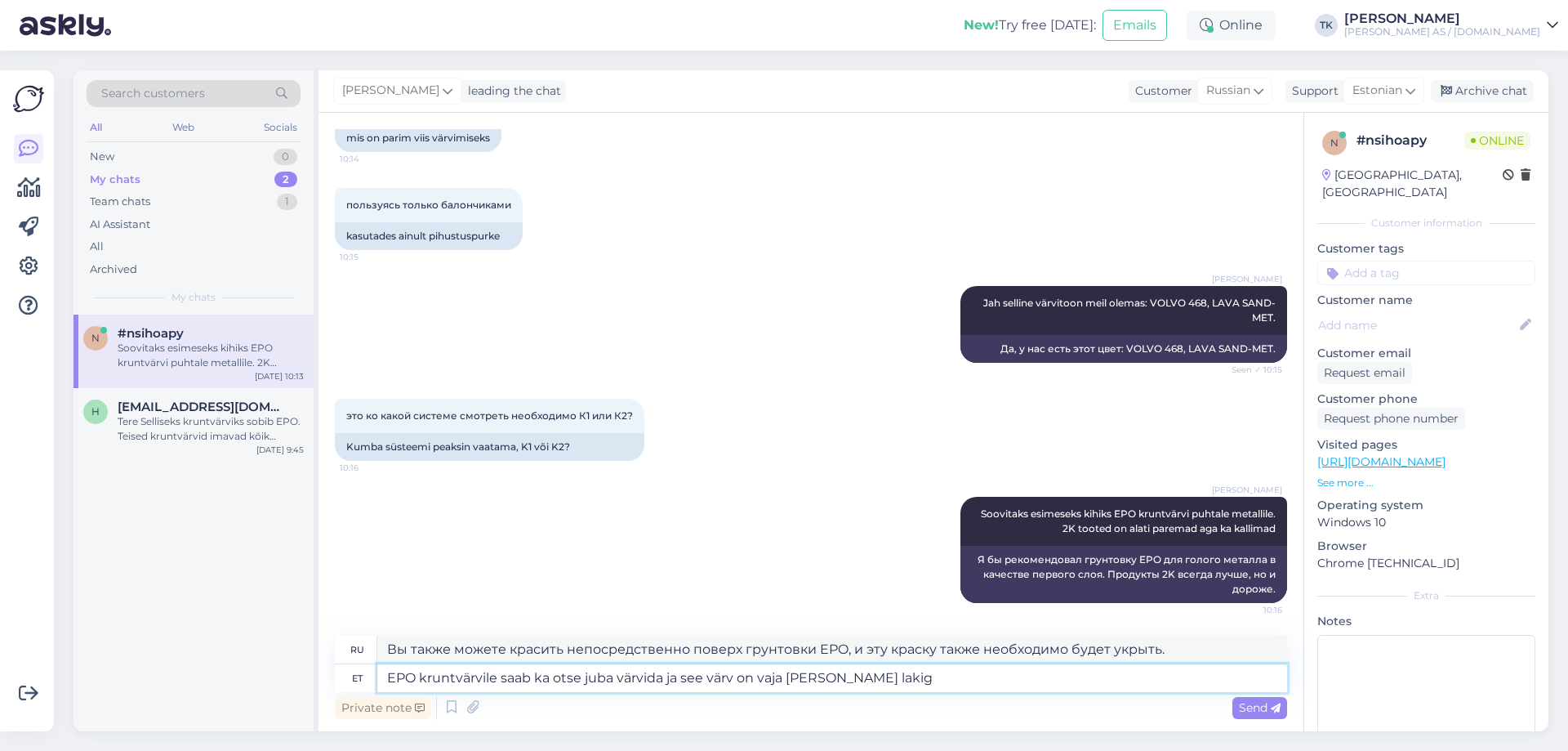
type textarea "EPO kruntvärvile saab ka otse juba värvida ja see värv on vaja [PERSON_NAME] la…"
type textarea "Грунтовку EPO можно красить непосредственно, и эту краску также необходимо покр…"
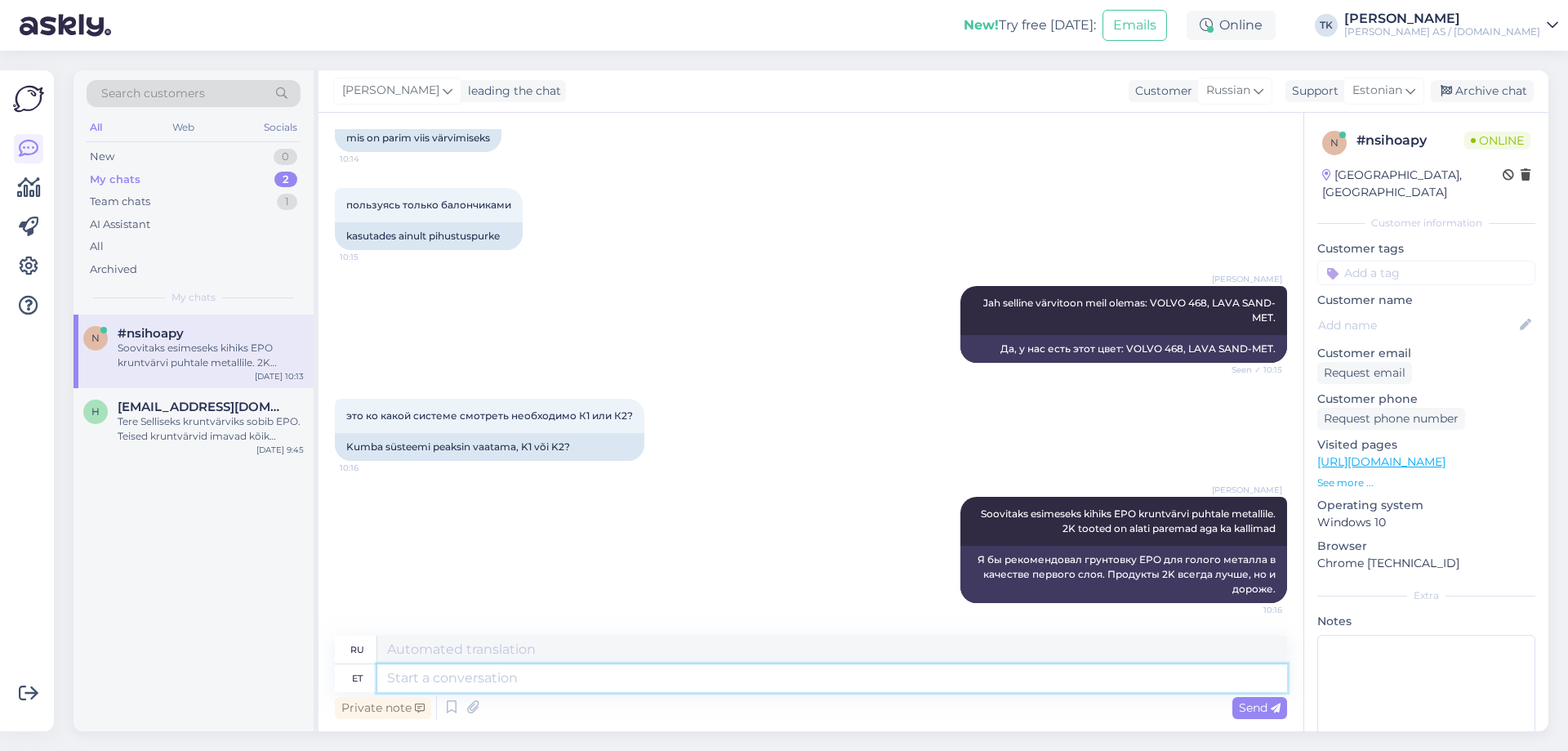
scroll to position [803, 0]
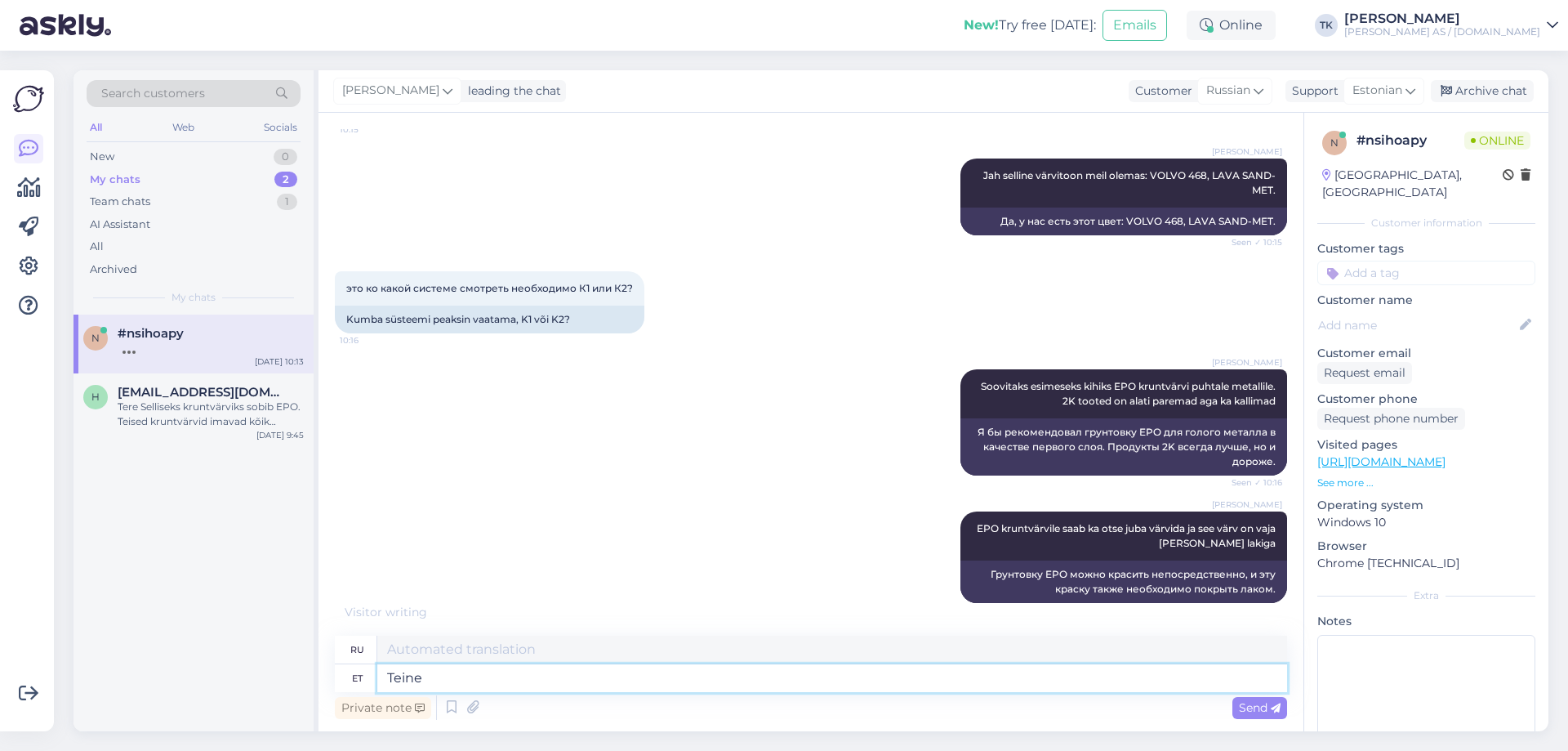
type textarea "Teine"
type textarea "Второй"
type textarea "Teine variant"
type textarea "Второй вариант"
type textarea "Teine variant on"
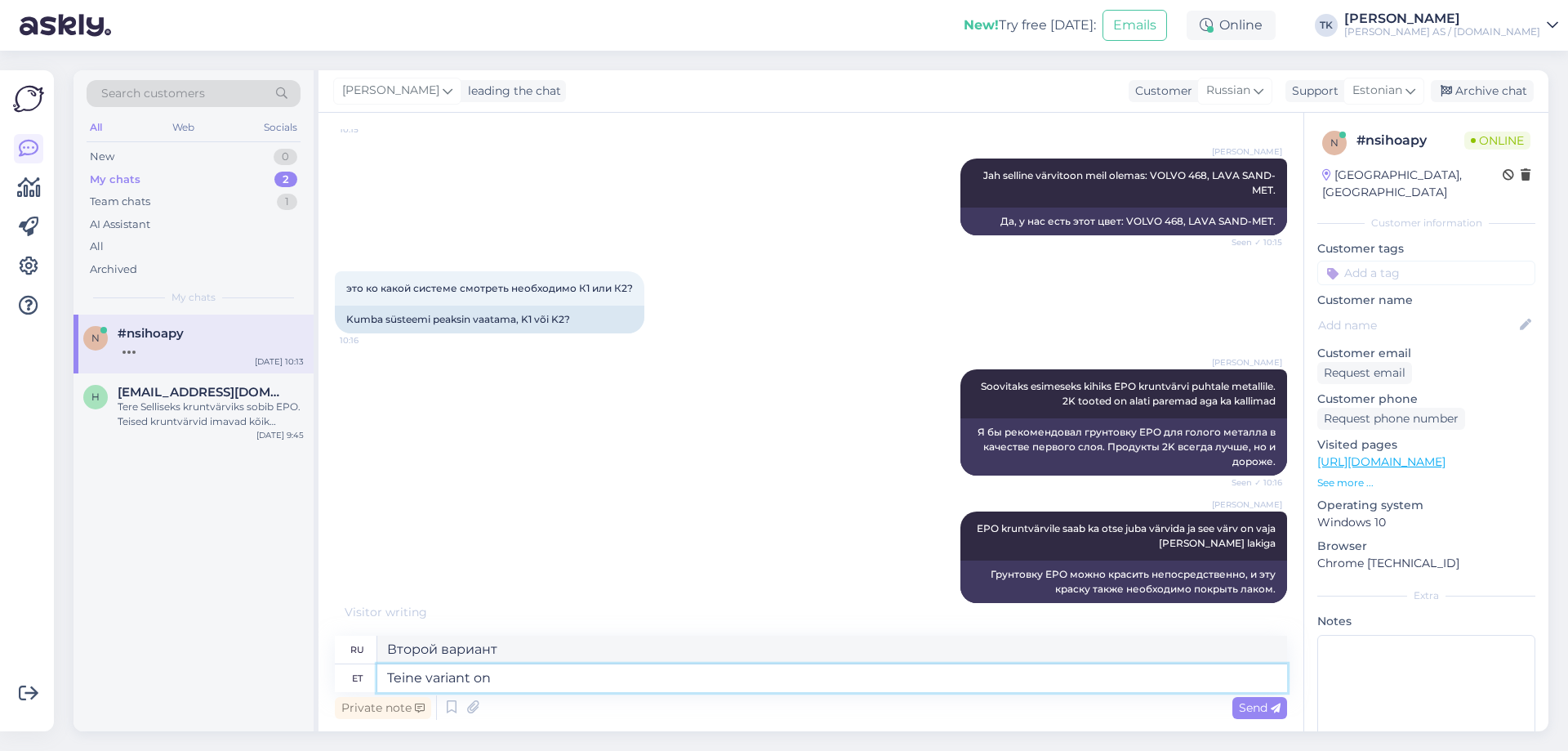
type textarea "Второй вариант -"
type textarea "Teine variant on otse m"
type textarea "Второй вариант - напрямую"
type textarea "Teine variant on otse metallile"
type textarea "Второй вариант — прямо в металл"
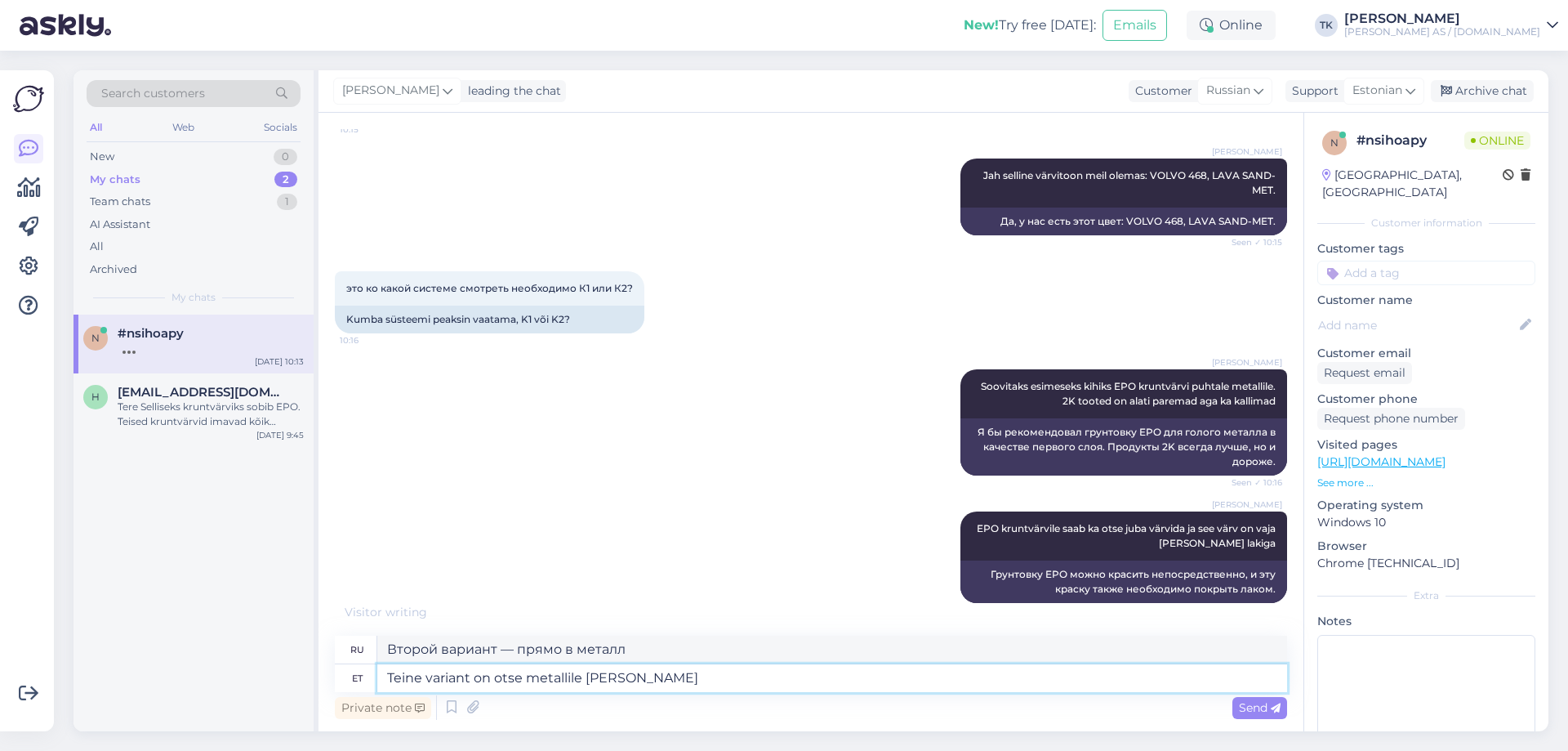
type textarea "Teine variant on otse metallile [PERSON_NAME] k"
type textarea "Другой вариант — нанести кислоту непосредственно на металл."
type textarea "Teine variant on otse metallile [PERSON_NAME] kruntvärv ja"
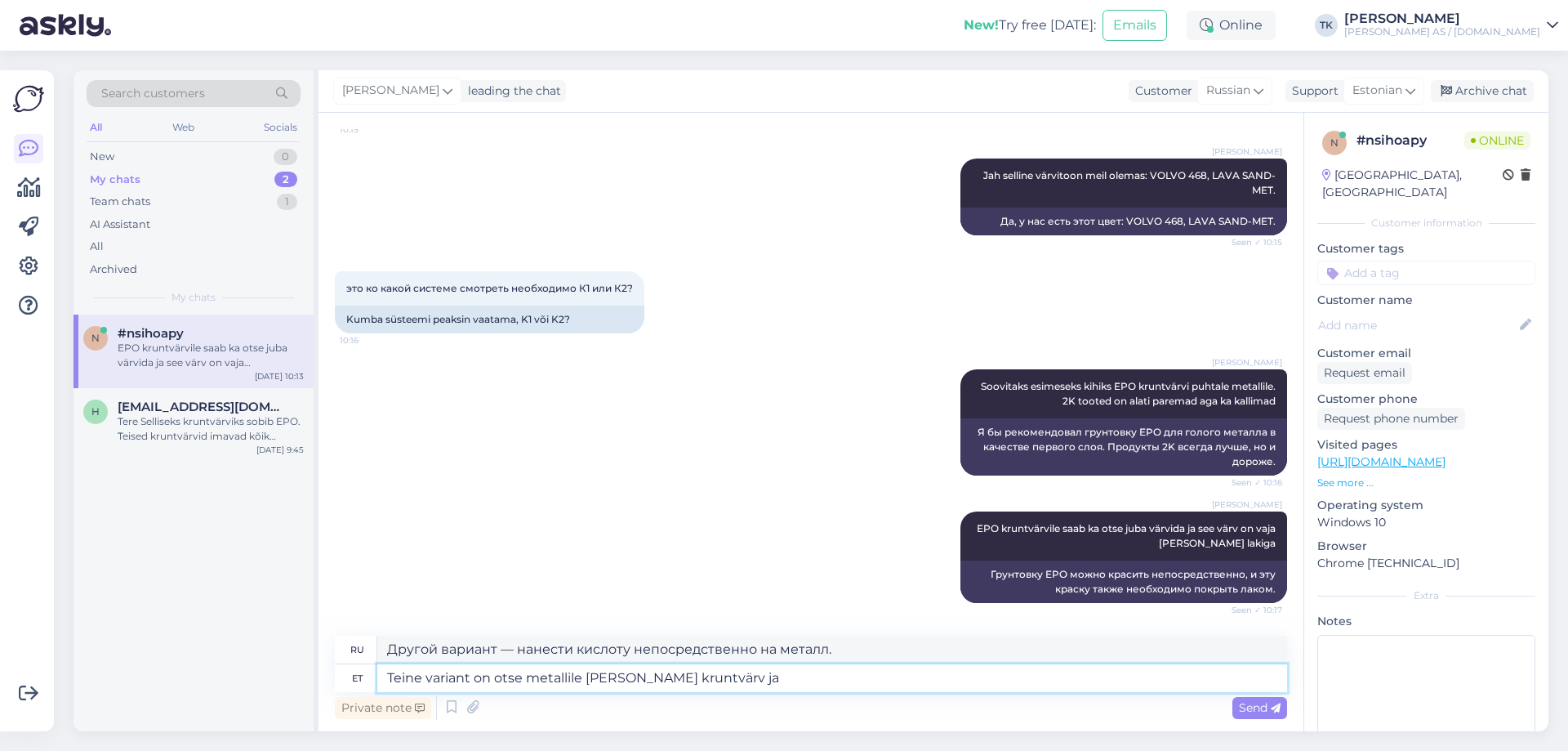
type textarea "Другой вариант — нанести кислотную грунтовку непосредственно на металл."
type textarea "Teine variant on otse metallile [PERSON_NAME] kruntvärv ja si"
type textarea "Другой вариант — нанести кислотную грунтовку непосредственно на металл и"
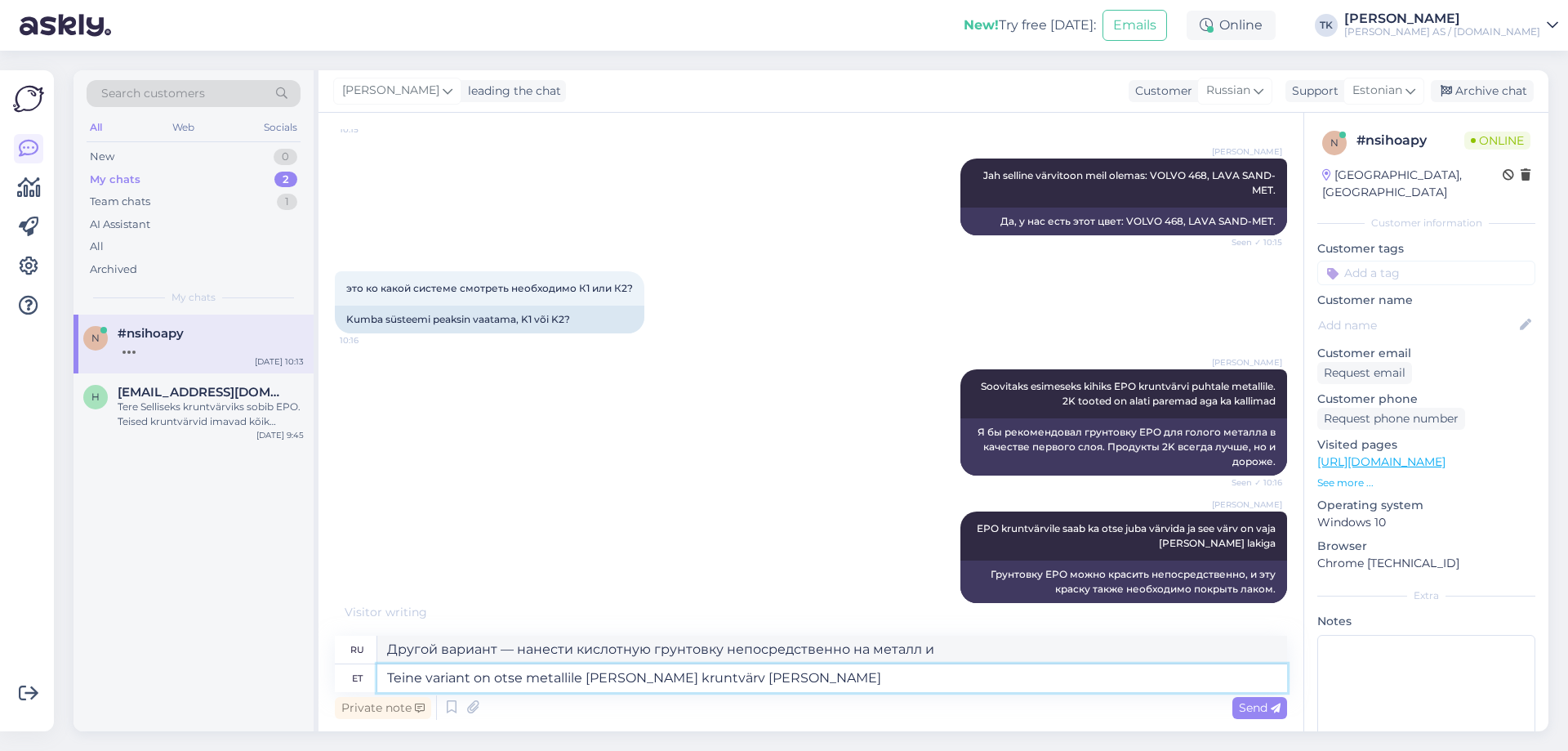
type textarea "Teine variant on otse metallile [PERSON_NAME] kruntvärv [PERSON_NAME] p"
type textarea "Другой вариант — нанести кислотный грунт непосредственно на металл, а затем"
type textarea "Teine variant on otse metallile [PERSON_NAME] kruntvärv [PERSON_NAME] kruntvärv…"
type textarea "Другой вариант — нанести кислотную грунтовку непосредственно на металл, а затем…"
type textarea "Teine variant on otse metallile [PERSON_NAME] kruntvärv [PERSON_NAME] kruntvärv…"
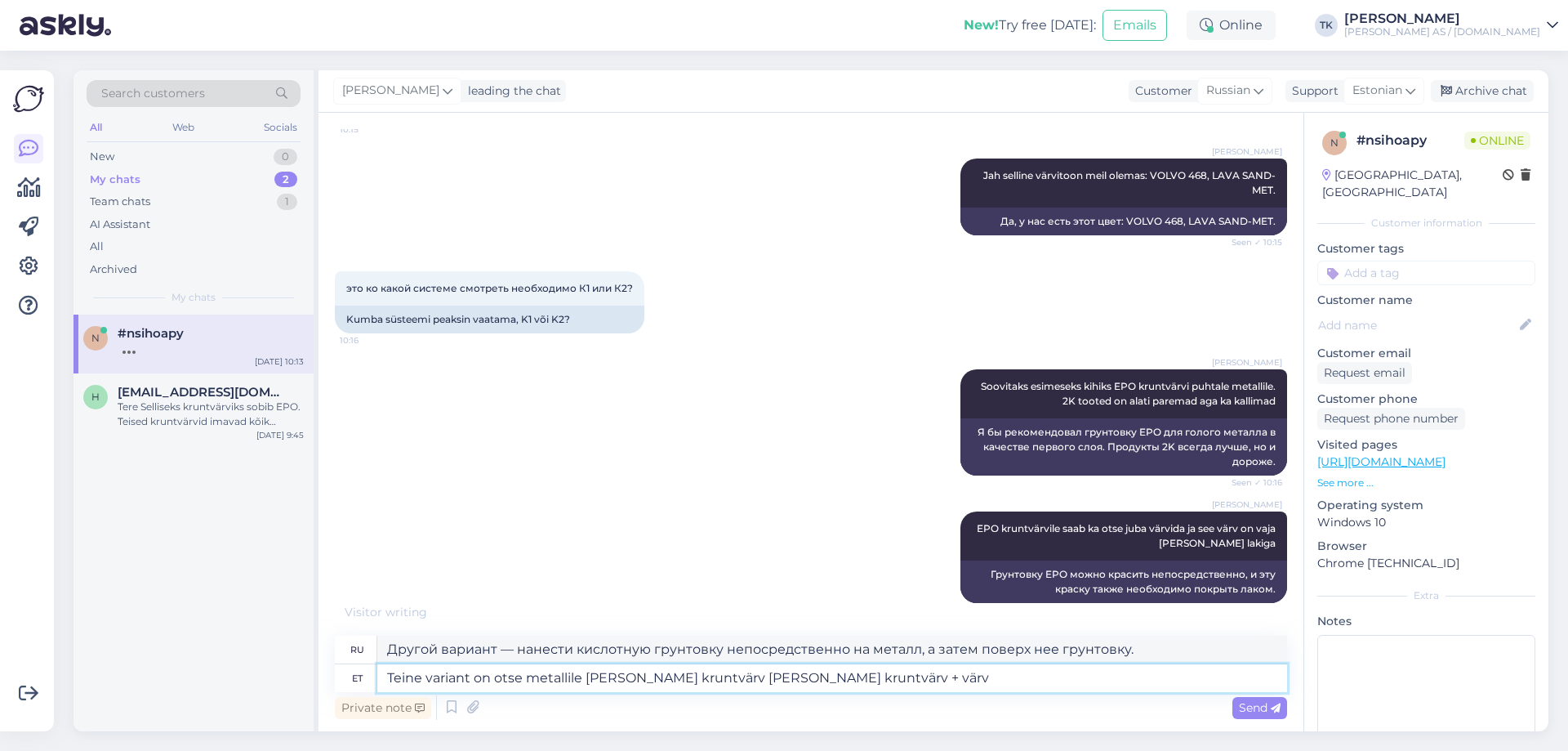
type textarea "Другой вариант — нанести кислотный грунт непосредственно на металл, а затем све…"
type textarea "Teine variant on otse metallile [PERSON_NAME] kruntvärv [PERSON_NAME] kruntvärv…"
type textarea "Другой вариант — нанести кислотный грунт непосредственно на металл, а затем гру…"
type textarea "Teine variant on otse metallile [PERSON_NAME] kruntvärv [PERSON_NAME] kruntvärv…"
type textarea "Другой вариант — нанести кислотный грунт непосредственно на металл, а затем гру…"
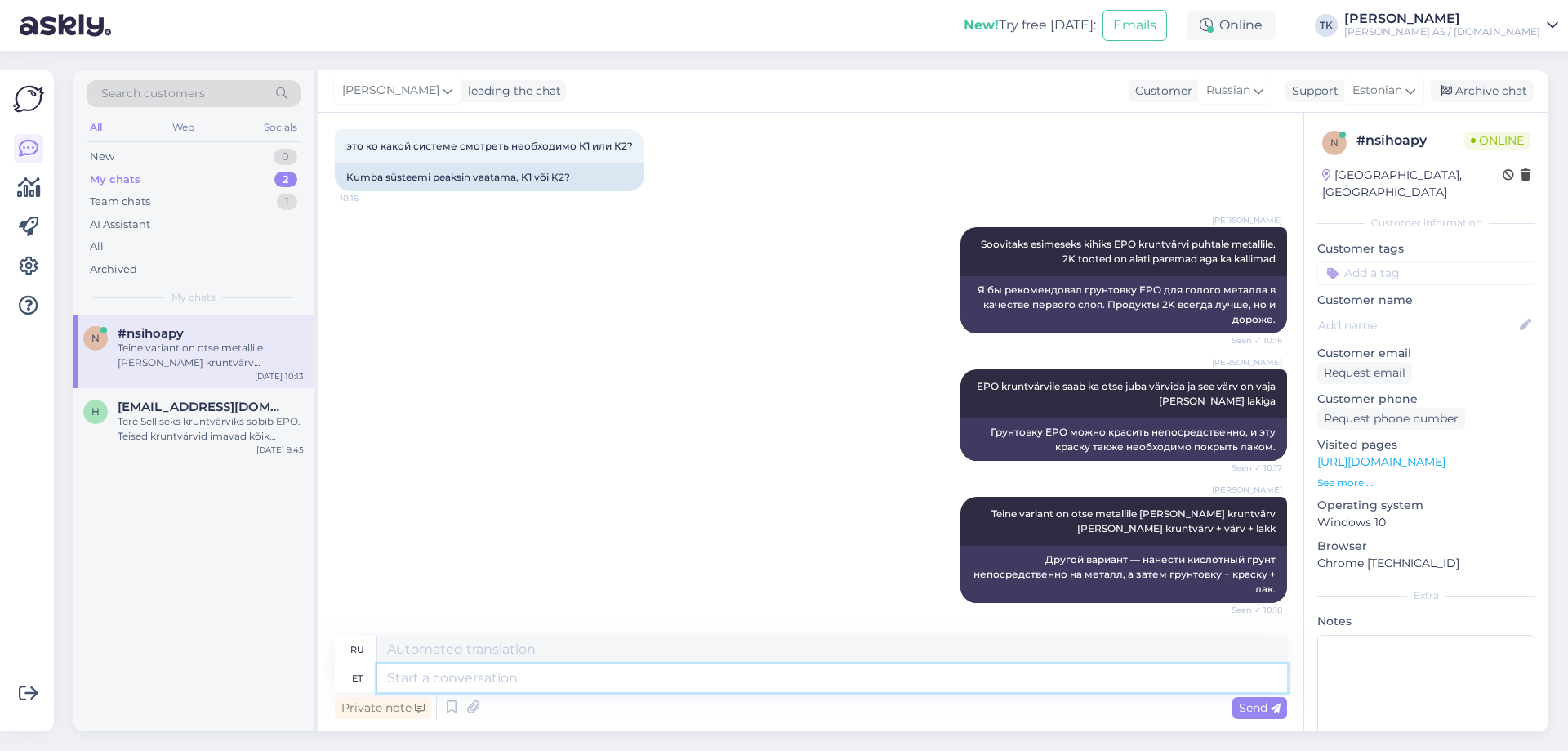
scroll to position [1072, 0]
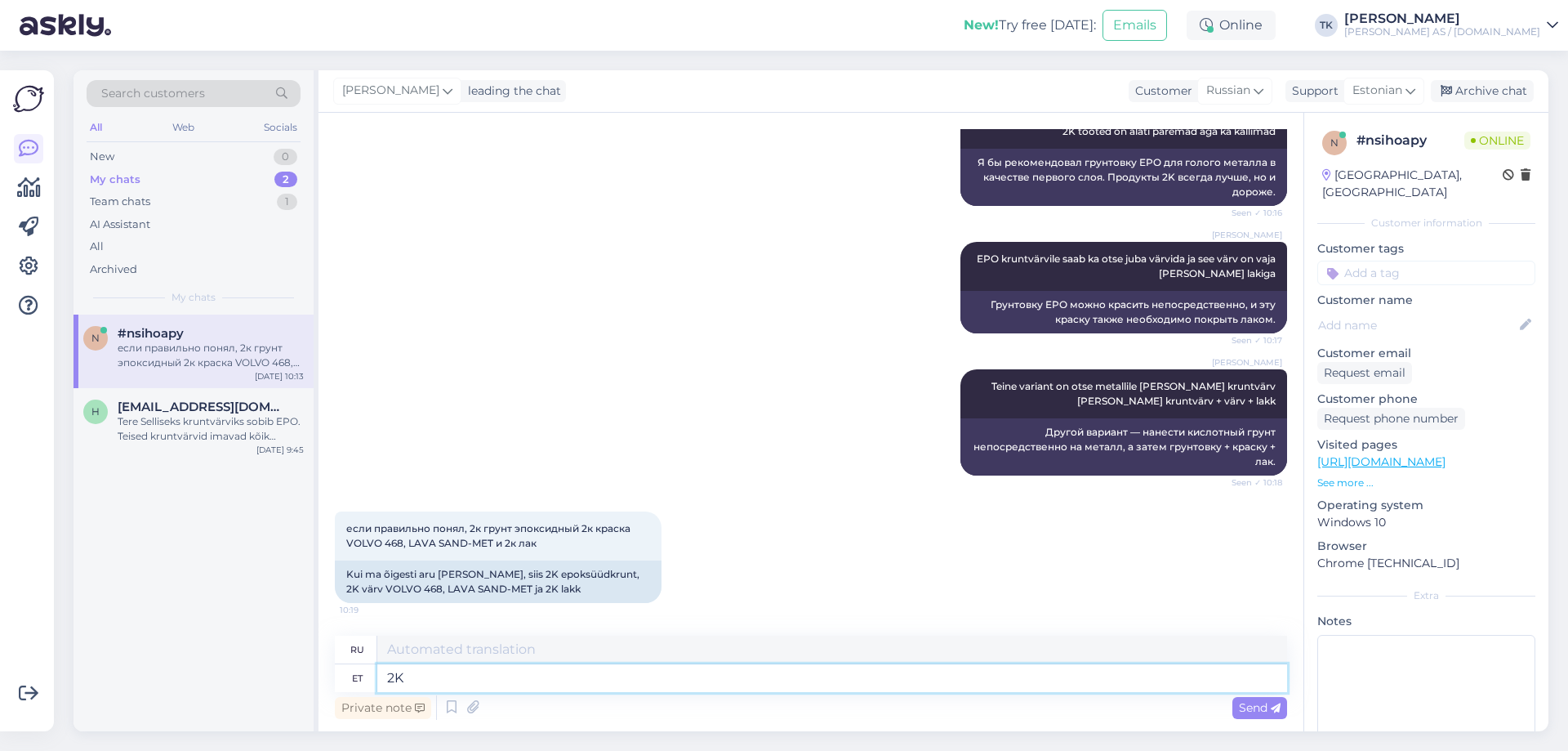
type textarea "2K"
type textarea "2К"
type textarea "2K EPO"
type textarea "2К ЭПО"
type textarea "2K EPO krunt"
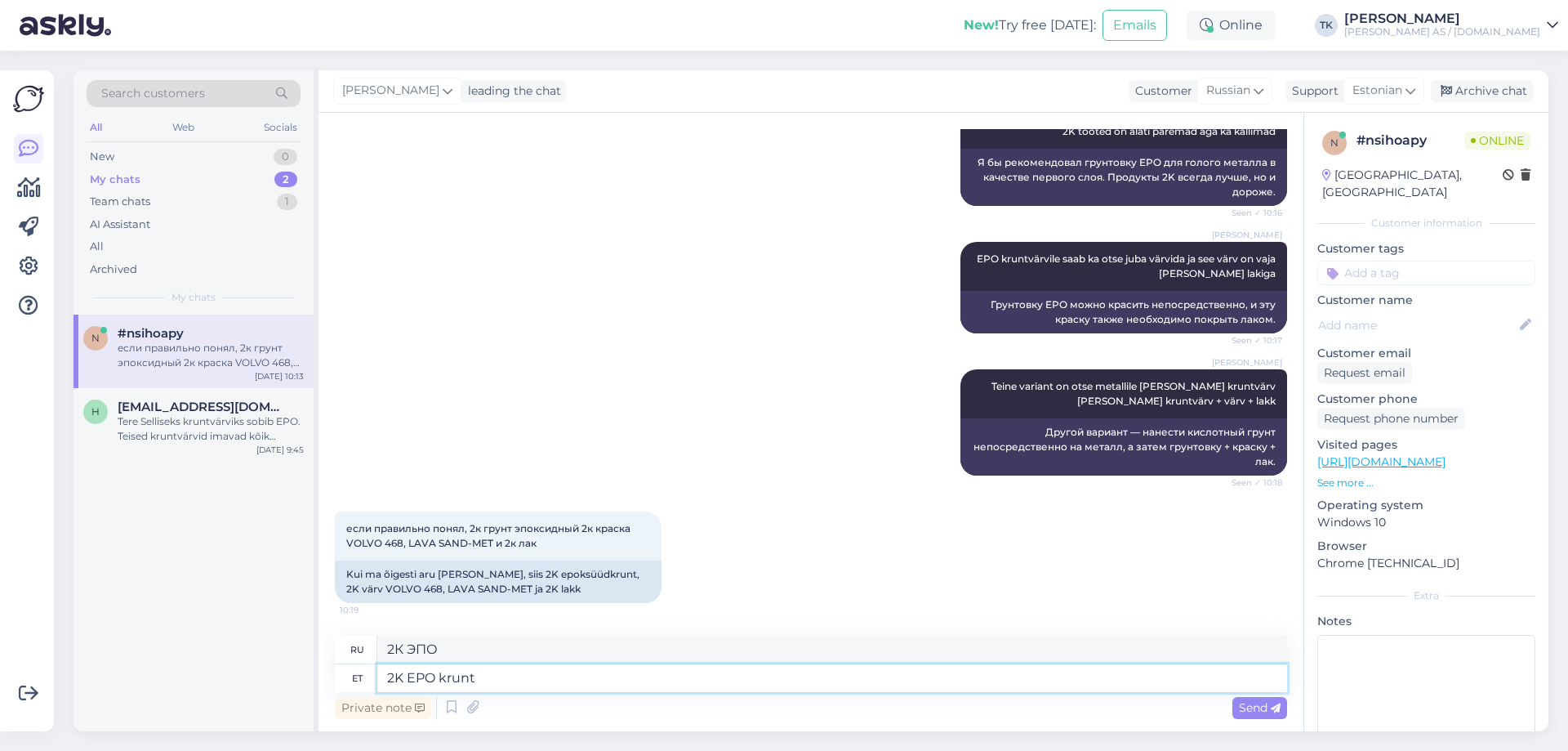
type textarea "2K EPO праймер"
type textarea "2K EPO kruntvärv-"
type textarea "2K EPO праймер-"
type textarea "2K EPO kruntvärv +"
type textarea "2K EPO праймер"
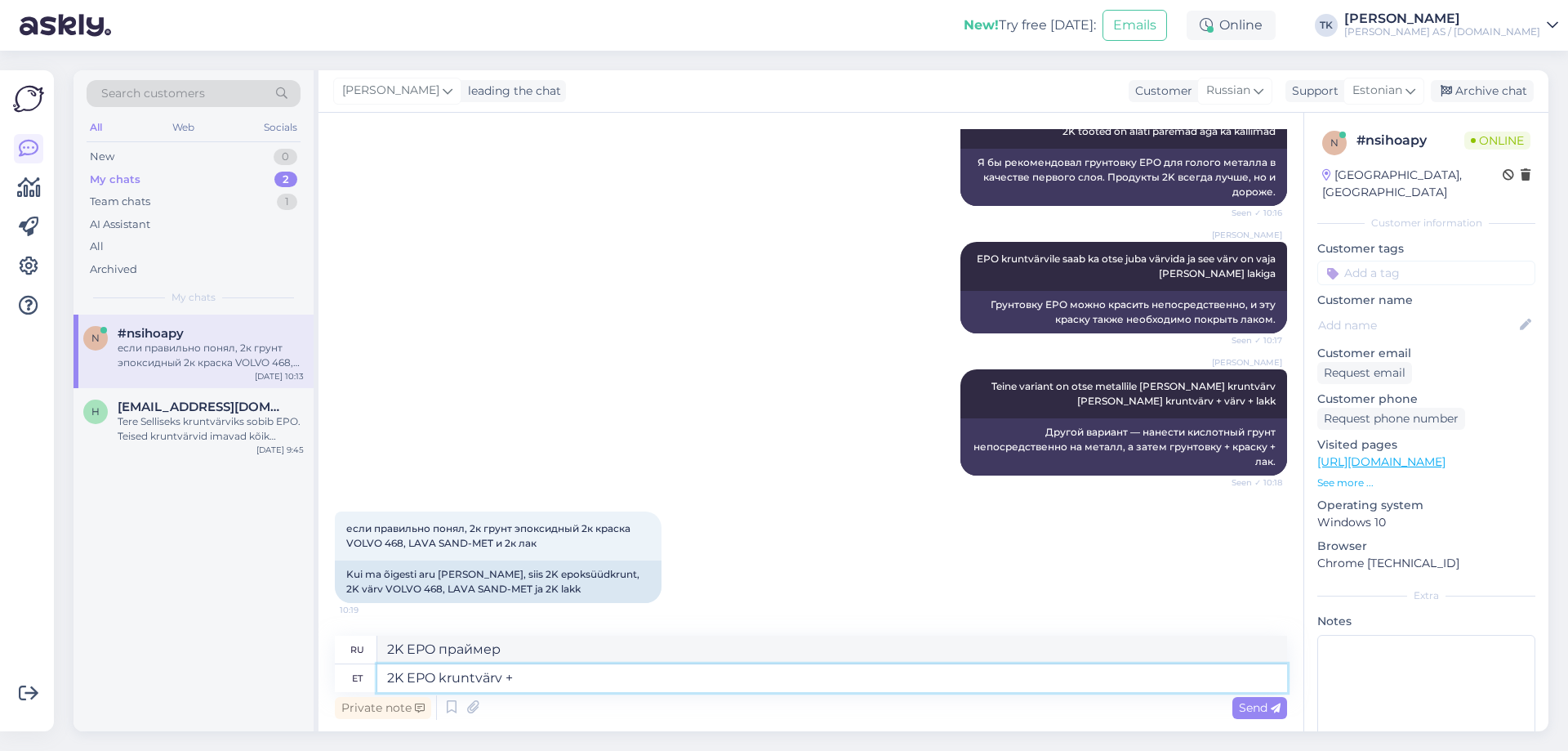
type textarea "2K EPO kruntvärv + 1"
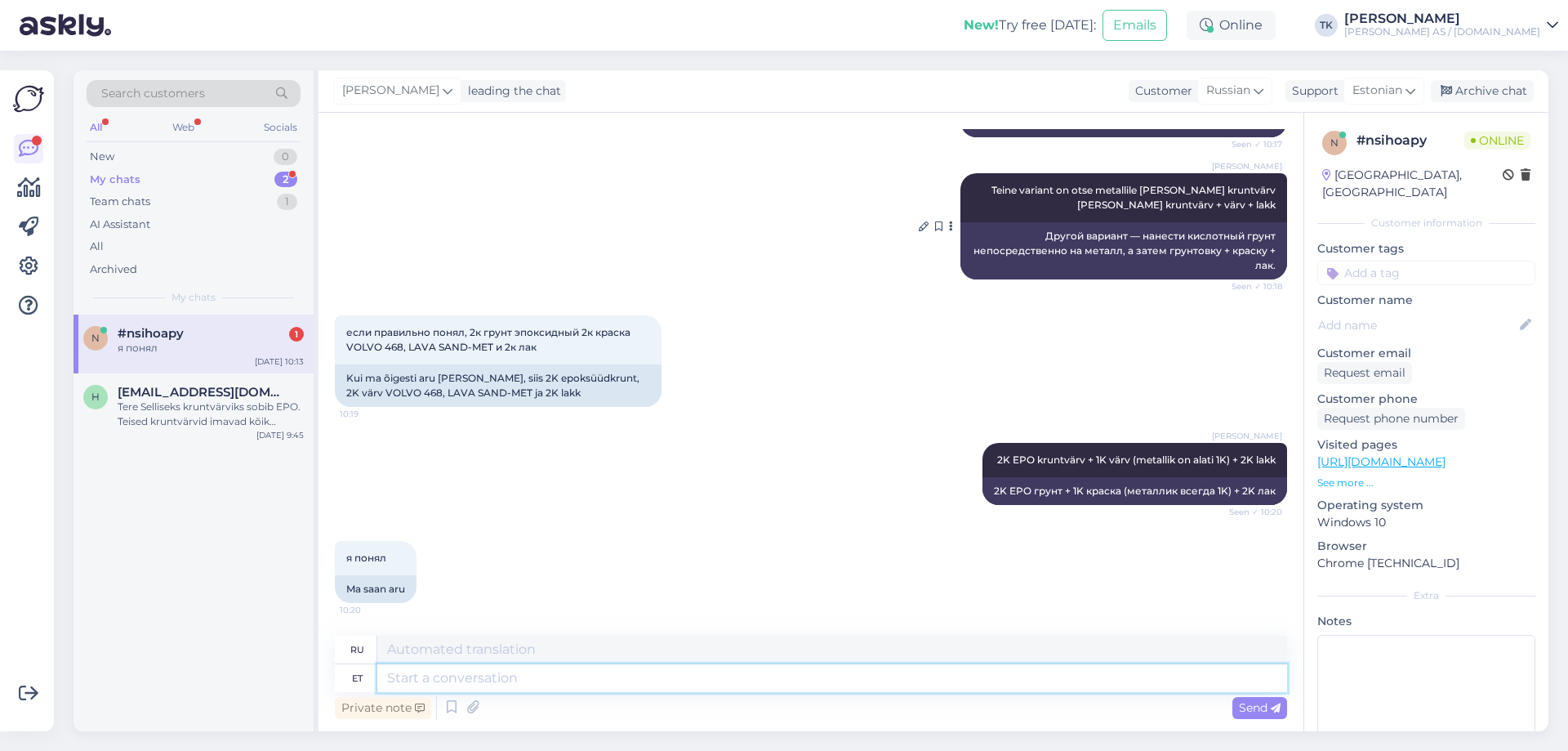
scroll to position [1286, 0]
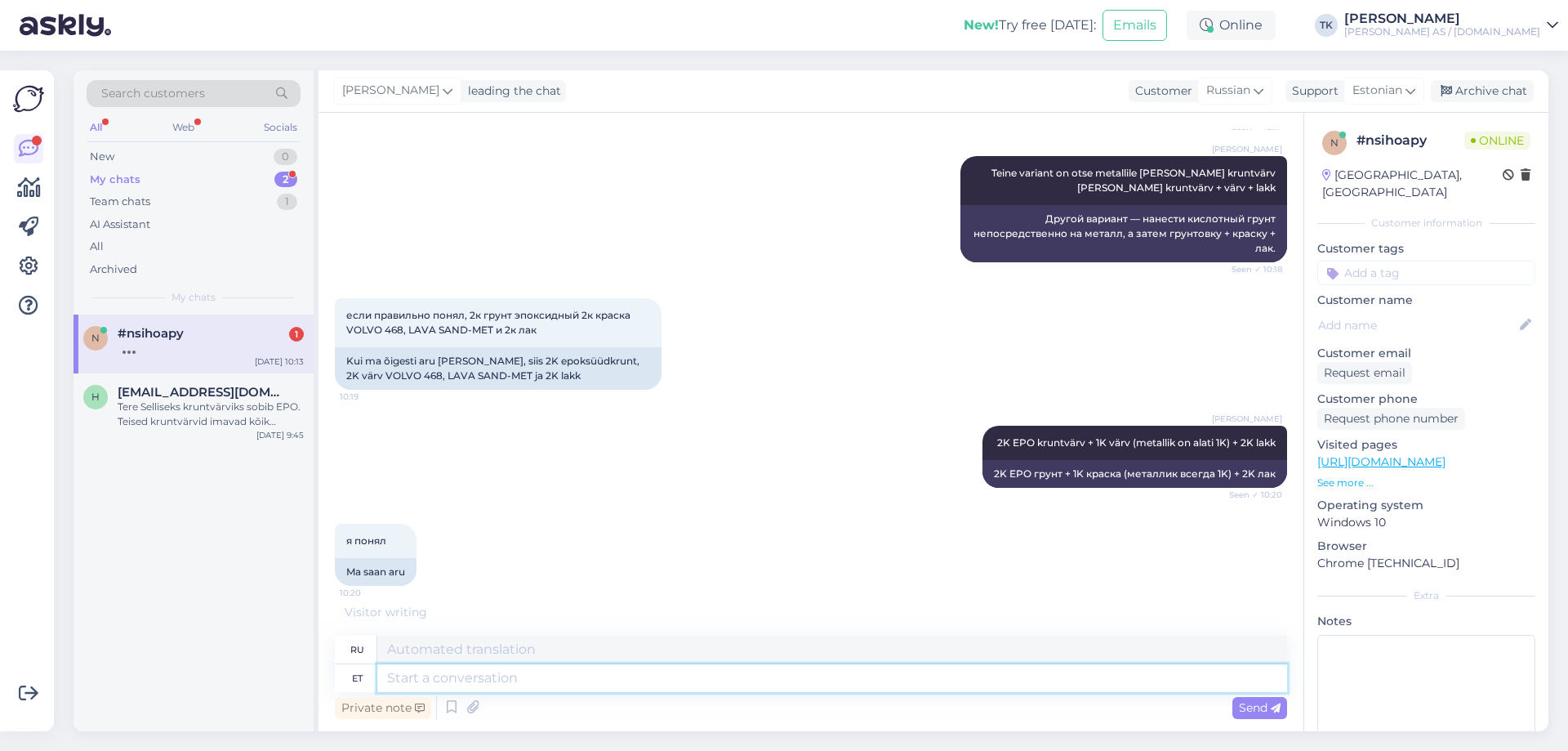
paste textarea "[URL][DOMAIN_NAME]"
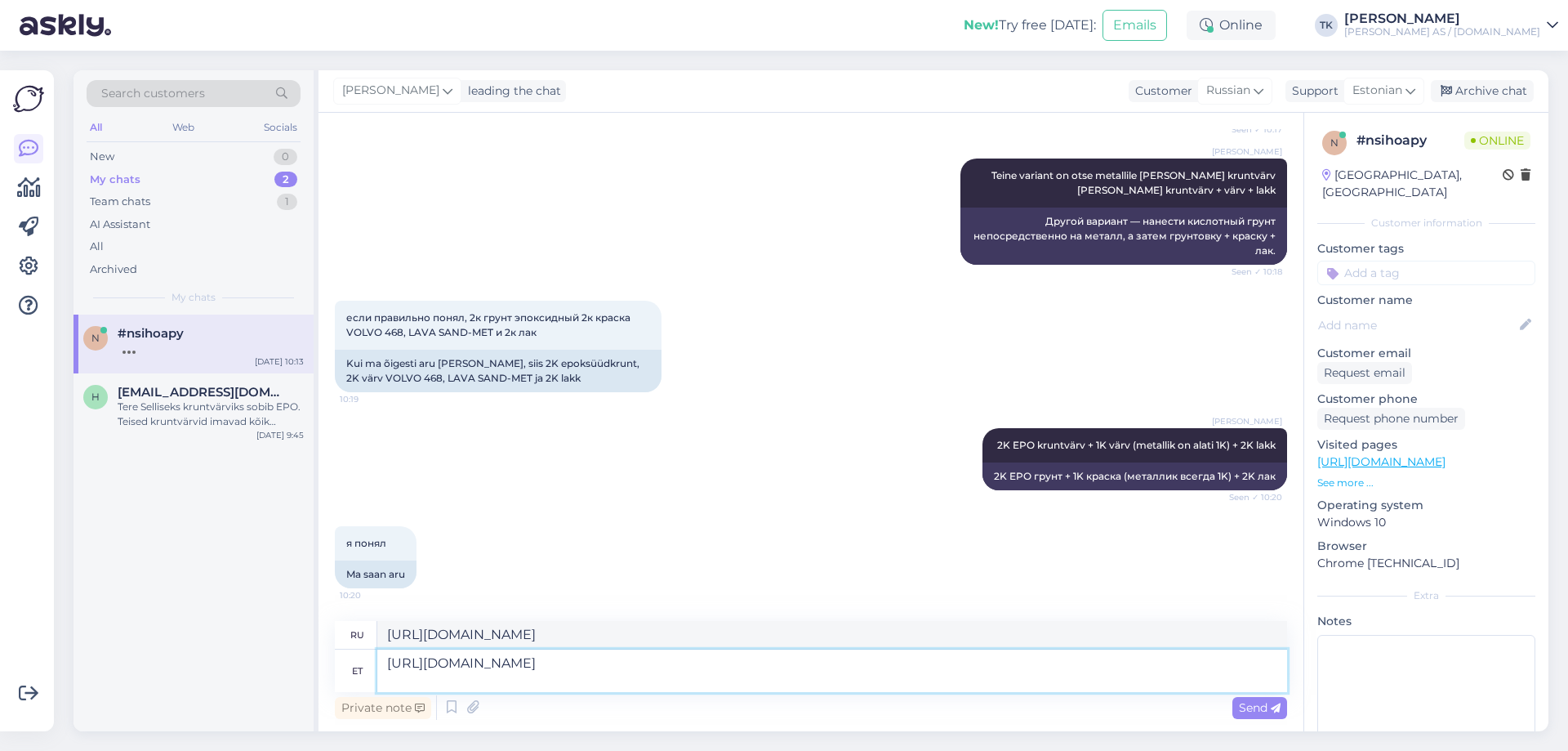
scroll to position [1283, 0]
paste textarea "[URL][DOMAIN_NAME]"
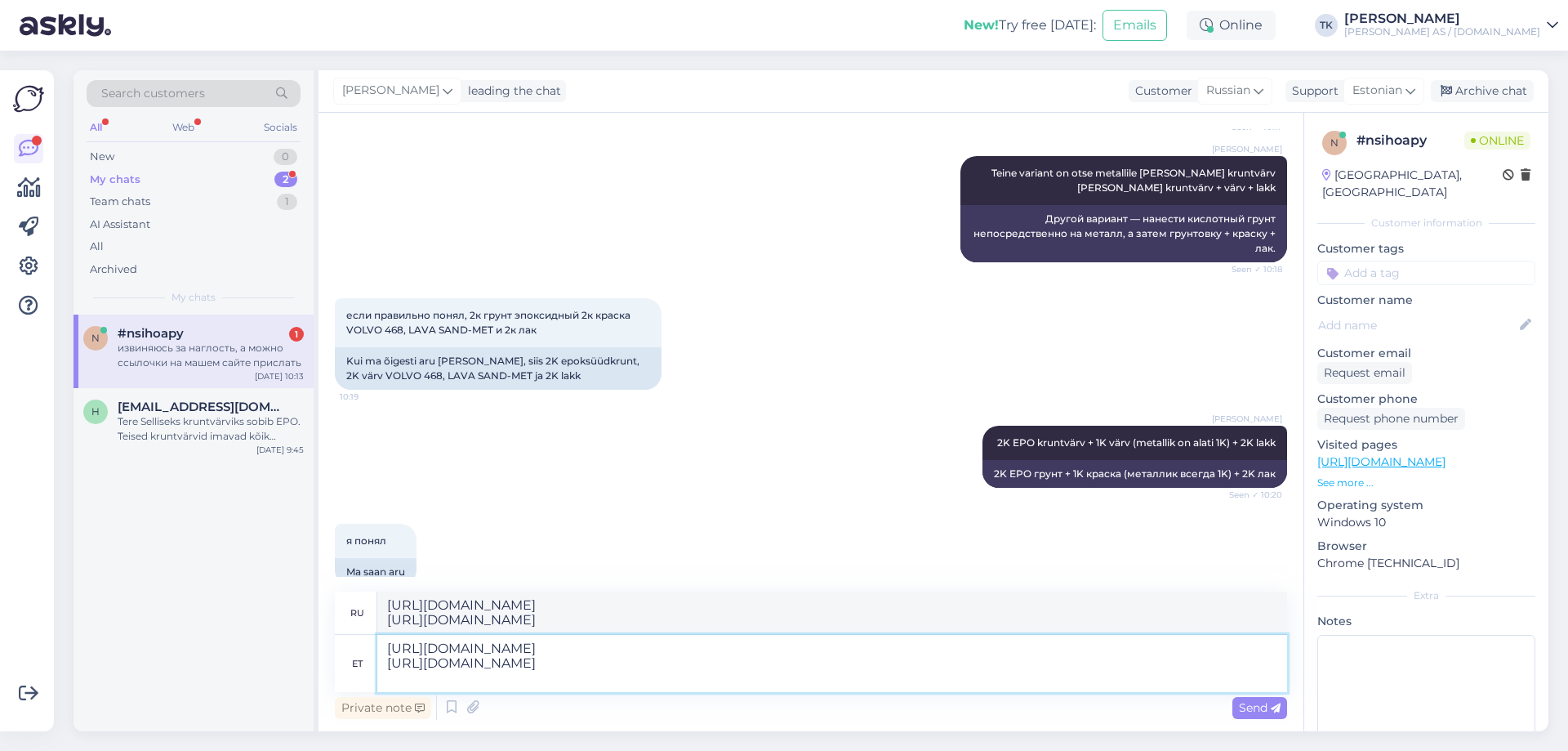
scroll to position [1439, 0]
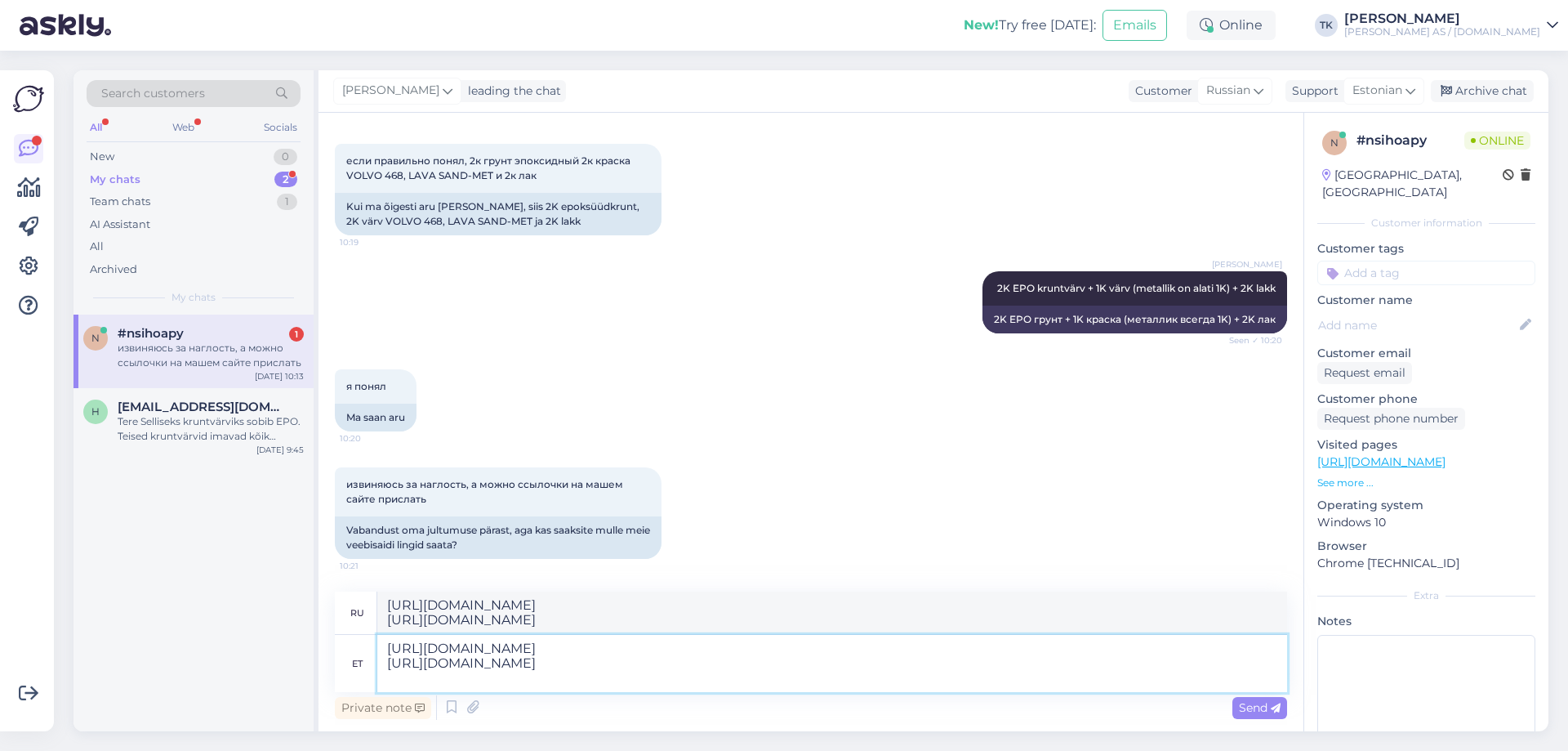
paste textarea "[URL][DOMAIN_NAME]"
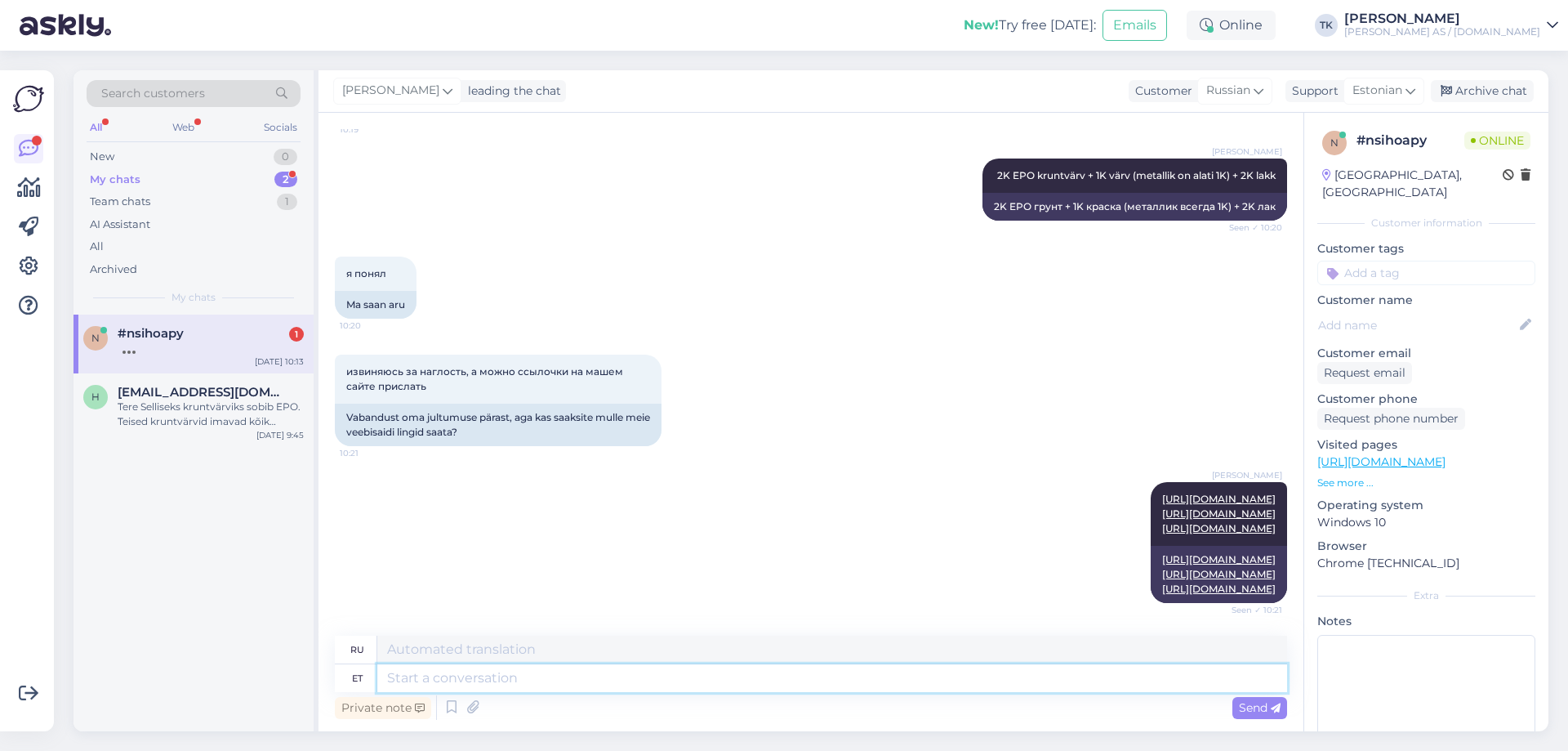
scroll to position [1739, 0]
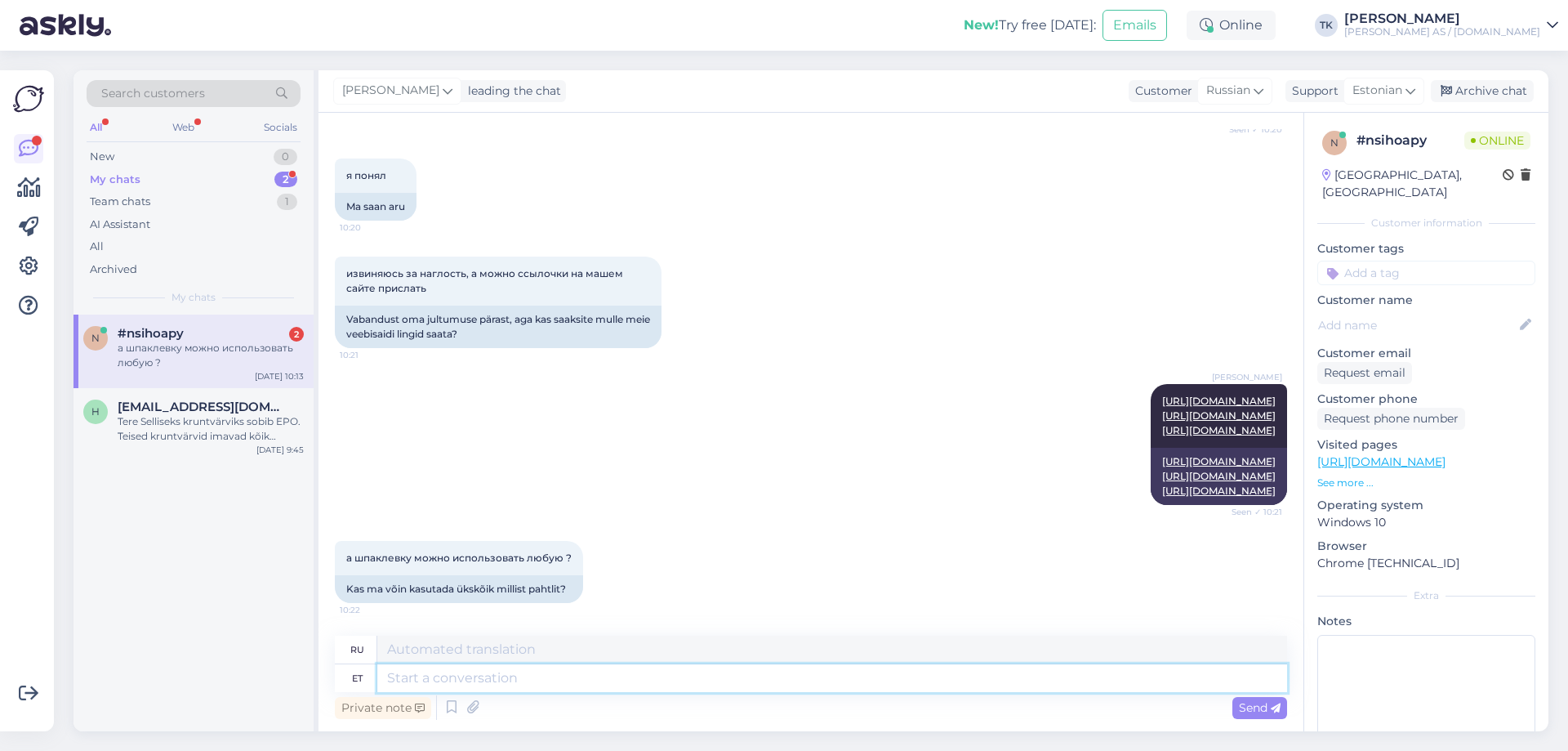
click at [398, 679] on textarea at bounding box center [832, 678] width 909 height 28
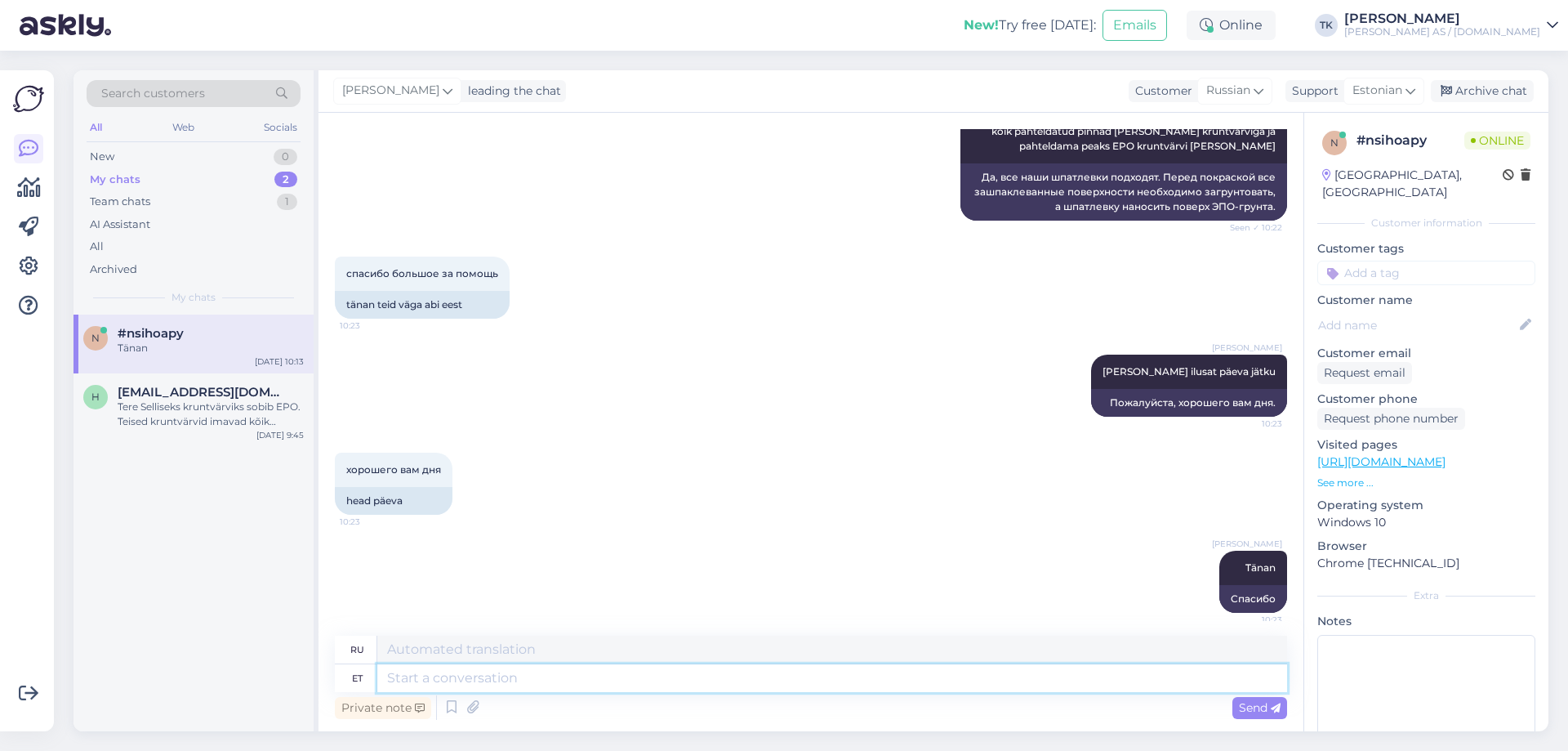
scroll to position [2288, 0]
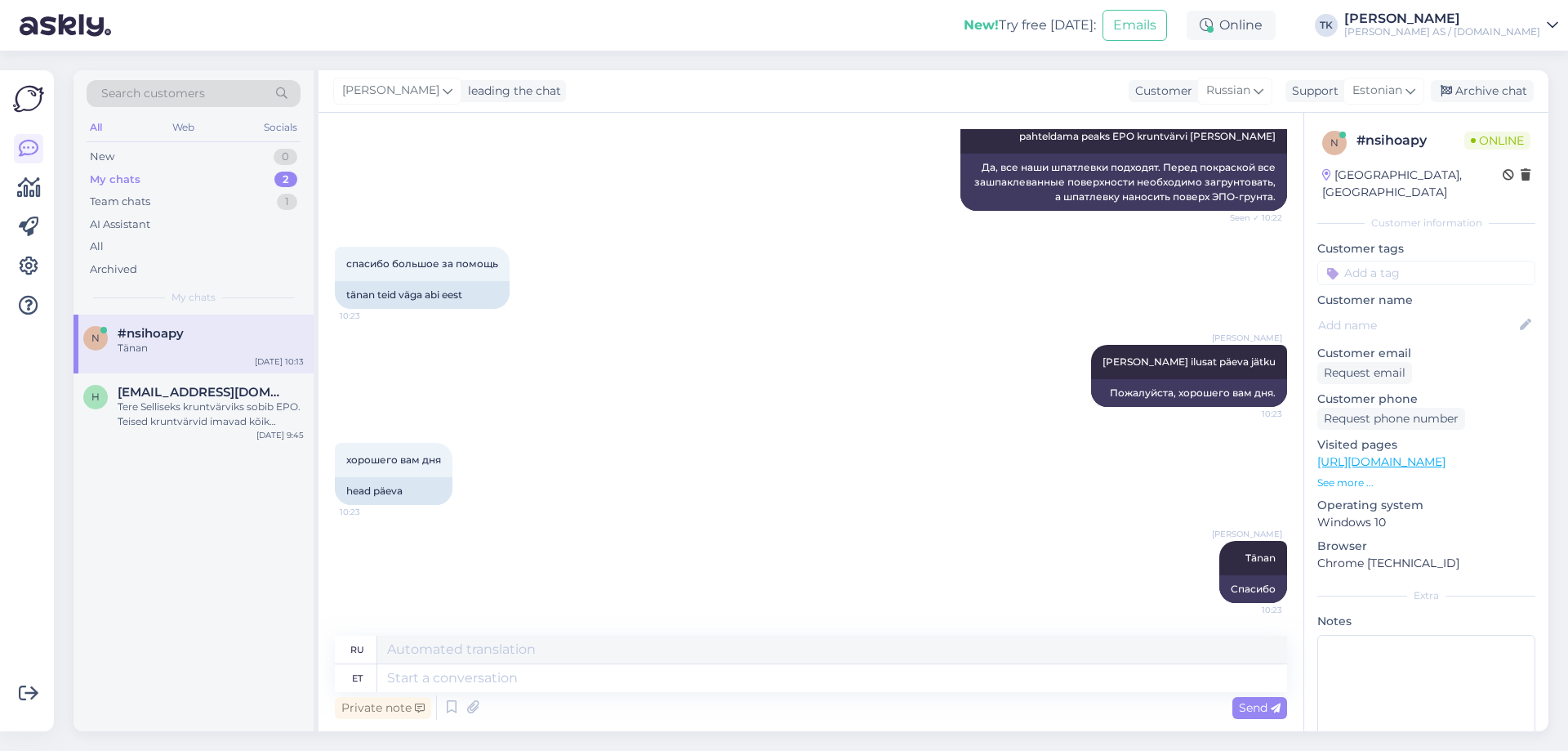
click at [1348, 476] on p "See more ..." at bounding box center [1426, 483] width 218 height 14
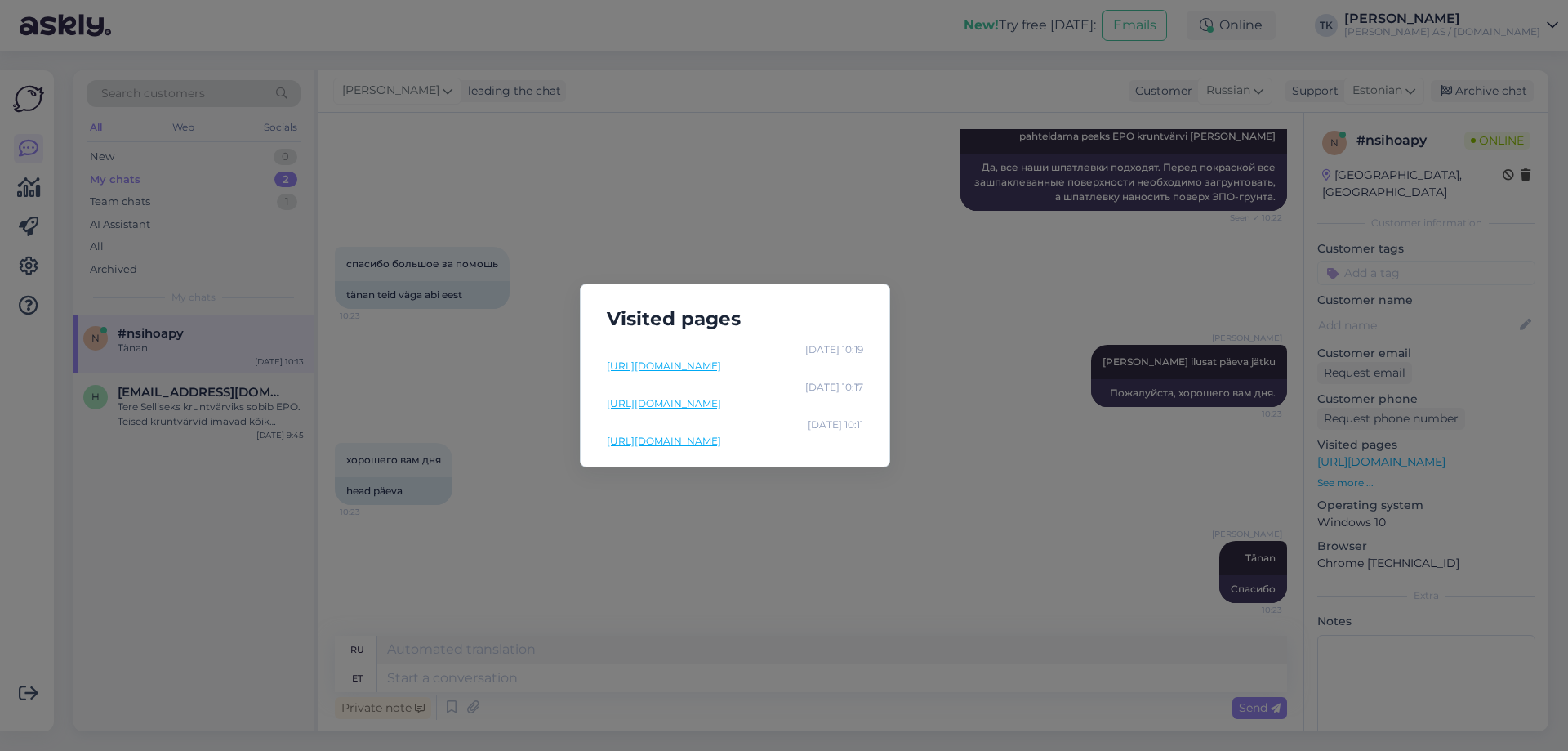
click at [797, 440] on link "[URL][DOMAIN_NAME]" at bounding box center [734, 441] width 256 height 14
click at [772, 402] on link "[URL][DOMAIN_NAME]" at bounding box center [734, 404] width 256 height 14
click at [803, 363] on link "[URL][DOMAIN_NAME]" at bounding box center [734, 366] width 256 height 14
click at [870, 202] on div "Visited pages [DATE] 10:19 [URL][DOMAIN_NAME] [DATE] 10:17 [URL][DOMAIN_NAME] […" at bounding box center [784, 375] width 1568 height 751
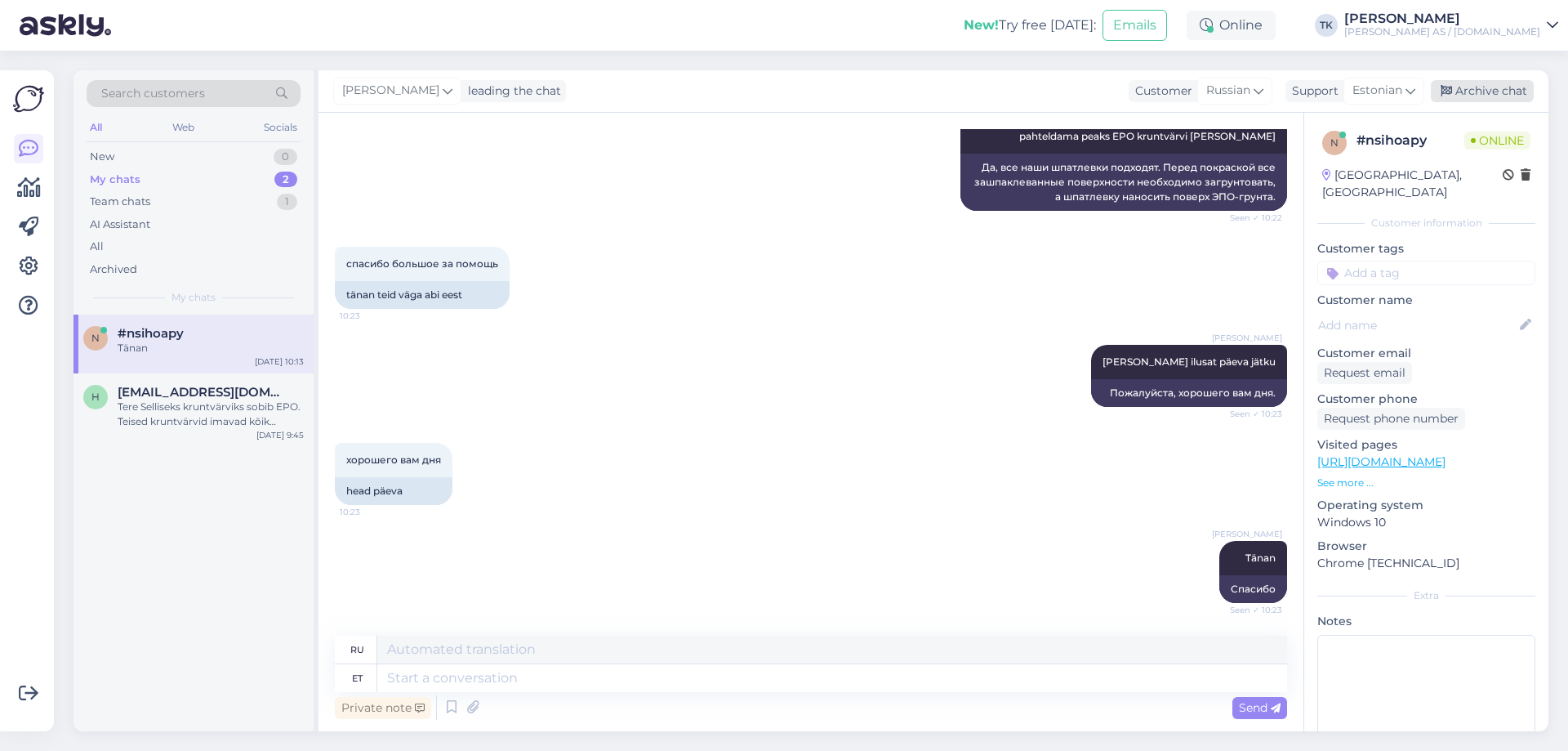
click at [1498, 87] on div "Archive chat" at bounding box center [1481, 91] width 103 height 22
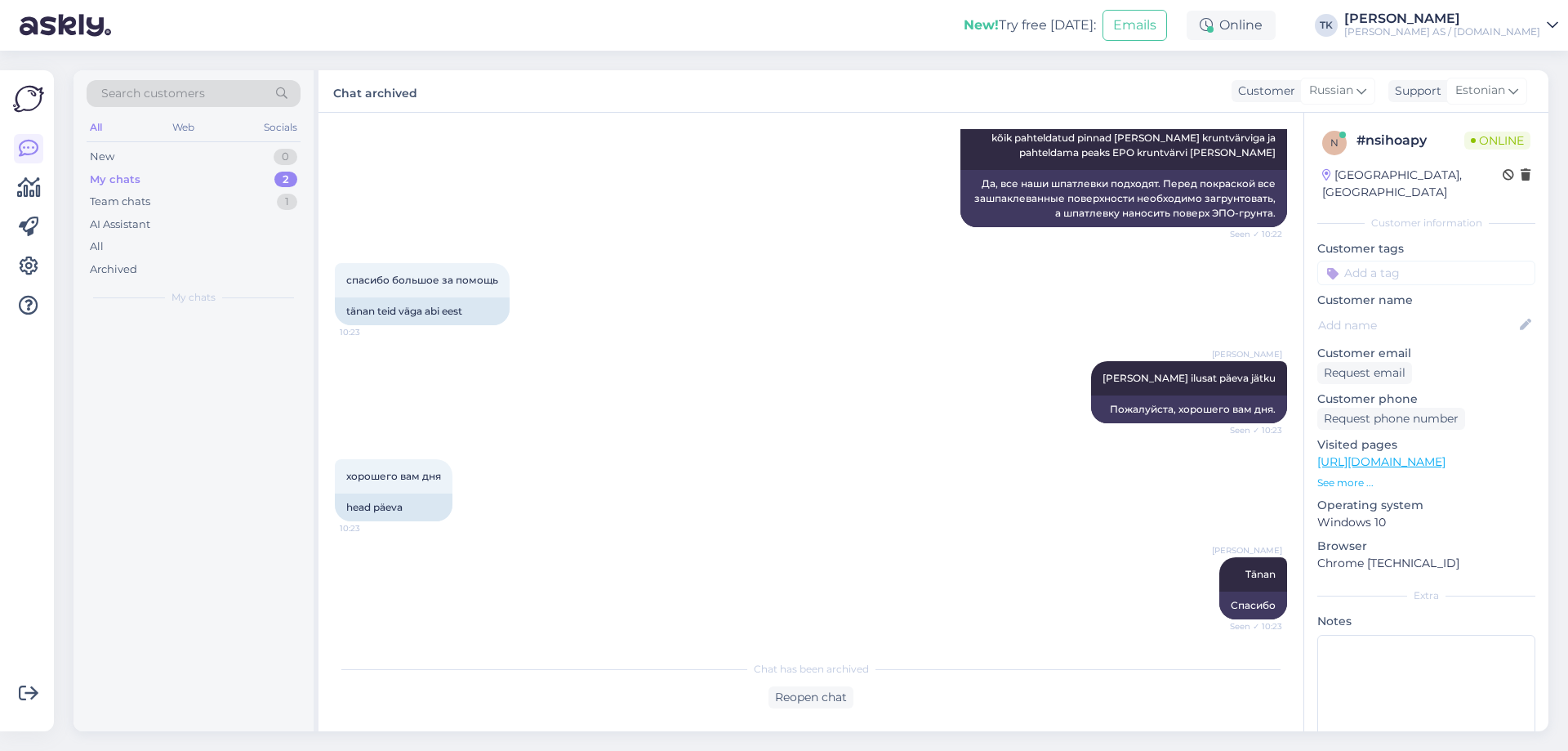
scroll to position [2272, 0]
click at [201, 344] on div "Tere Selliseks kruntvärviks sobib EPO. Teised kruntvärvid imavad kõik niiskust …" at bounding box center [211, 355] width 187 height 29
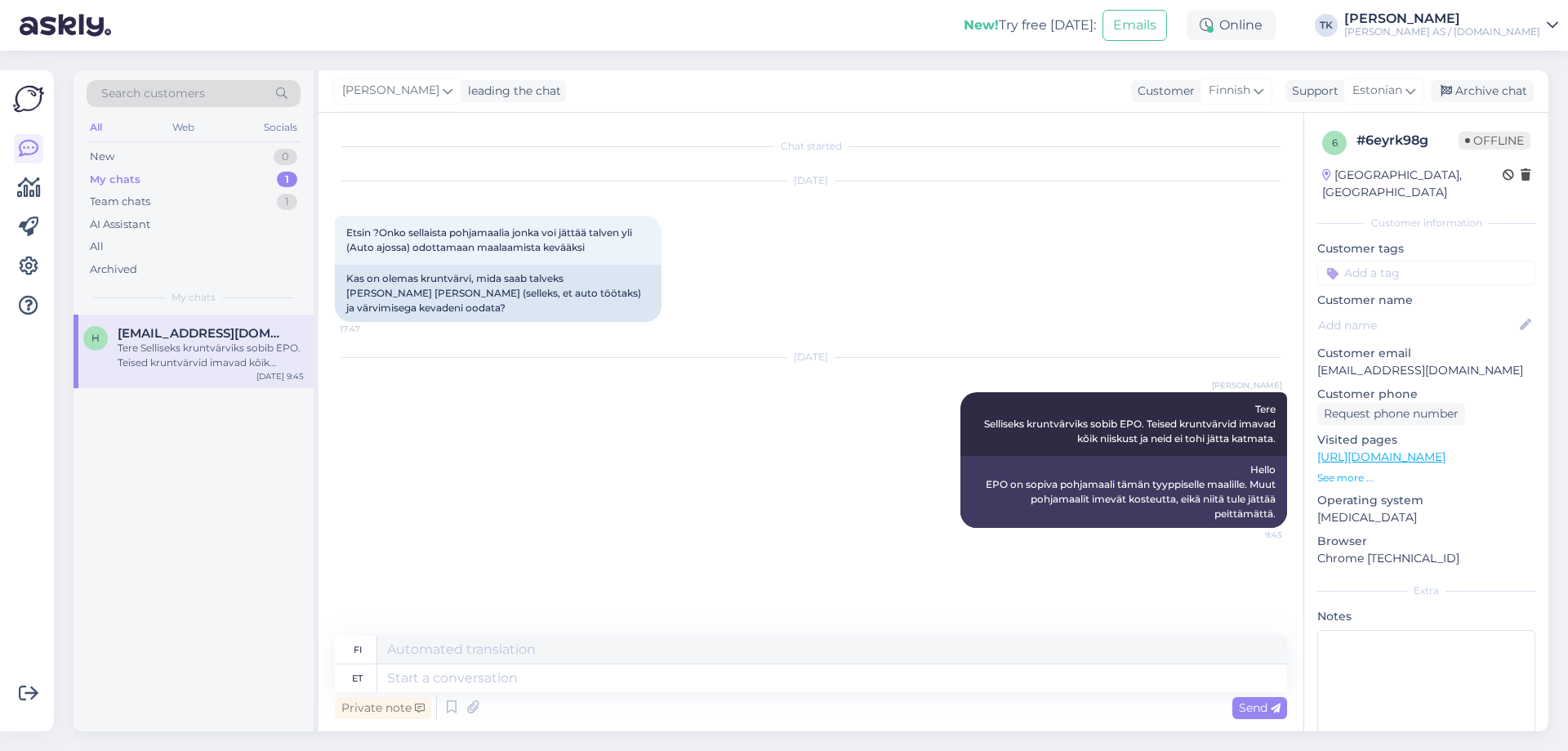
scroll to position [0, 0]
click at [1497, 83] on div "Archive chat" at bounding box center [1481, 91] width 103 height 22
